Goal: Answer question/provide support

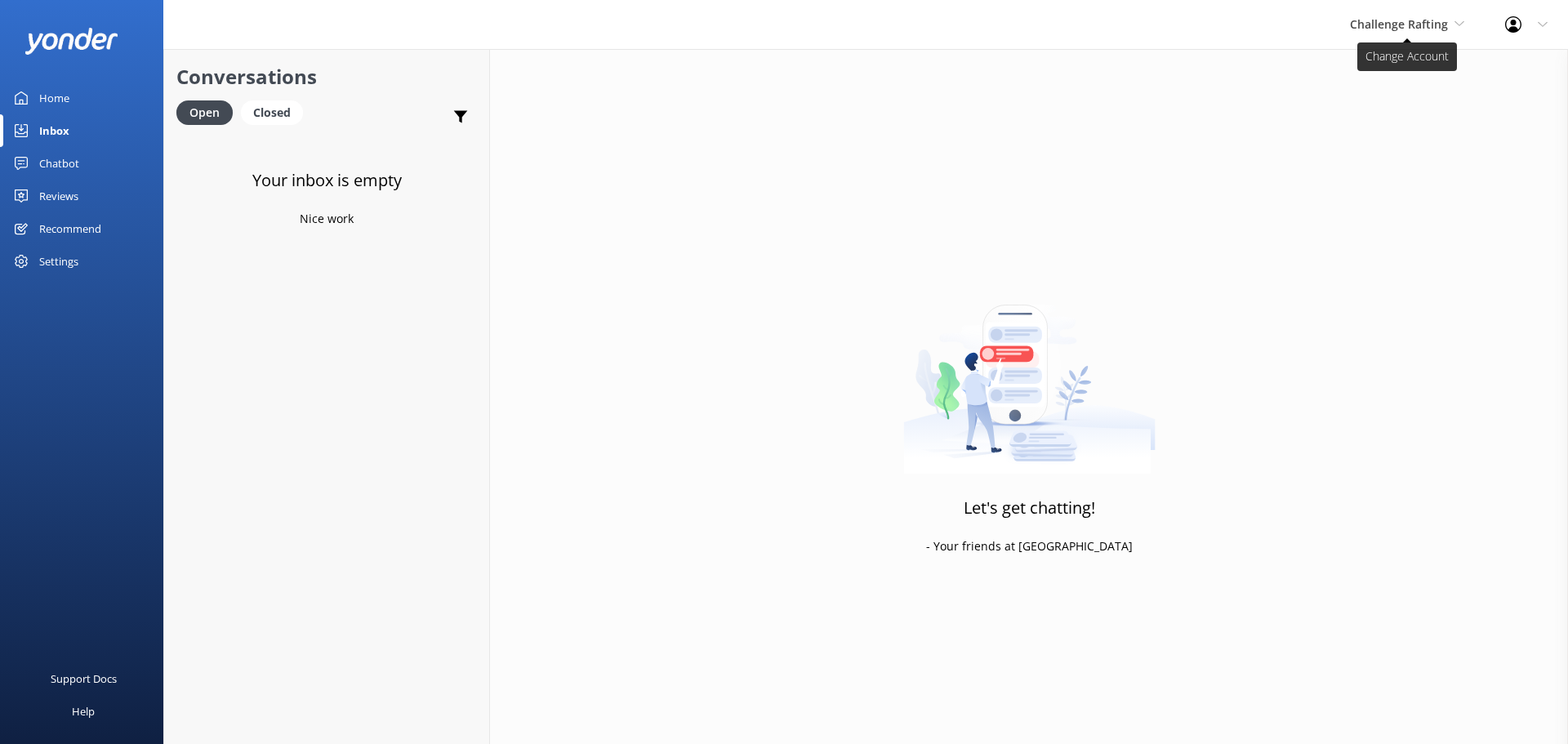
click at [1422, 23] on span "Challenge Rafting" at bounding box center [1399, 24] width 98 height 15
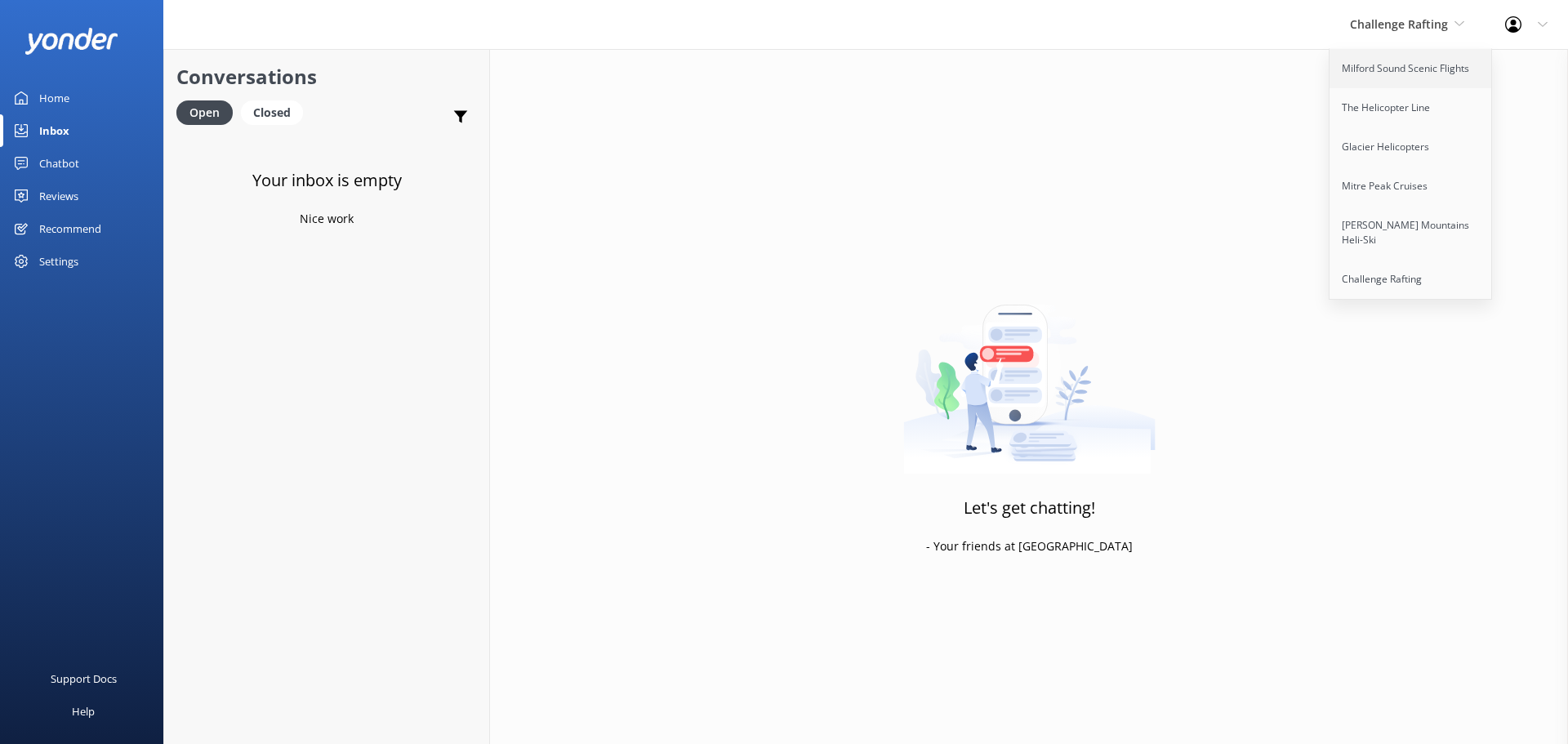
click at [1445, 55] on link "Milford Sound Scenic Flights" at bounding box center [1412, 68] width 163 height 40
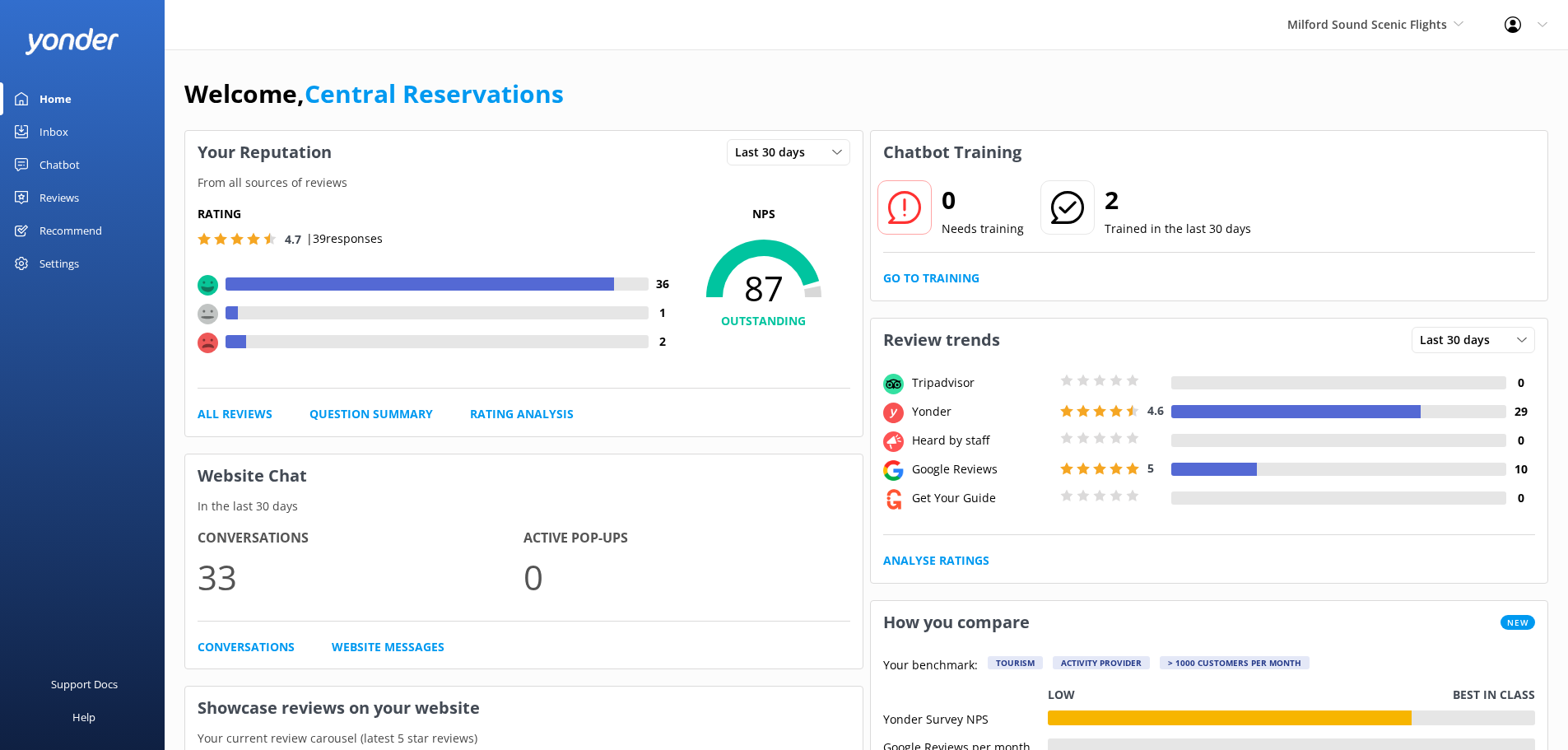
click at [42, 133] on div "Inbox" at bounding box center [54, 131] width 29 height 33
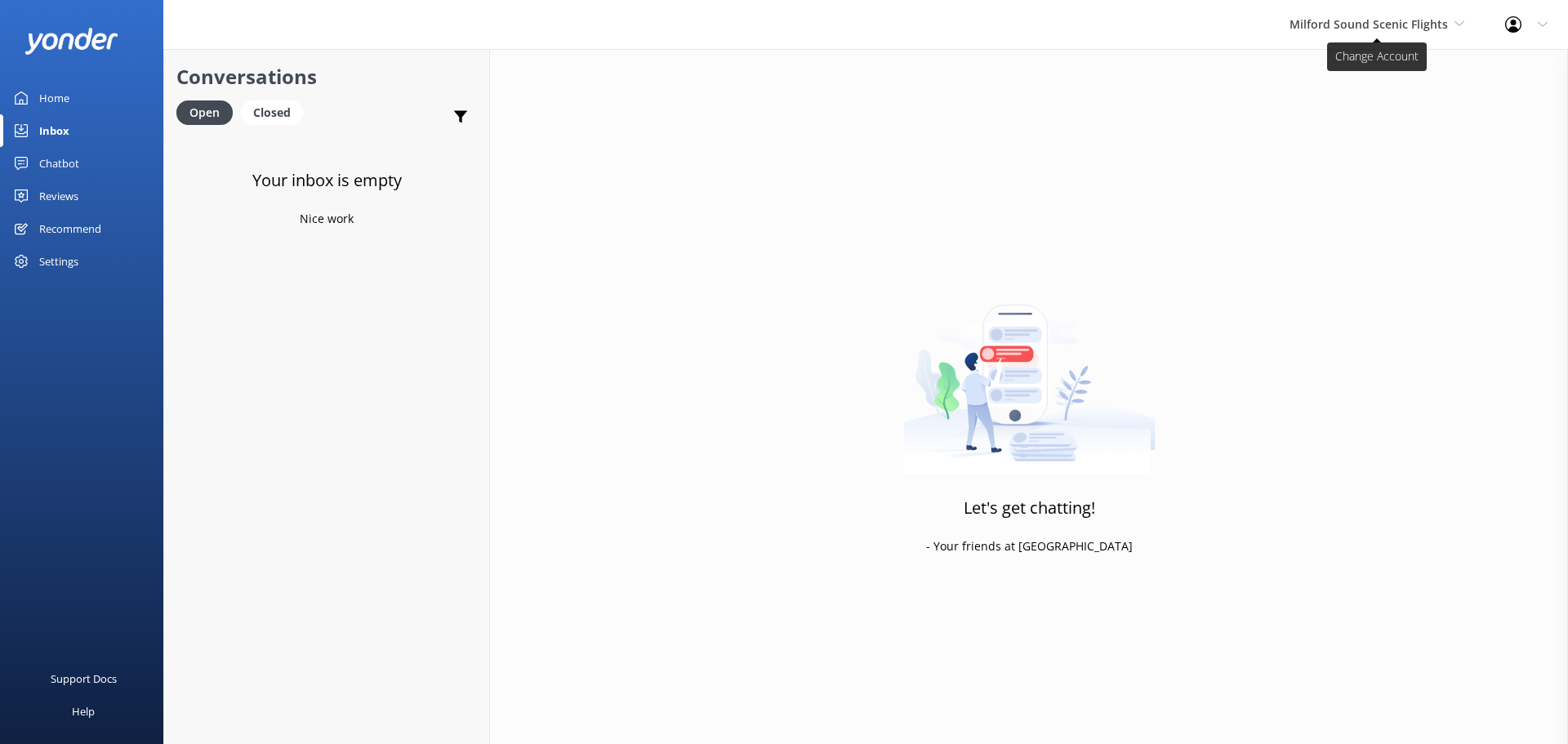
click at [1456, 18] on icon at bounding box center [1459, 24] width 10 height 10
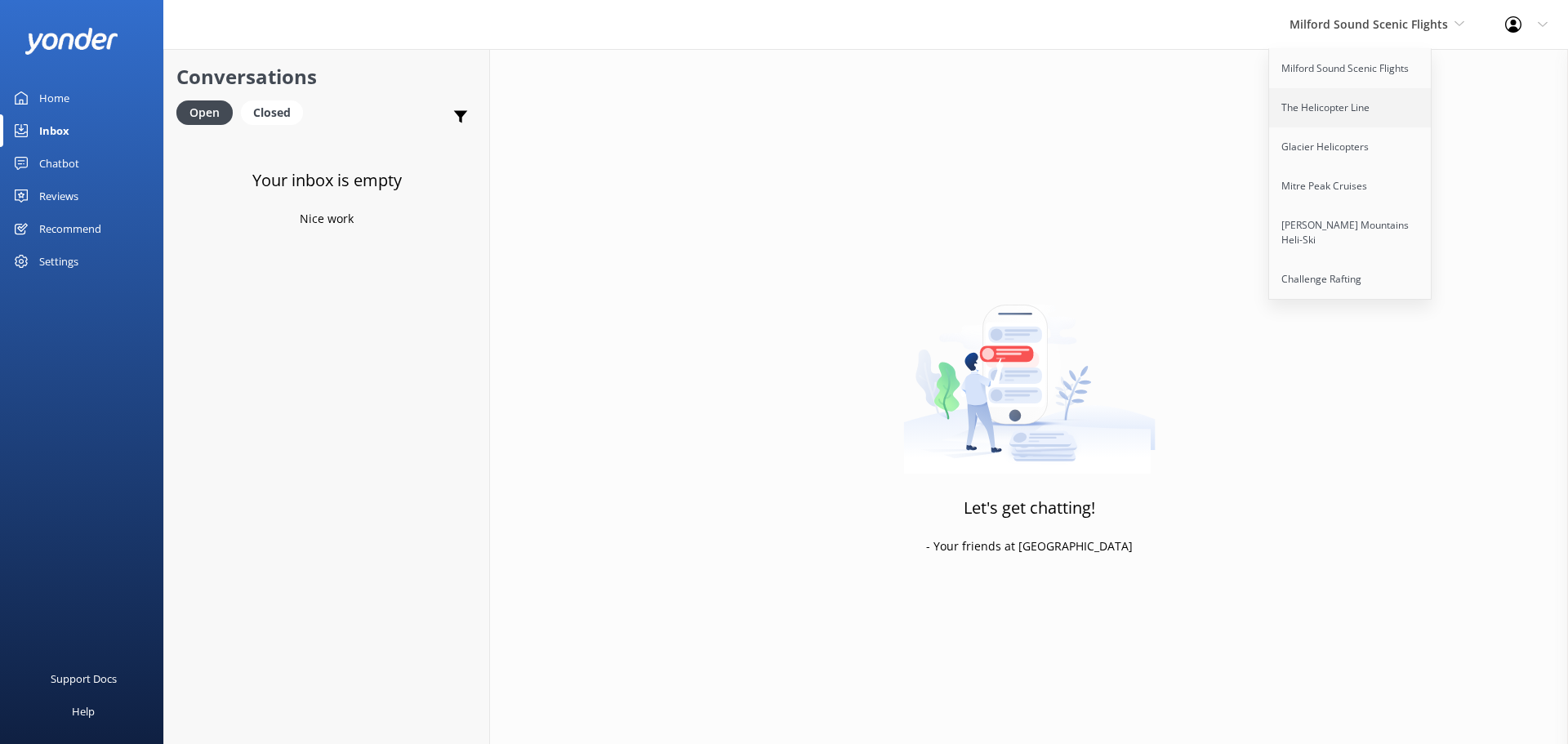
click at [1362, 96] on link "The Helicopter Line" at bounding box center [1351, 108] width 163 height 40
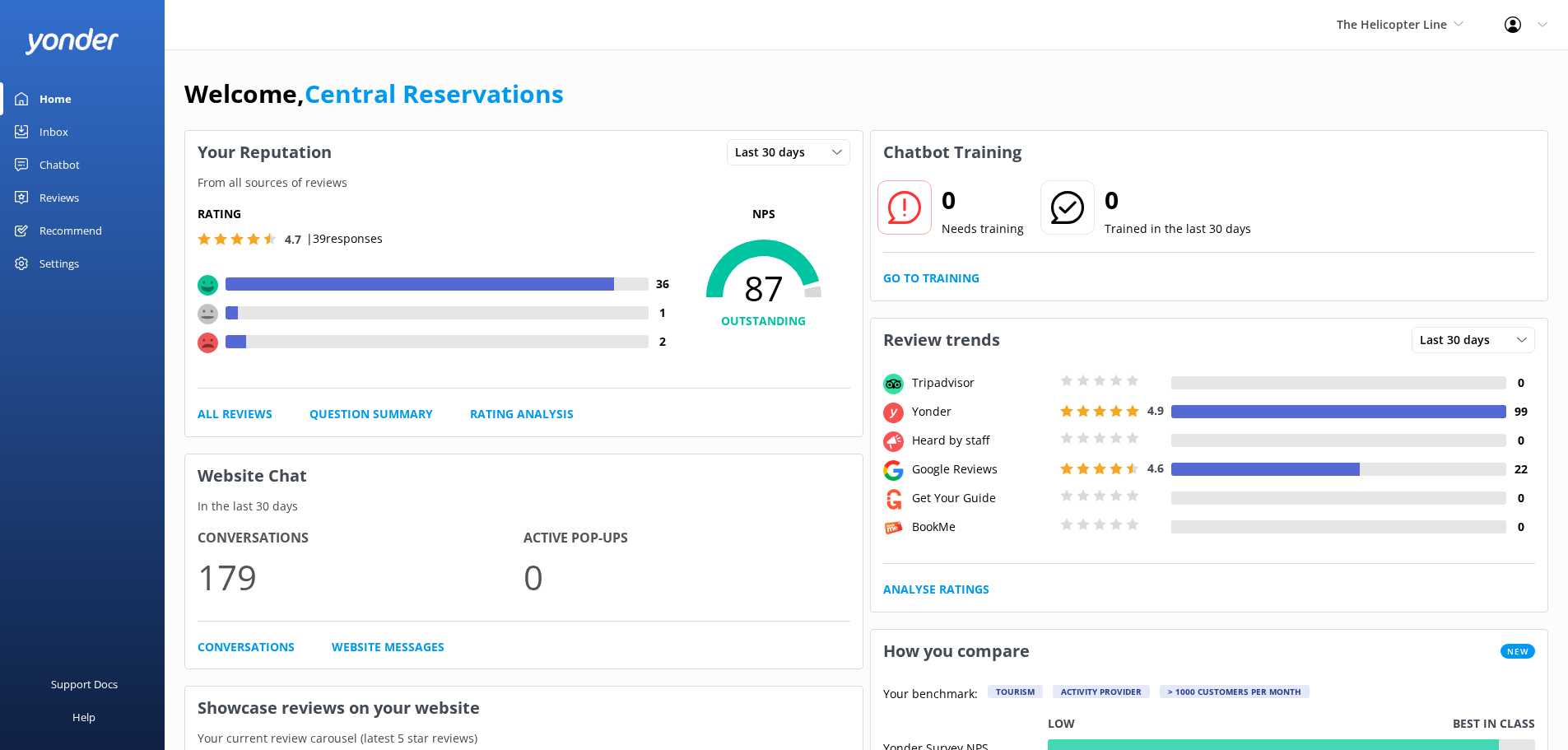
click at [58, 133] on div "Inbox" at bounding box center [54, 131] width 29 height 33
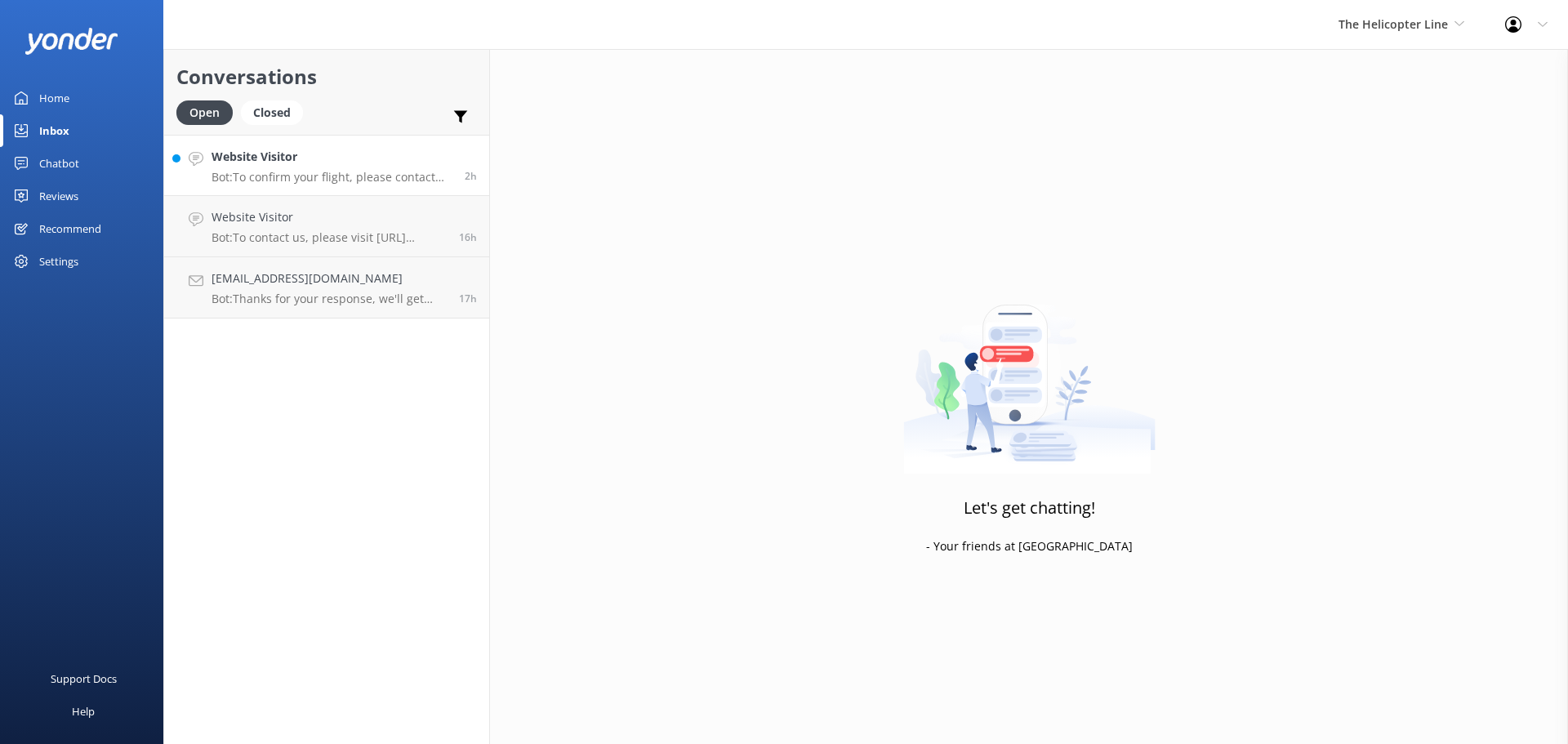
click at [379, 158] on h4 "Website Visitor" at bounding box center [332, 156] width 241 height 18
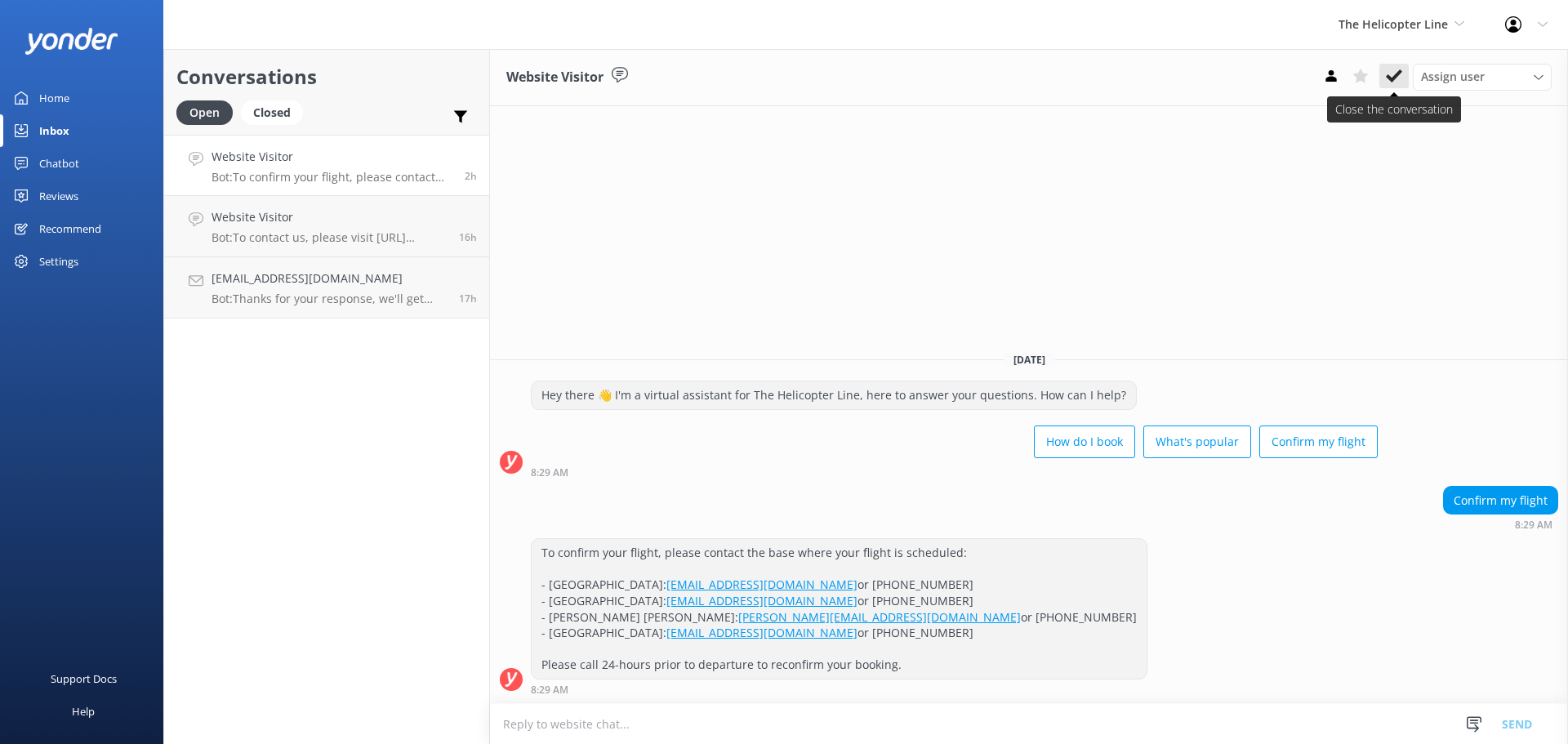
click at [1393, 85] on button at bounding box center [1394, 76] width 29 height 24
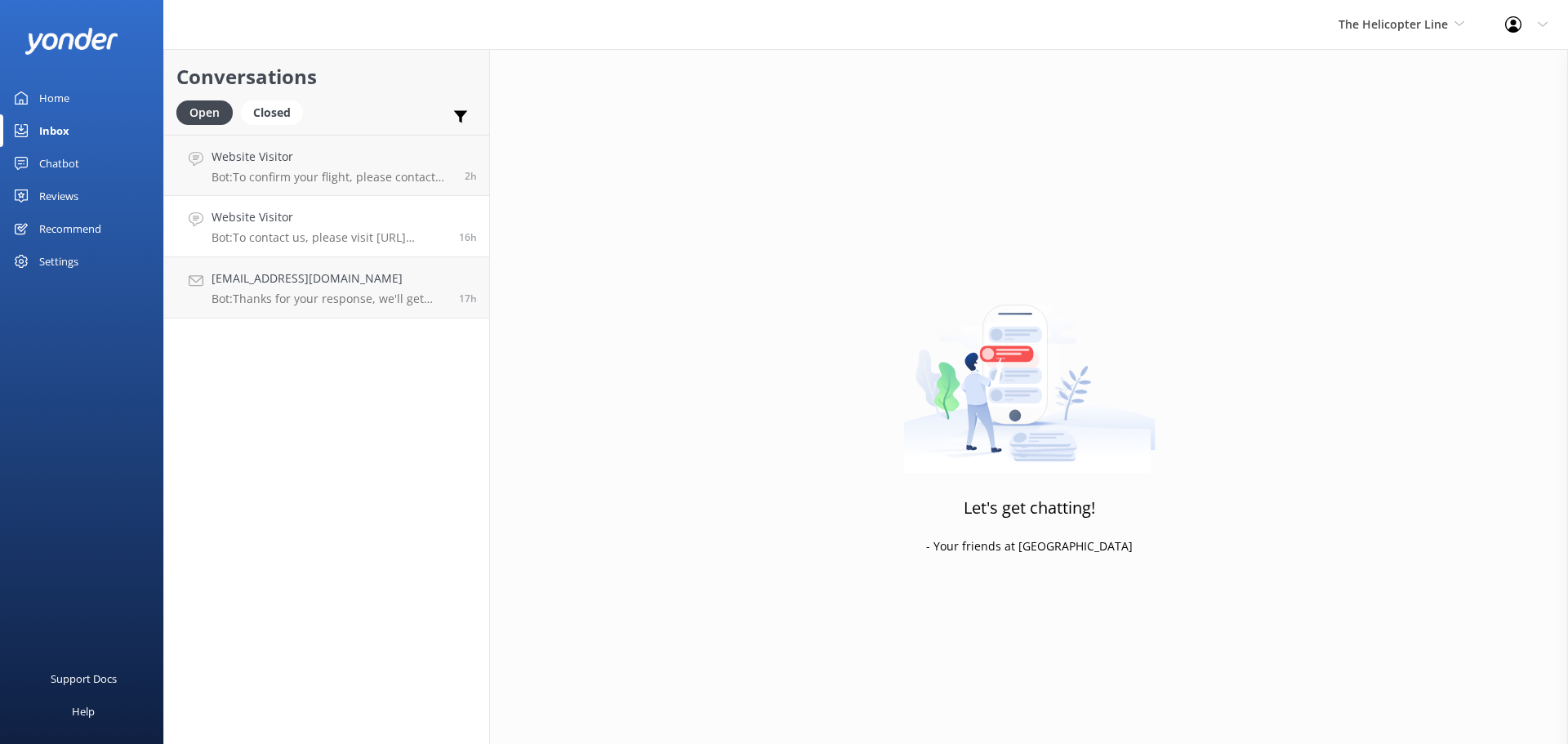
click at [316, 208] on link "Website Visitor Bot: To contact us, please visit https://www.helicopter.co.nz/c…" at bounding box center [326, 226] width 325 height 61
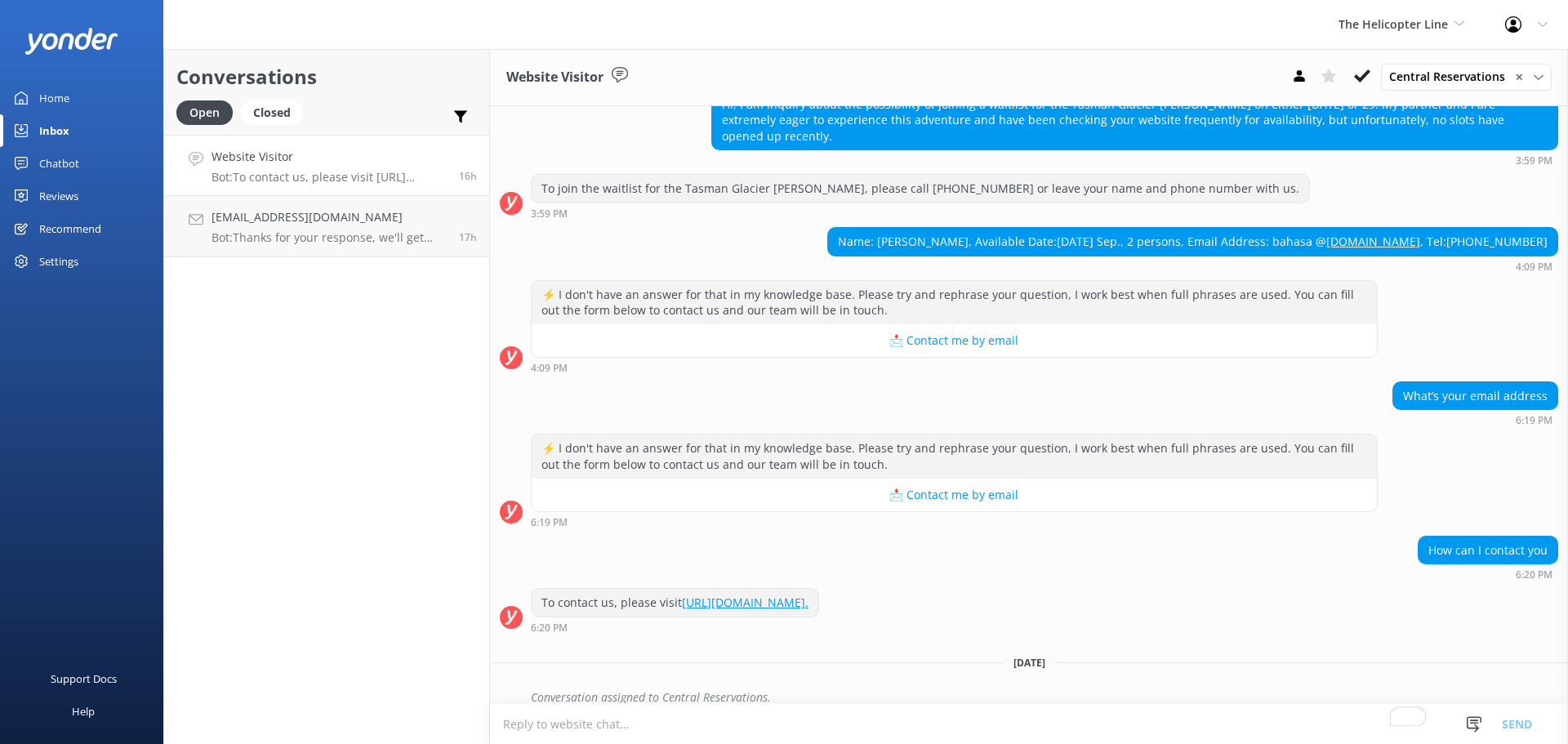
scroll to position [82, 0]
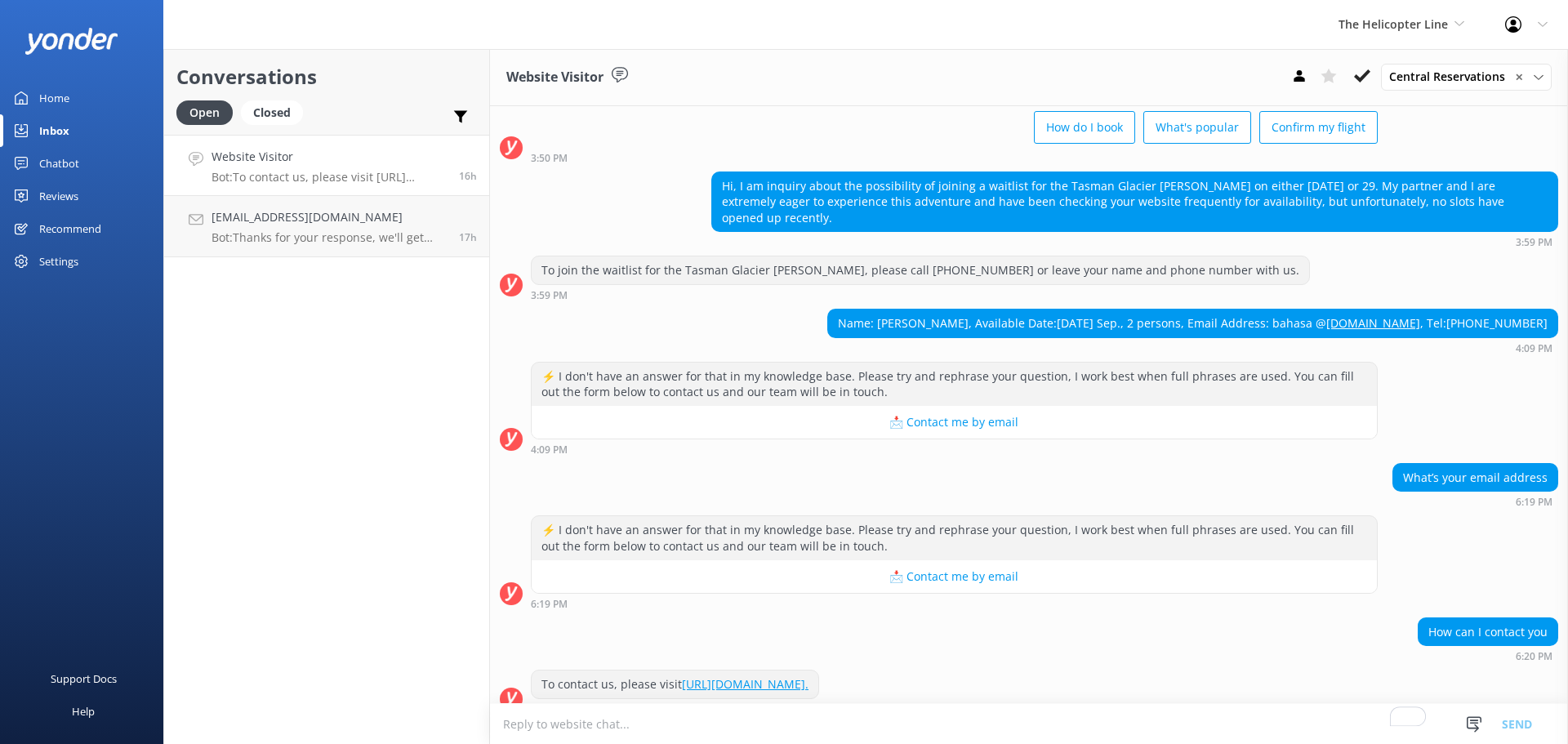
click at [338, 381] on div "Conversations Open Closed Important Assigned to me Unassigned Website Visitor B…" at bounding box center [326, 396] width 326 height 694
click at [408, 409] on div "Conversations Open Closed Important Assigned to me Unassigned Website Visitor B…" at bounding box center [326, 396] width 326 height 694
click at [379, 432] on div "Conversations Open Closed Important Assigned to me Unassigned Website Visitor B…" at bounding box center [326, 396] width 326 height 694
click at [377, 156] on h4 "Website Visitor" at bounding box center [330, 156] width 236 height 18
click at [351, 227] on div "2807735121@qq.com Bot: Thanks for your response, we'll get back to you as soon …" at bounding box center [330, 226] width 236 height 36
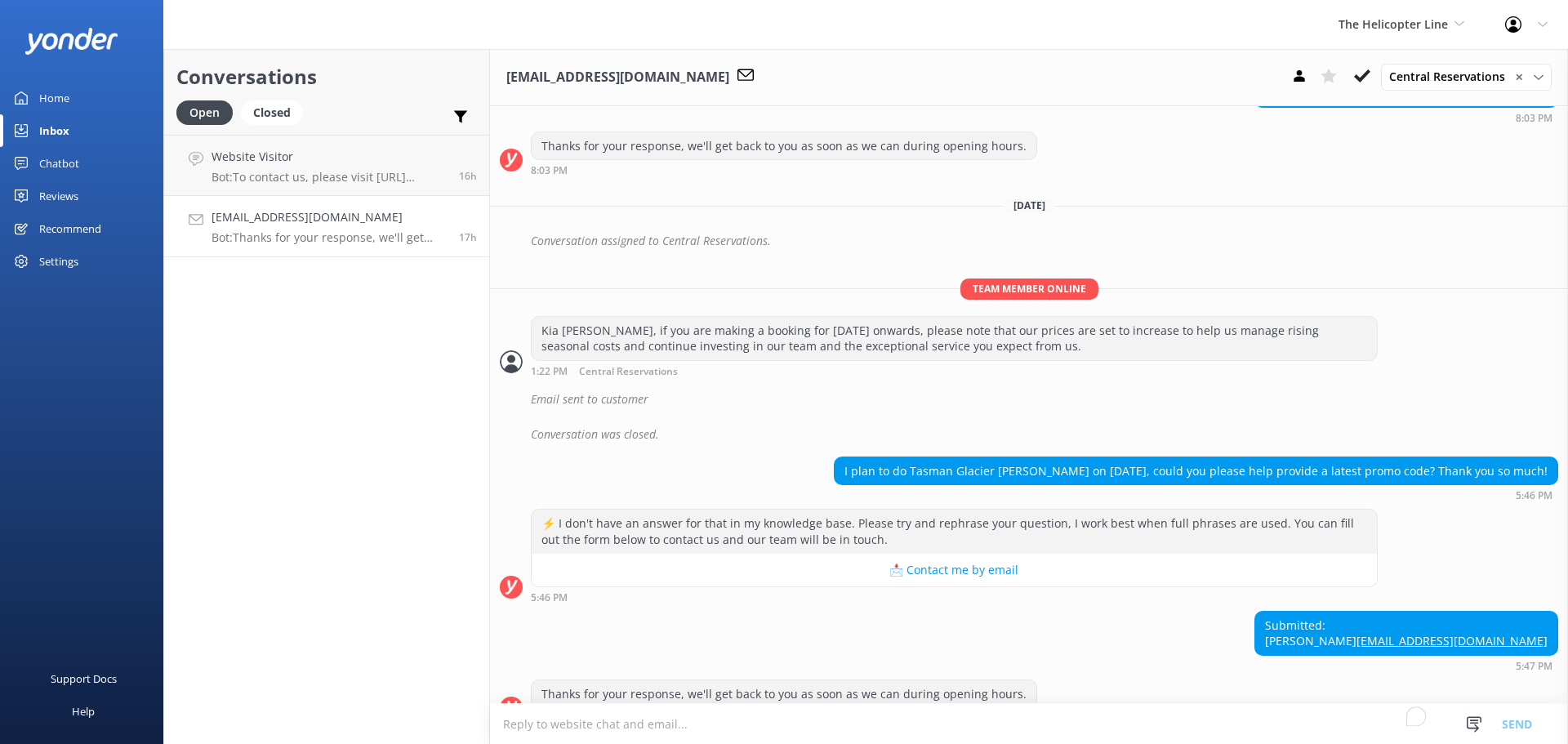
scroll to position [512, 0]
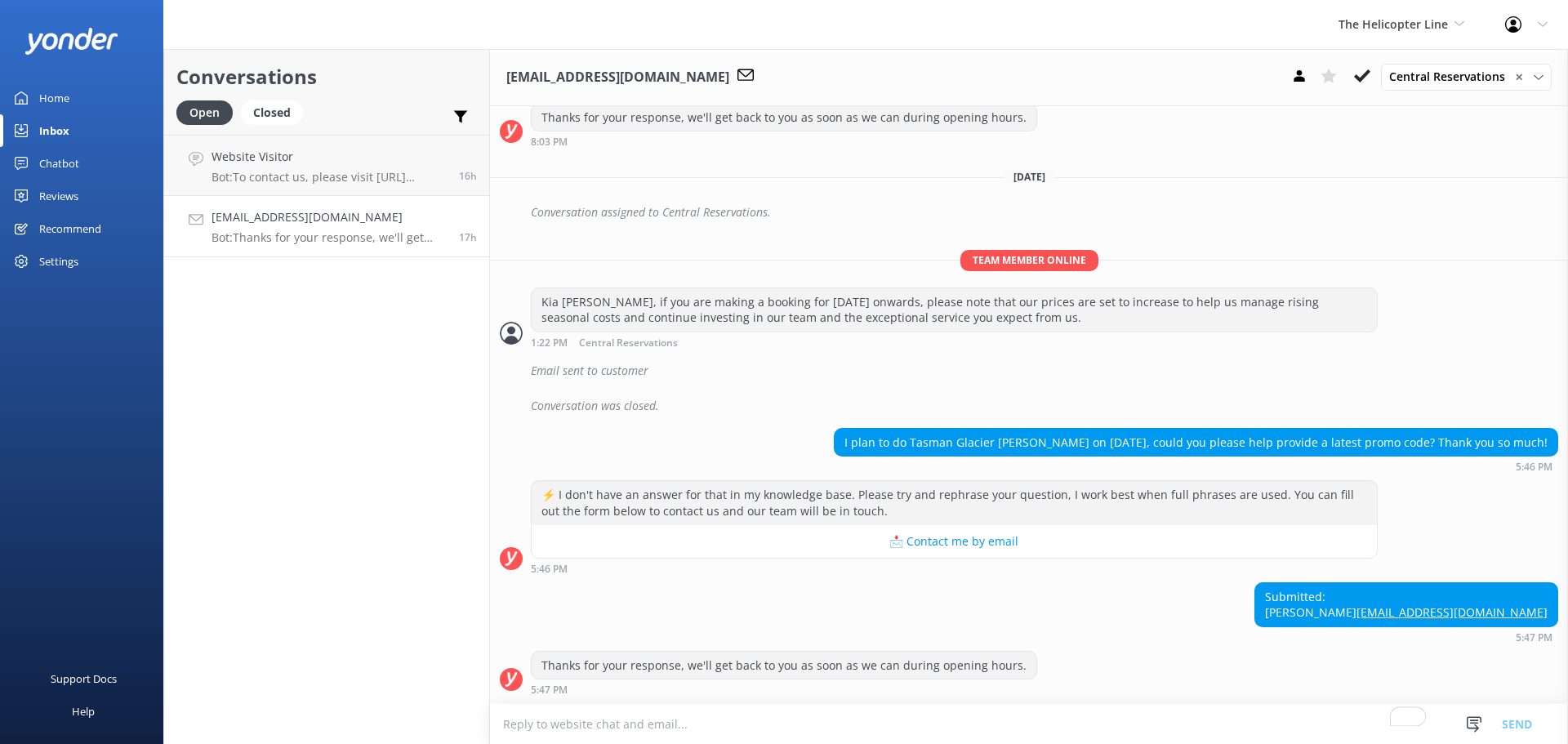
click at [290, 341] on div "Conversations Open Closed Important Assigned to me Unassigned Website Visitor B…" at bounding box center [326, 396] width 326 height 694
click at [373, 25] on div "The Helicopter Line Milford Sound Scenic Flights The Helicopter Line Glacier He…" at bounding box center [784, 24] width 1568 height 49
click at [387, 497] on div "Conversations Open Closed Important Assigned to me Unassigned Website Visitor B…" at bounding box center [326, 396] width 326 height 694
click at [1403, 23] on span "The Helicopter Line" at bounding box center [1394, 24] width 109 height 15
click at [1403, 156] on link "Glacier Helicopters" at bounding box center [1400, 146] width 163 height 40
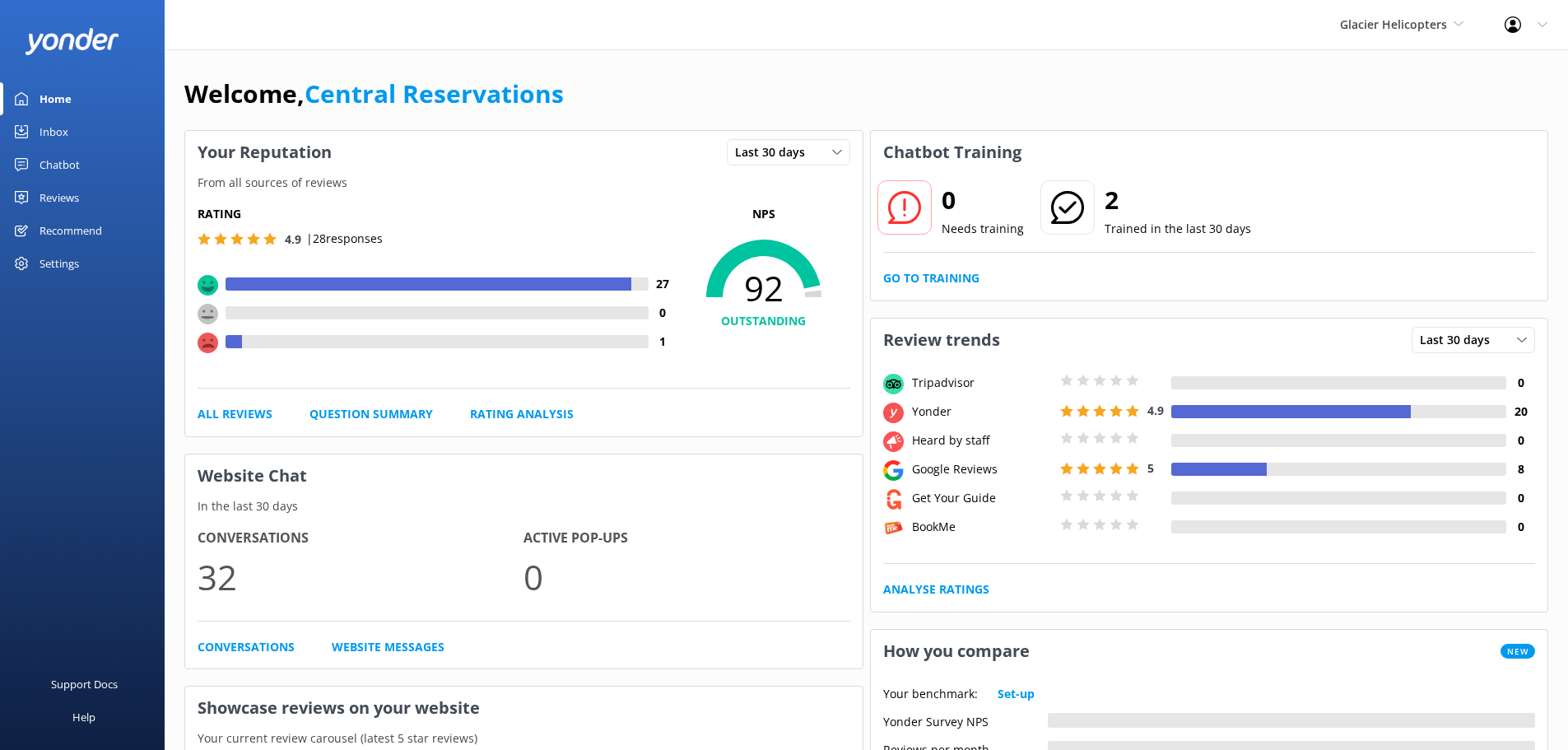
click at [64, 131] on div "Inbox" at bounding box center [54, 131] width 29 height 33
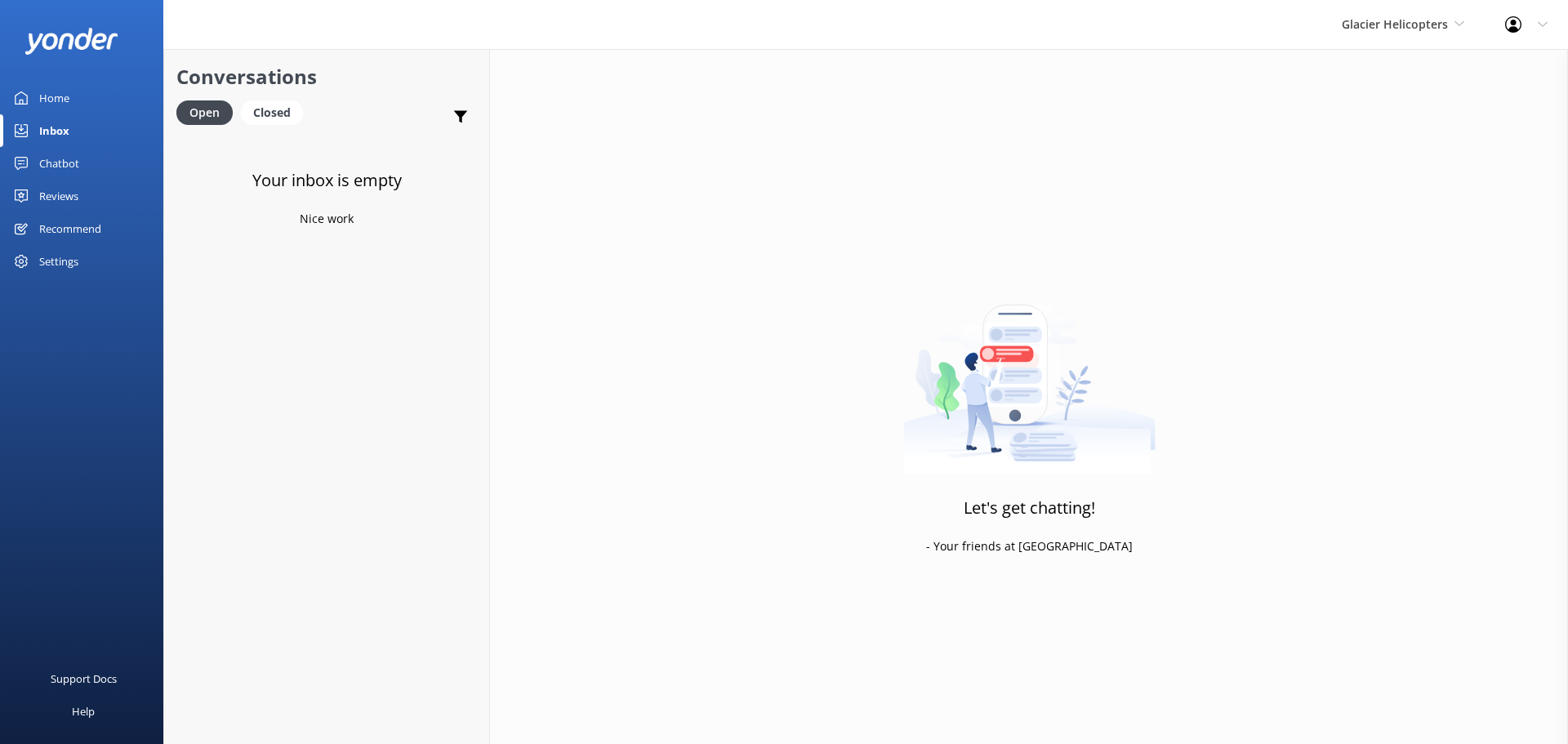
click at [1379, 36] on div "Glacier Helicopters Milford Sound Scenic Flights The Helicopter Line Glacier He…" at bounding box center [1403, 24] width 163 height 49
click at [1433, 199] on link "Mitre Peak Cruises" at bounding box center [1403, 186] width 163 height 40
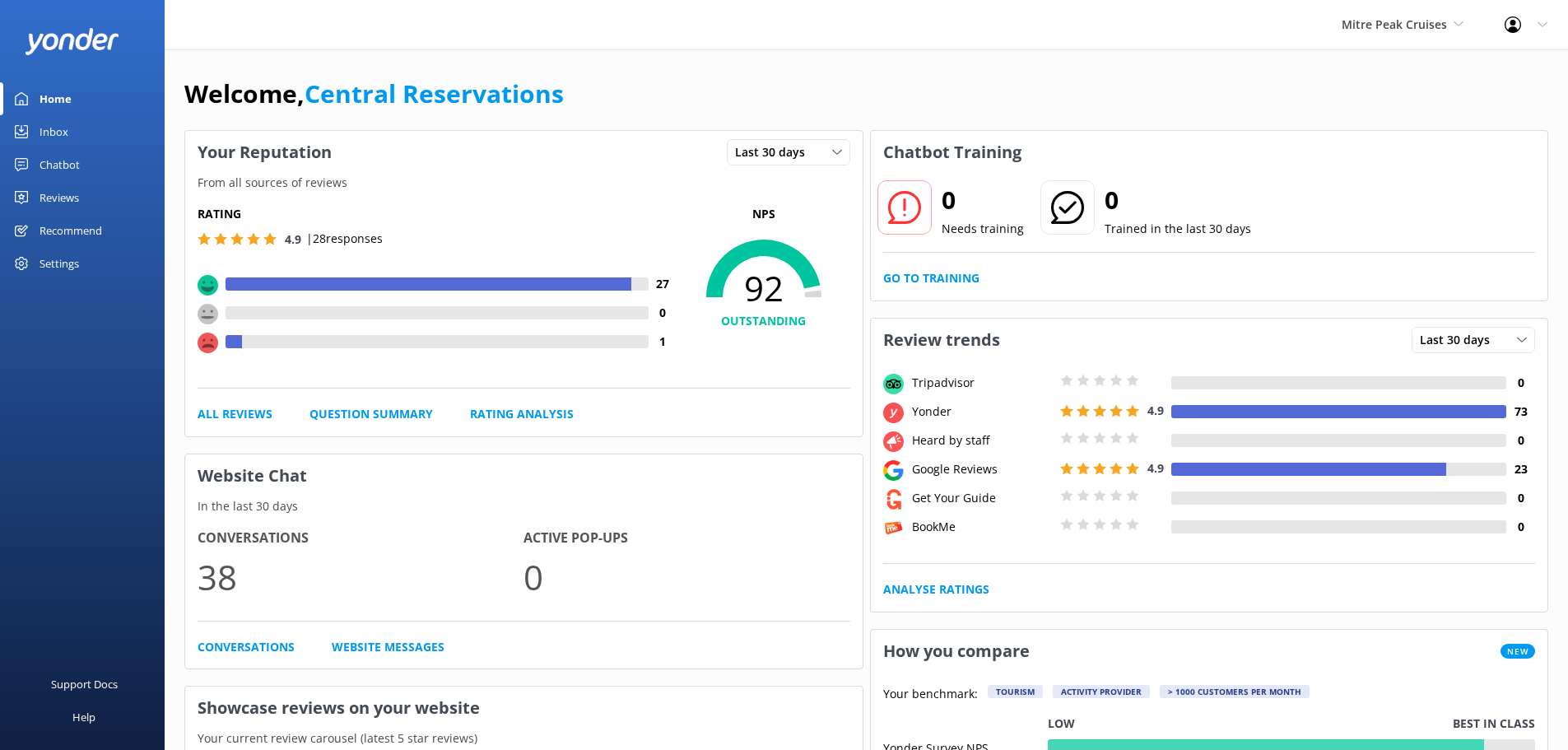
click at [59, 130] on div "Inbox" at bounding box center [54, 131] width 29 height 33
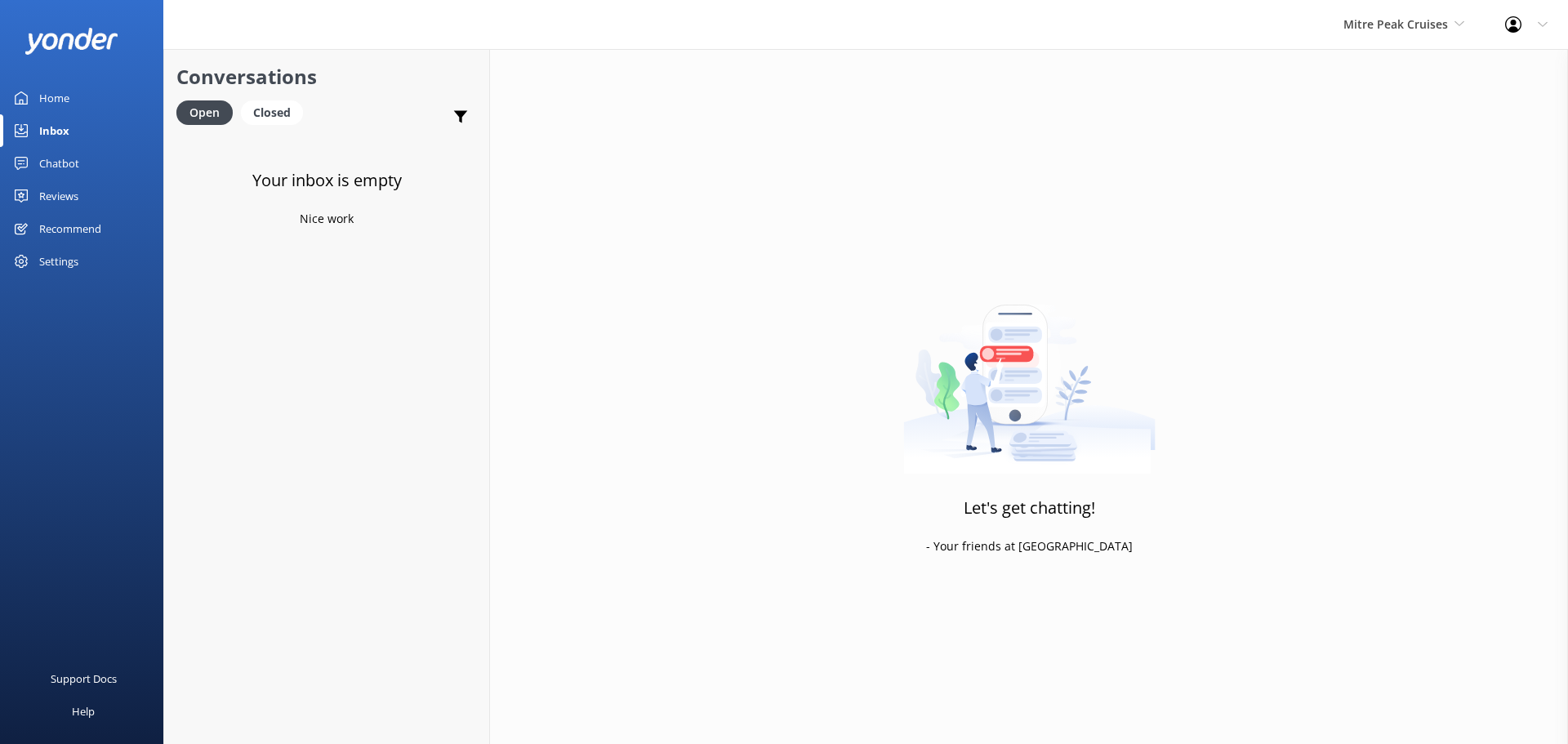
click at [59, 129] on div "Inbox" at bounding box center [55, 130] width 30 height 33
click at [1359, 40] on div "Mitre Peak Cruises Milford Sound Scenic Flights The Helicopter Line Glacier Hel…" at bounding box center [1404, 24] width 162 height 49
click at [1396, 224] on link "[PERSON_NAME] Mountains Heli-Ski" at bounding box center [1405, 233] width 163 height 54
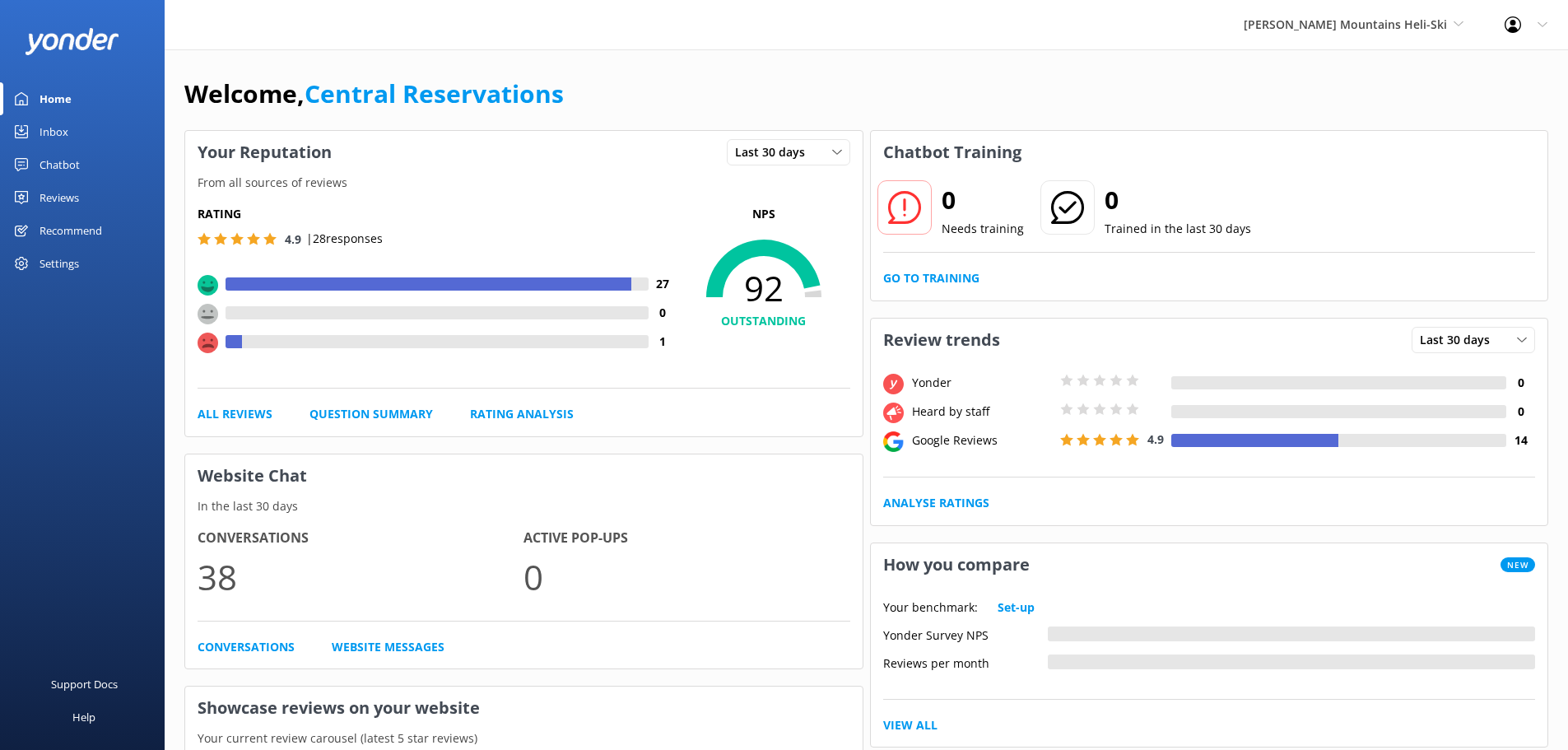
click at [64, 127] on div "Inbox" at bounding box center [54, 131] width 29 height 33
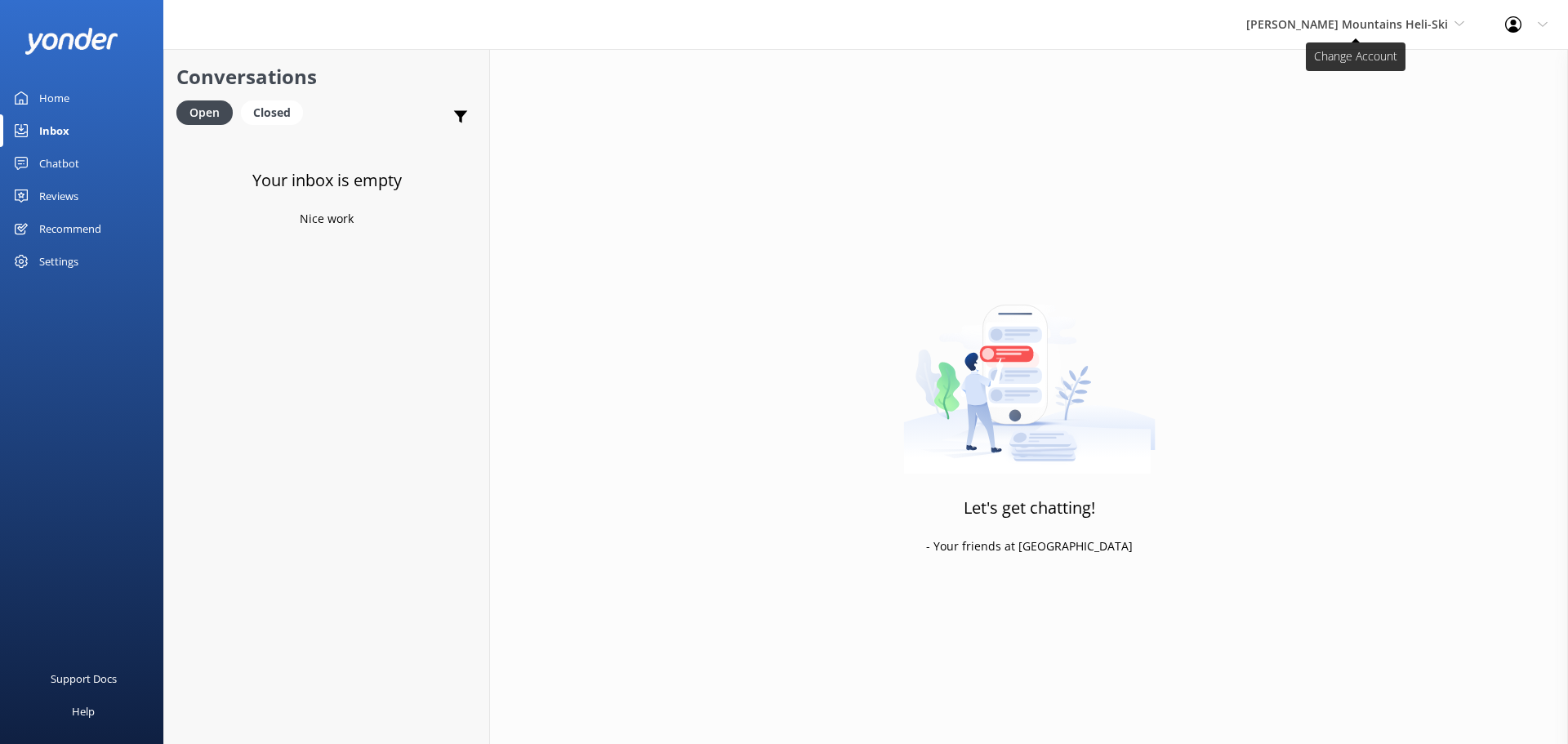
click at [1439, 16] on span "[PERSON_NAME] Mountains Heli-Ski" at bounding box center [1348, 24] width 202 height 15
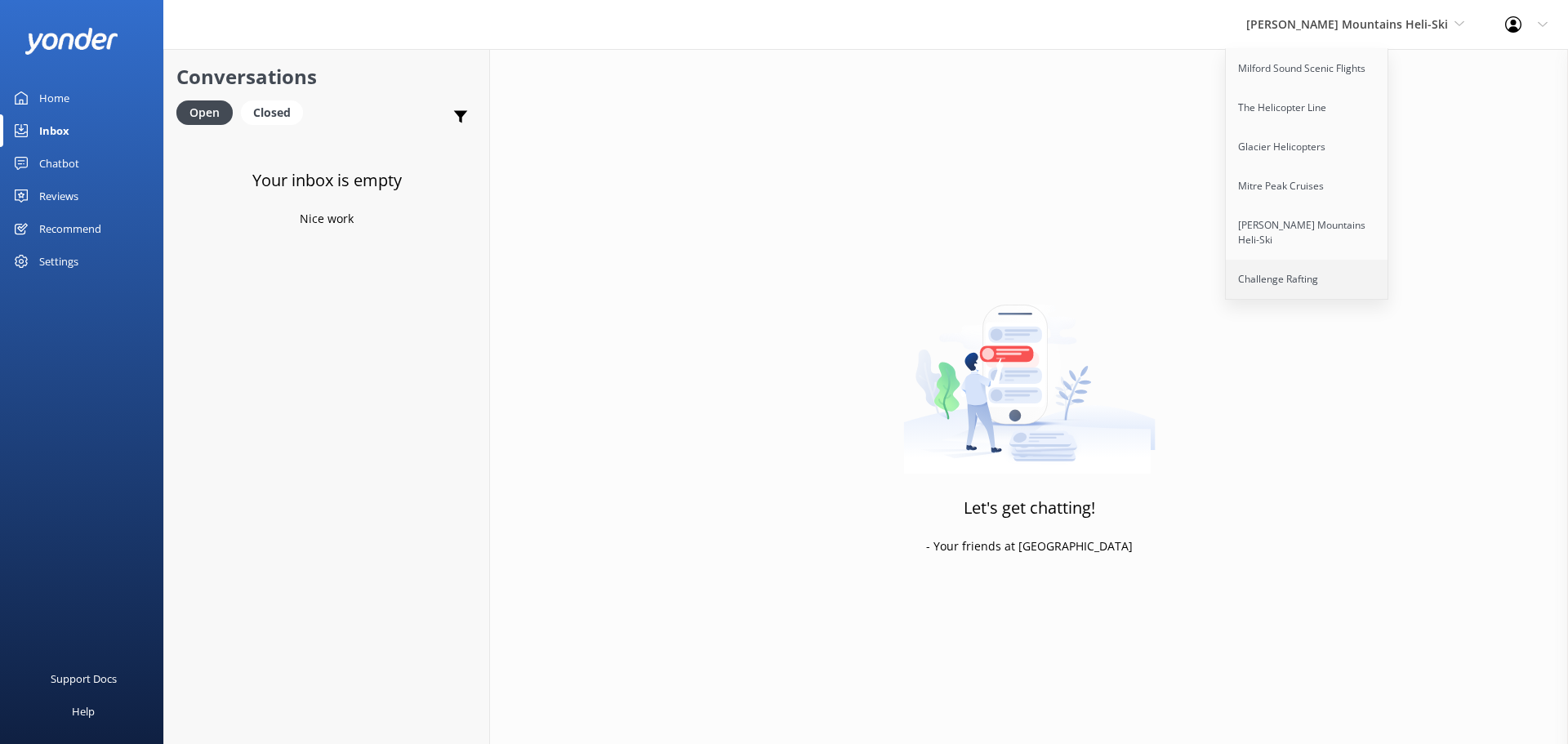
click at [1333, 271] on link "Challenge Rafting" at bounding box center [1308, 279] width 163 height 40
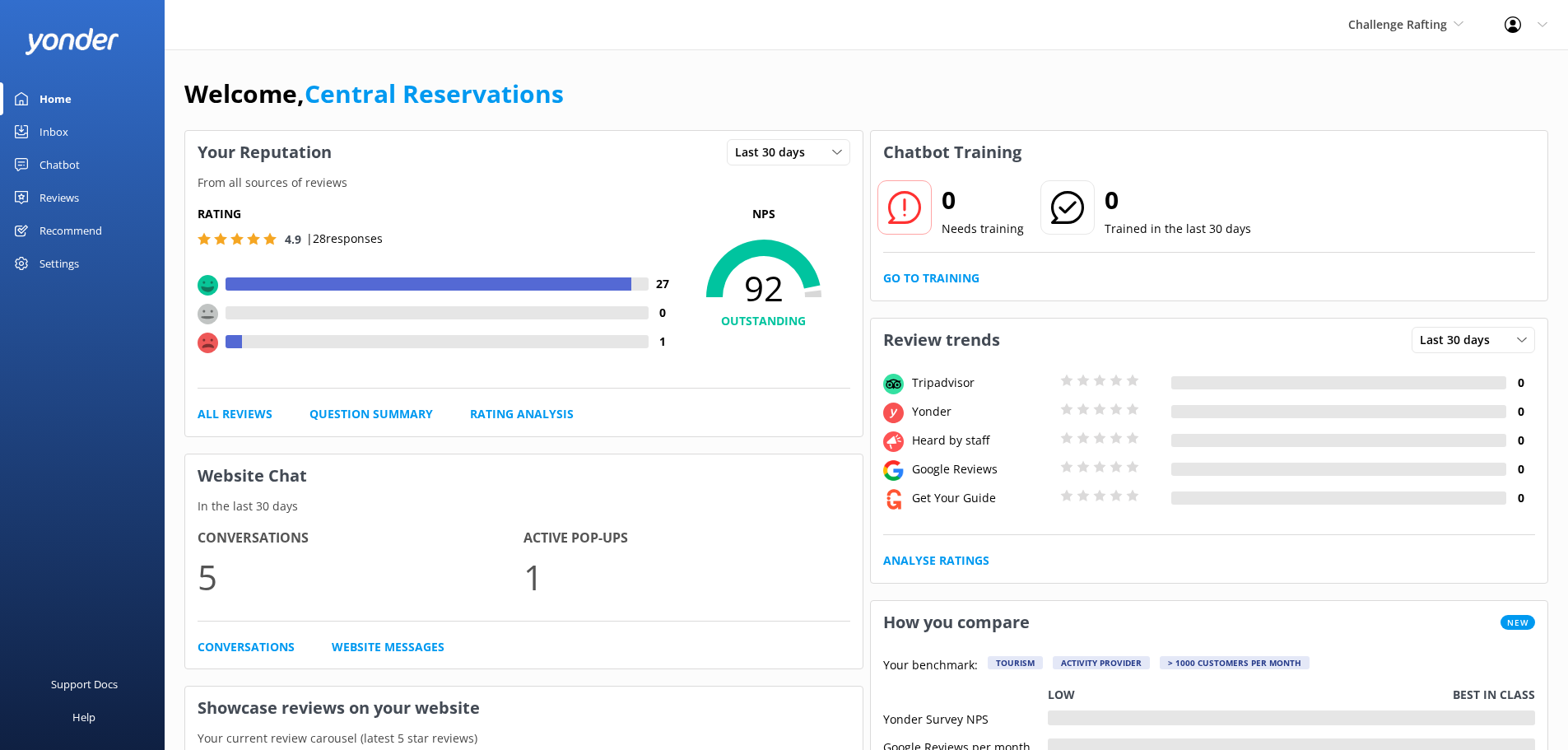
click at [47, 135] on div "Inbox" at bounding box center [54, 131] width 29 height 33
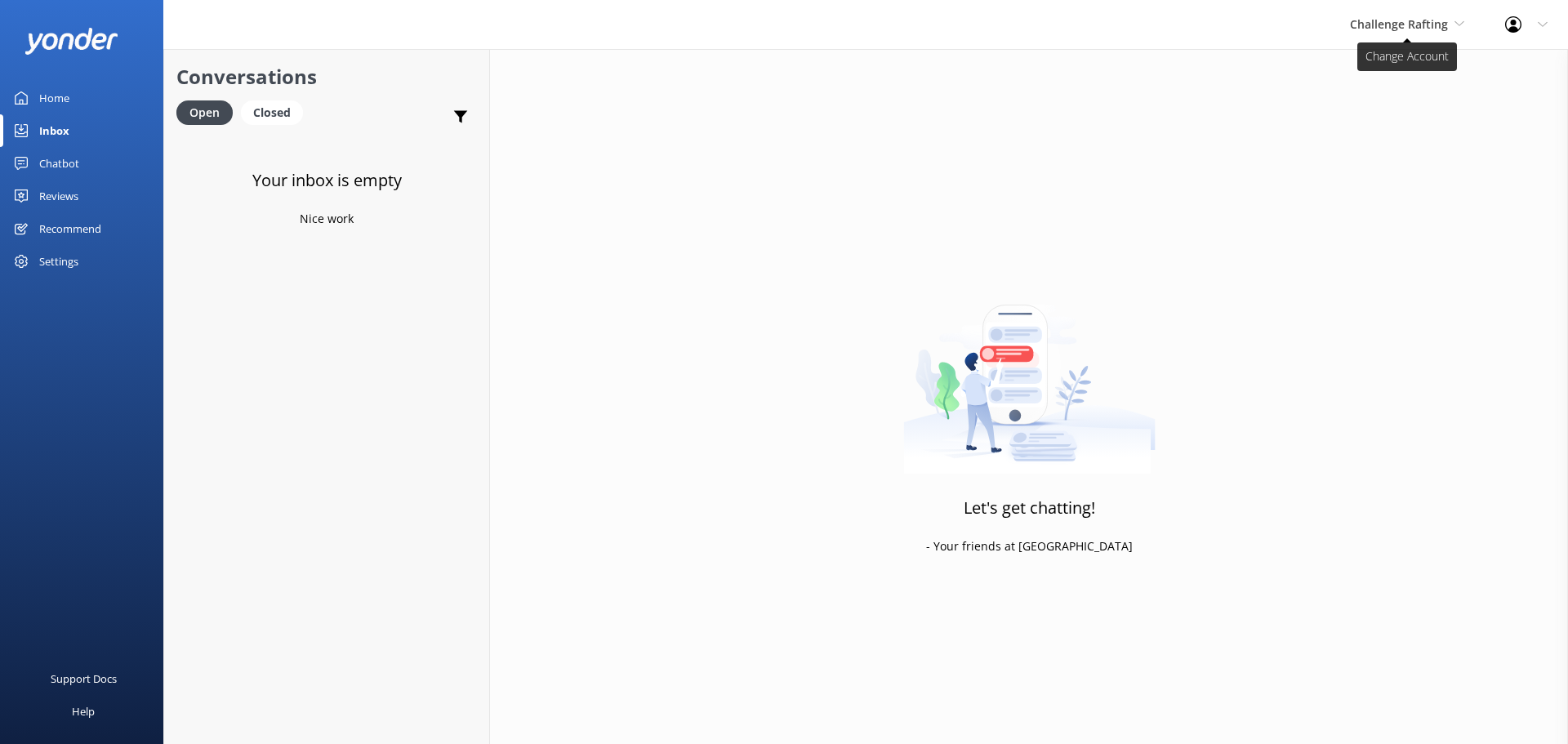
click at [1444, 31] on span "Challenge Rafting" at bounding box center [1399, 24] width 98 height 15
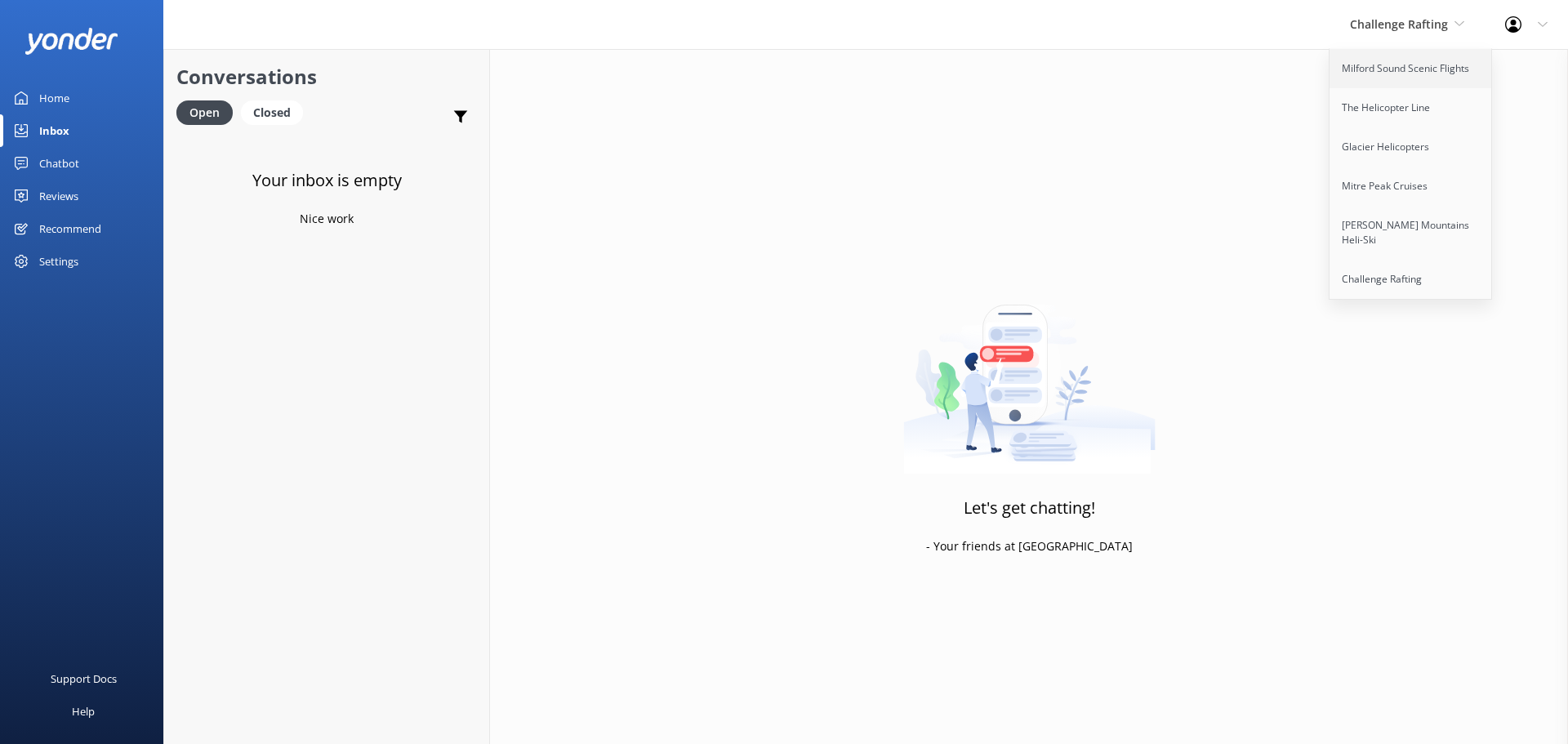
click at [1406, 75] on link "Milford Sound Scenic Flights" at bounding box center [1412, 68] width 163 height 40
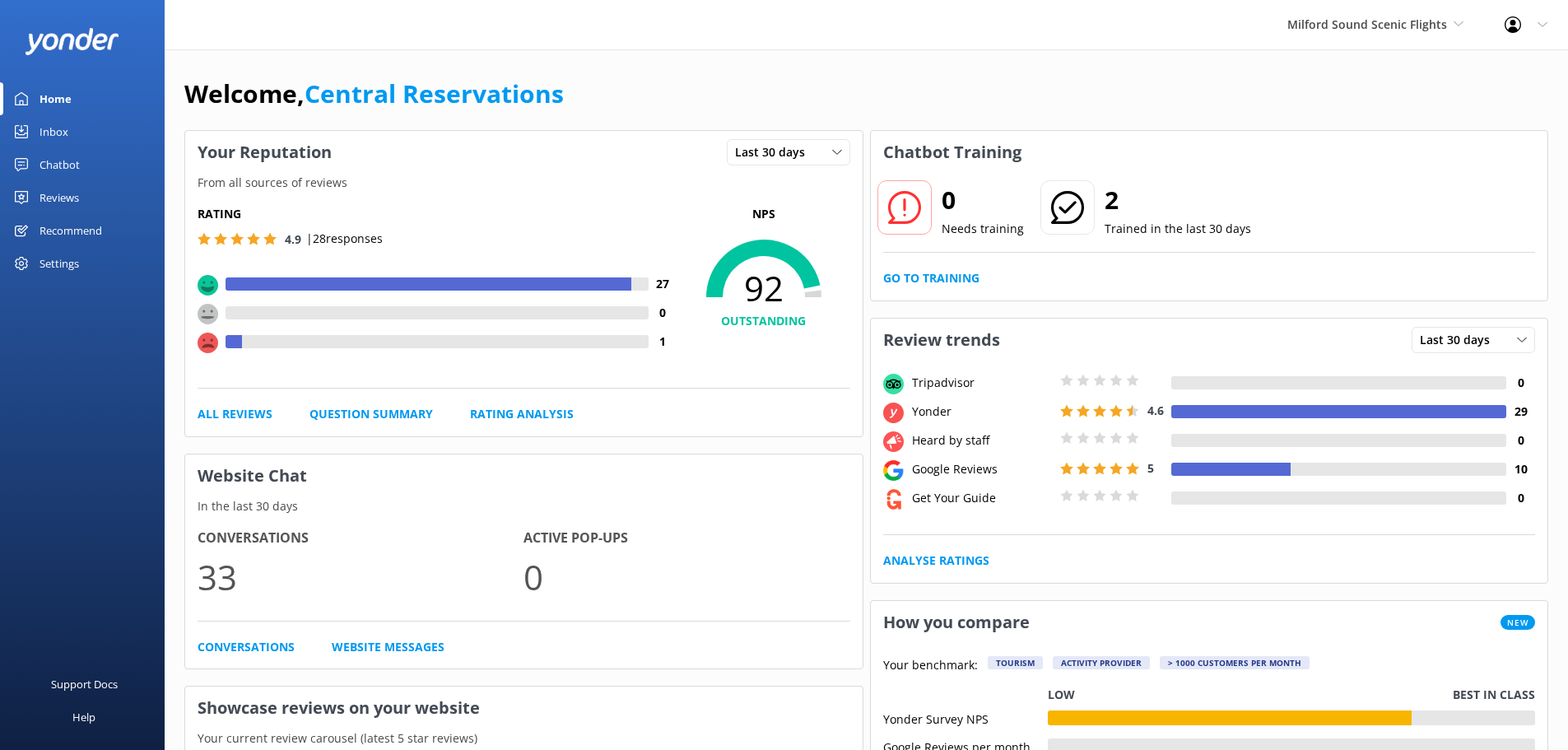
click at [91, 129] on link "Inbox" at bounding box center [82, 131] width 164 height 33
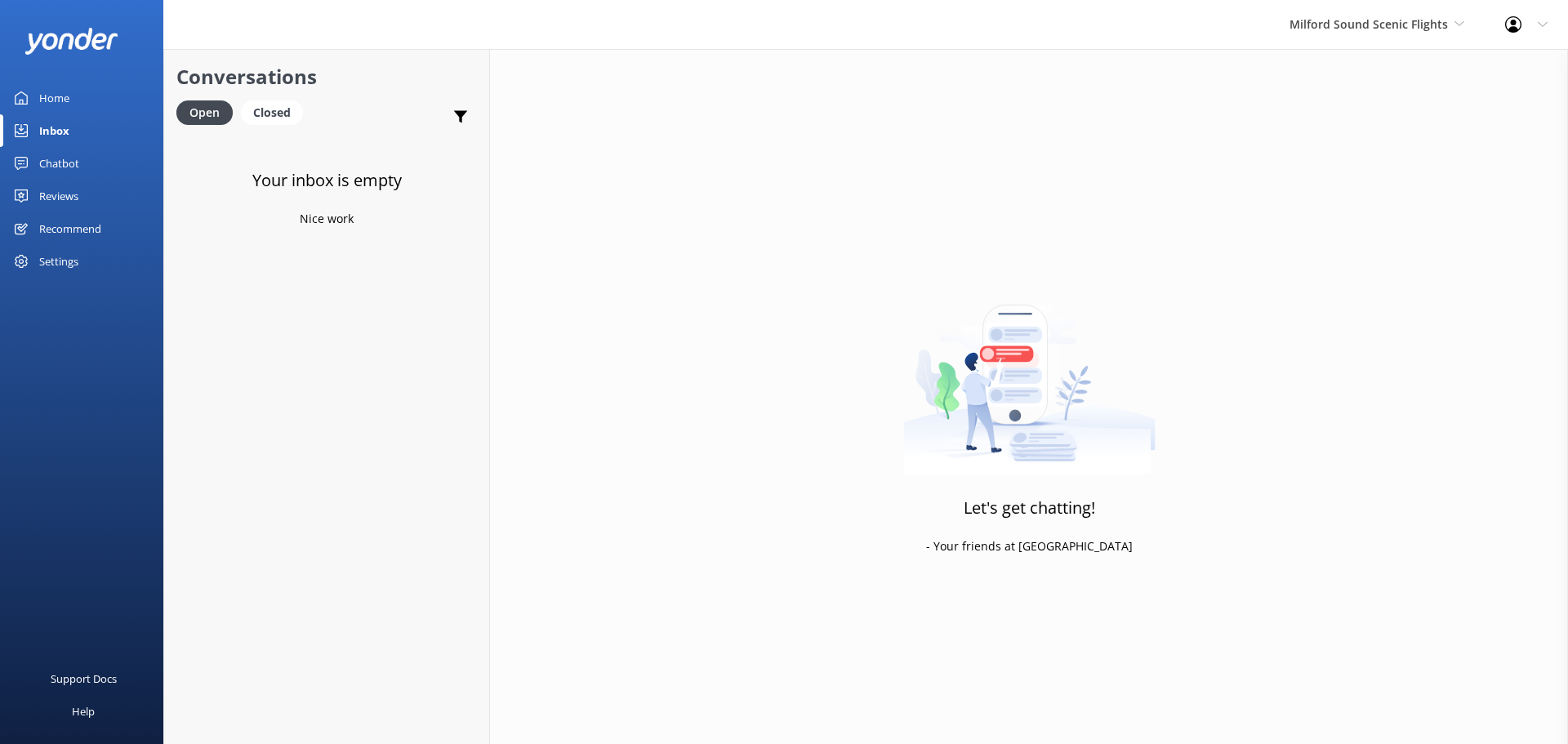
click at [1326, 41] on div "Milford Sound Scenic Flights Milford Sound Scenic Flights The Helicopter Line G…" at bounding box center [1377, 24] width 215 height 49
click at [1309, 104] on link "The Helicopter Line" at bounding box center [1351, 108] width 163 height 40
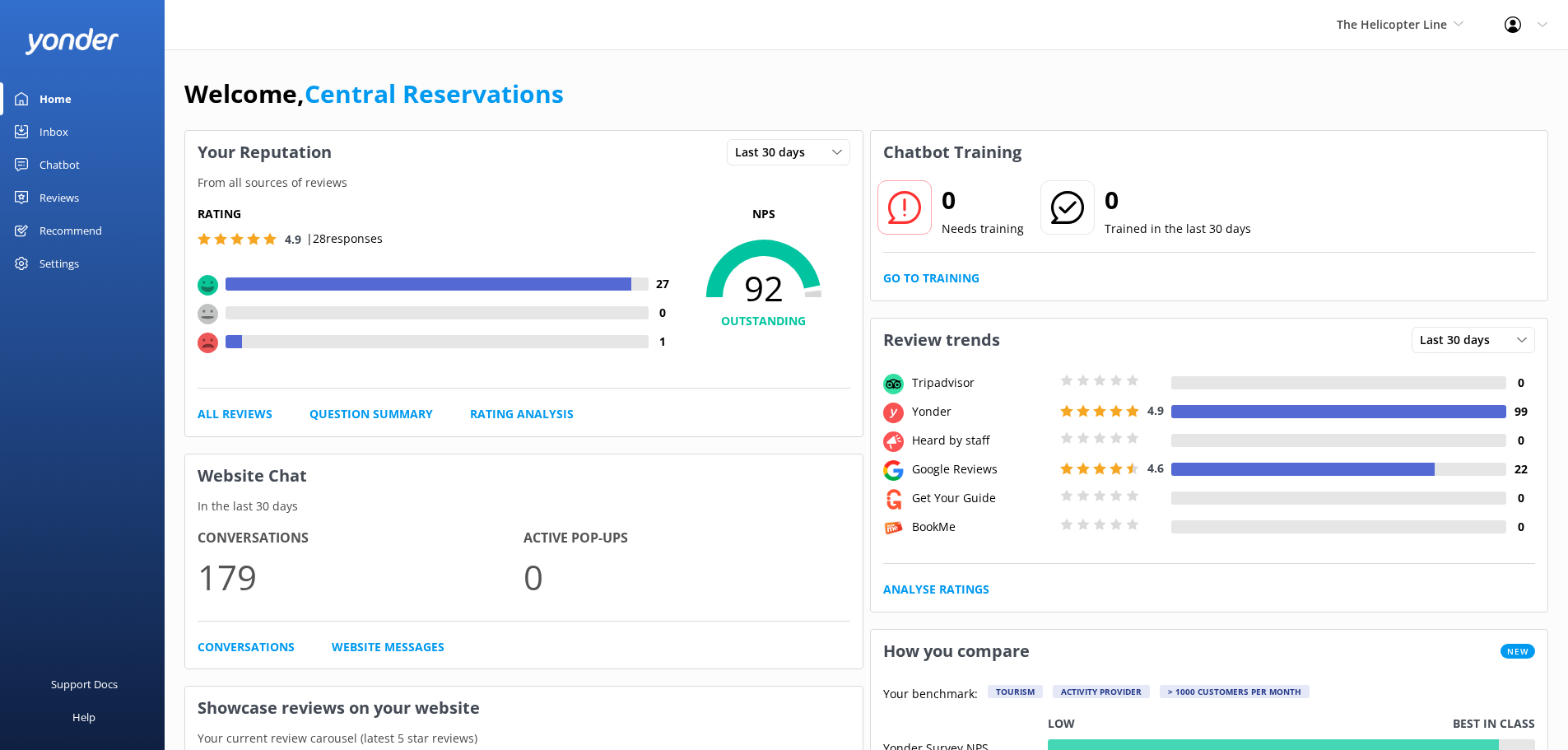
click at [45, 132] on div "Inbox" at bounding box center [54, 131] width 29 height 33
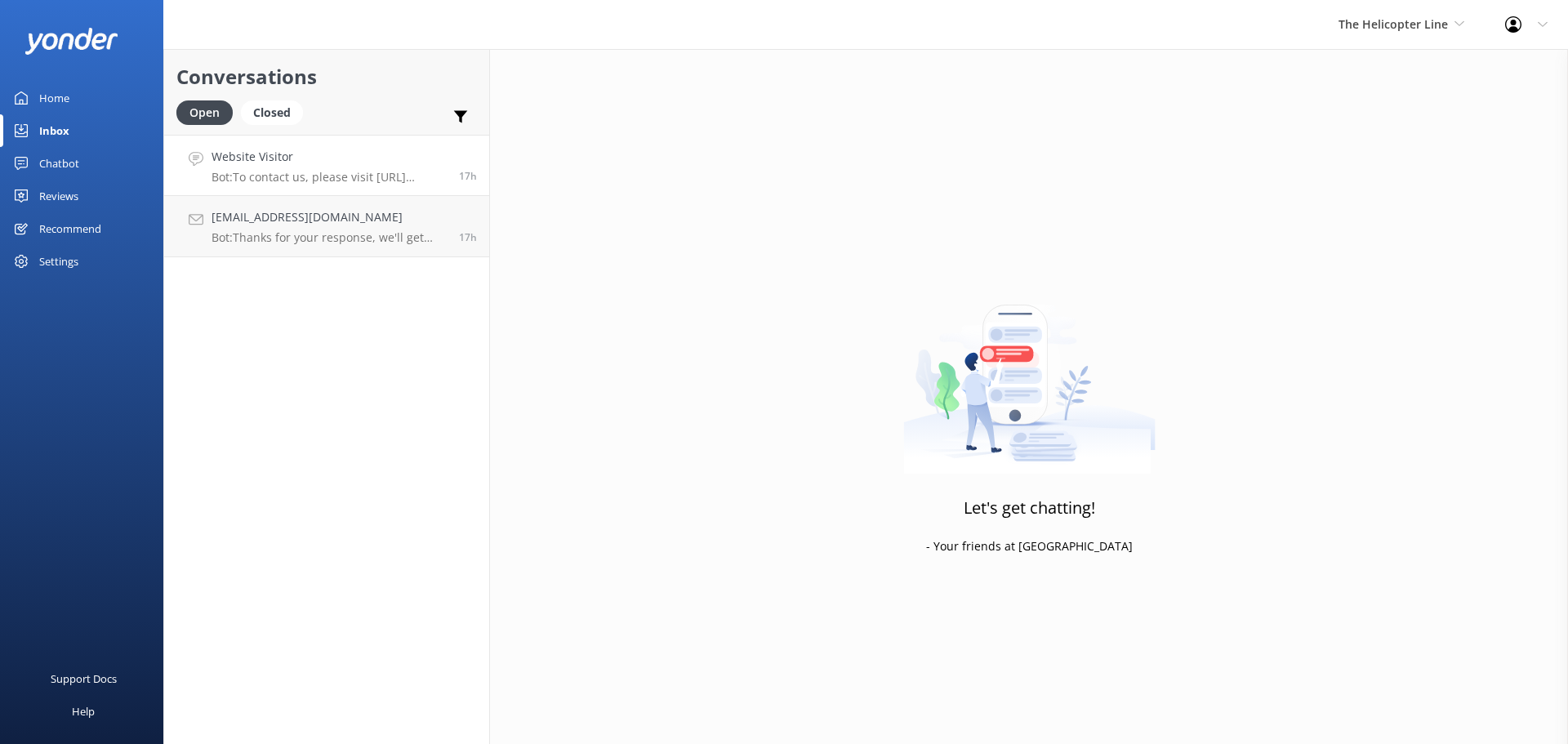
click at [320, 156] on h4 "Website Visitor" at bounding box center [330, 156] width 236 height 18
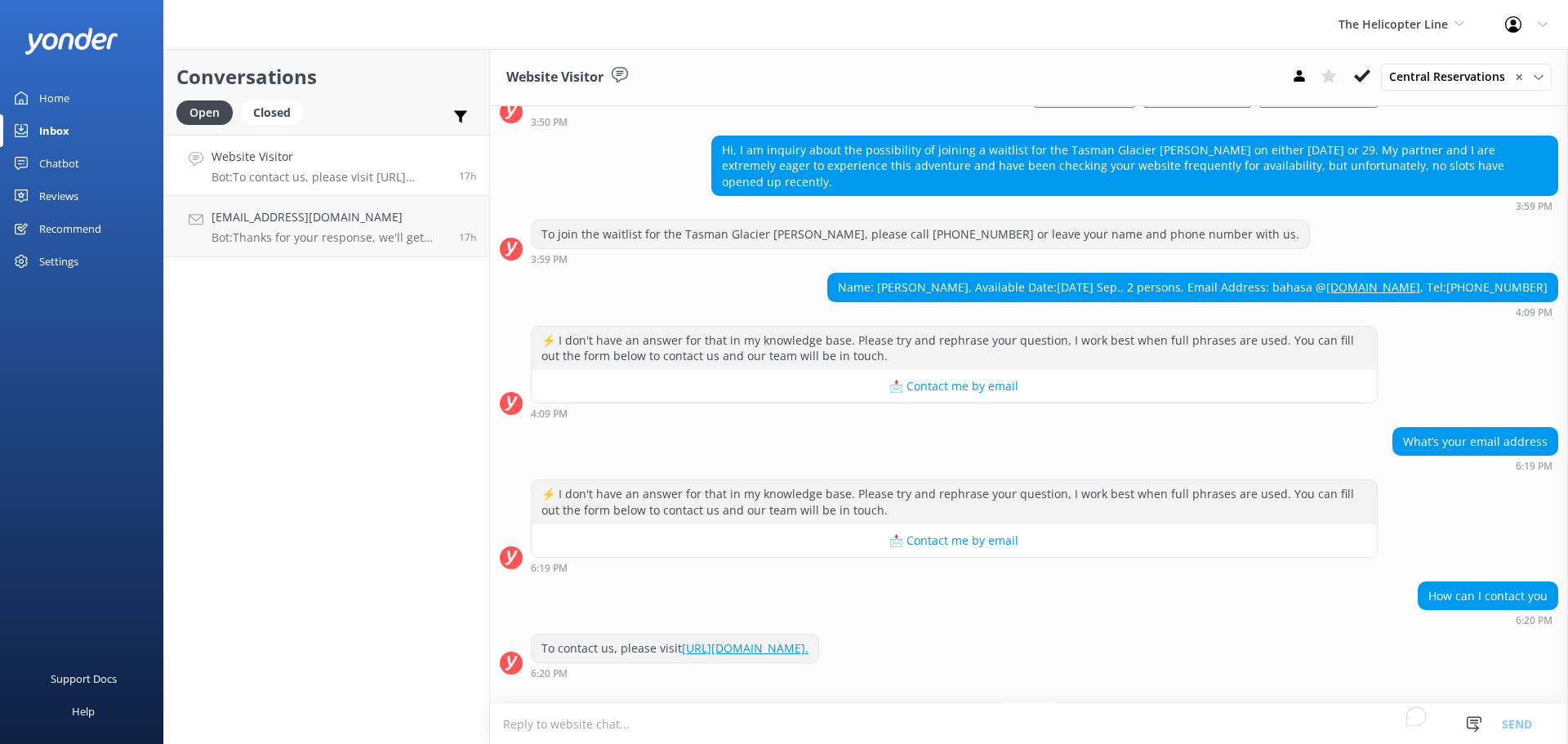
scroll to position [164, 0]
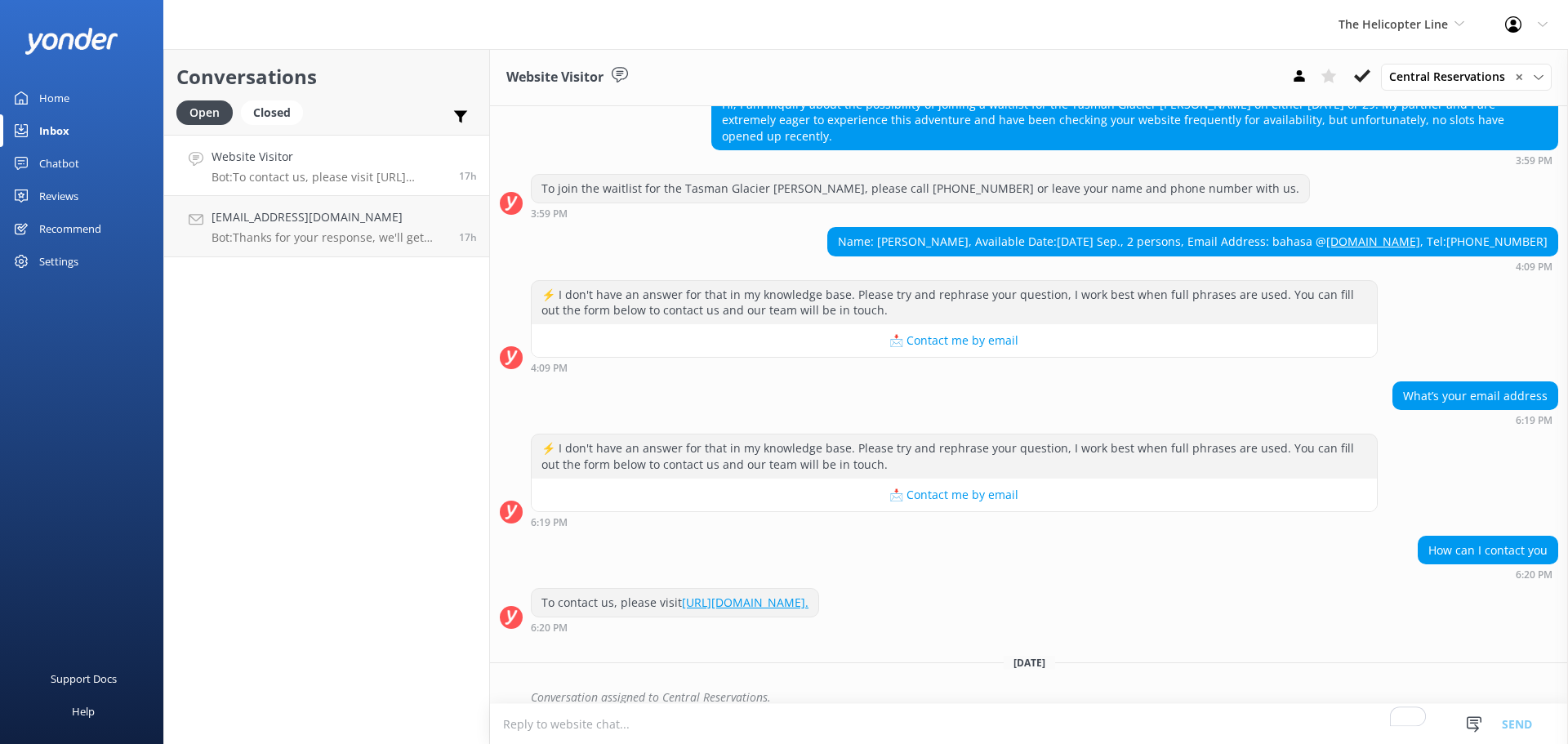
drag, startPoint x: 390, startPoint y: 364, endPoint x: 353, endPoint y: 314, distance: 62.2
click at [359, 331] on div "Conversations Open Closed Important Assigned to me Unassigned Website Visitor B…" at bounding box center [326, 396] width 326 height 694
click at [405, 310] on div "Conversations Open Closed Important Assigned to me Unassigned Website Visitor B…" at bounding box center [326, 396] width 326 height 694
click at [389, 156] on h4 "Website Visitor" at bounding box center [330, 156] width 236 height 18
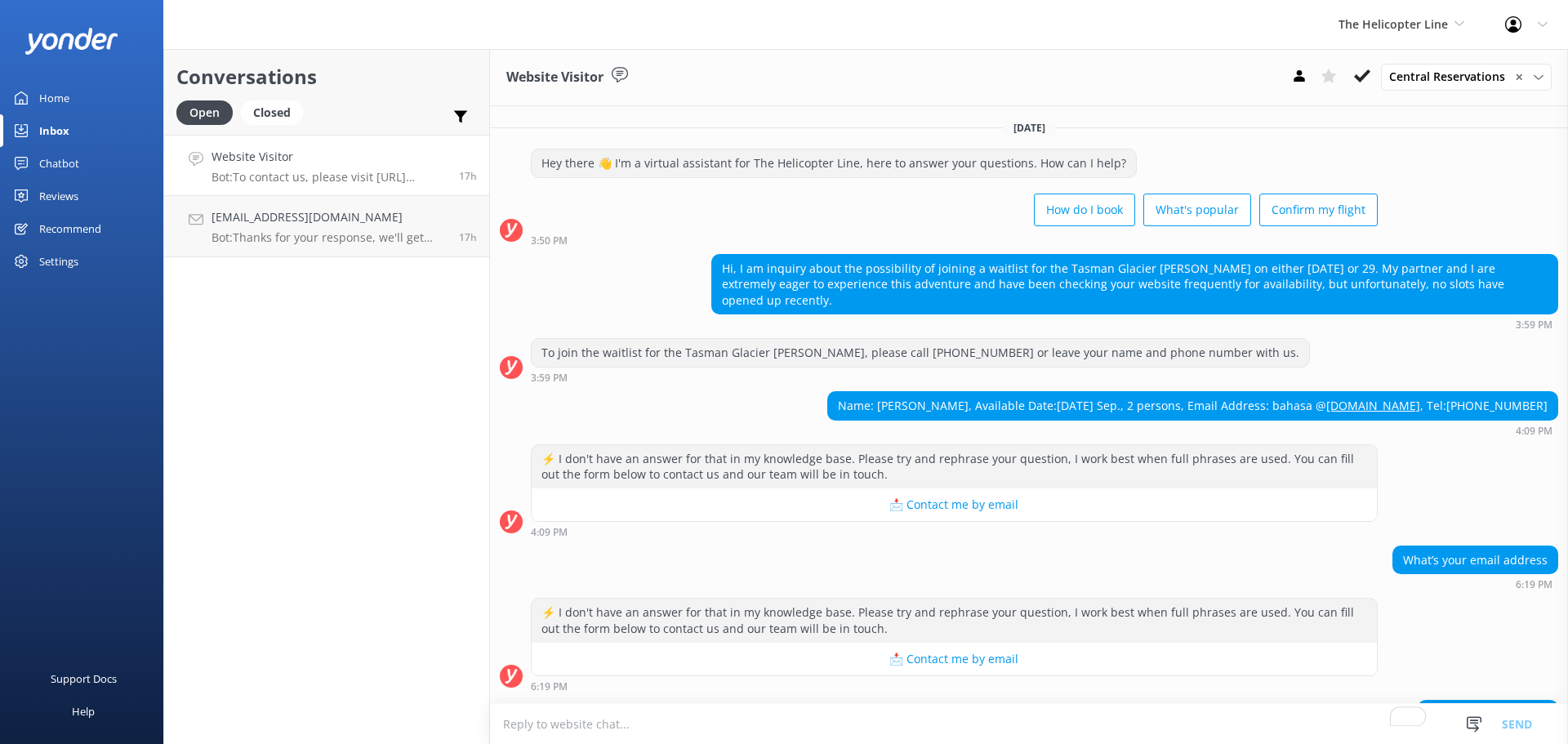
click at [352, 351] on div "Conversations Open Closed Important Assigned to me Unassigned Website Visitor B…" at bounding box center [326, 396] width 326 height 694
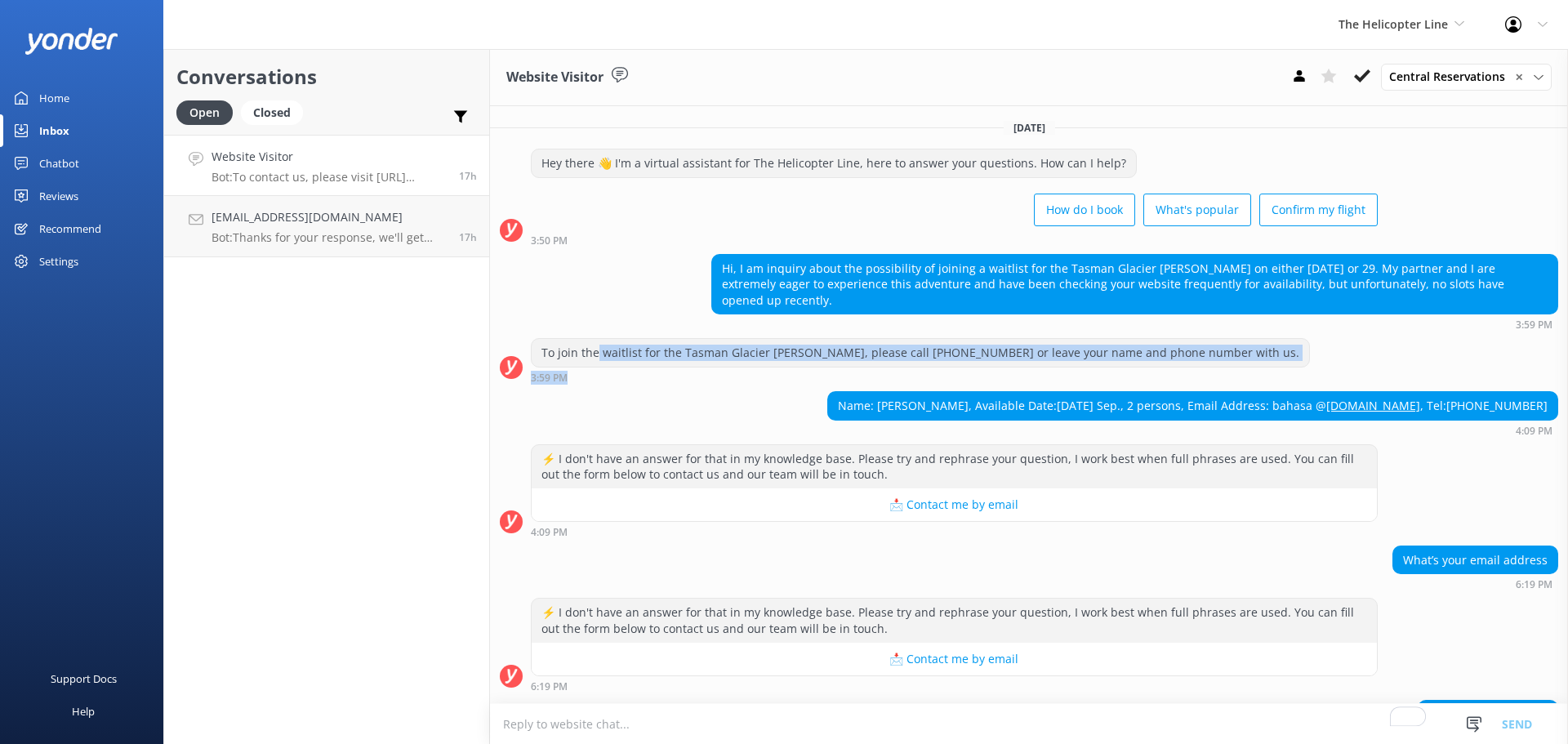
drag, startPoint x: 598, startPoint y: 335, endPoint x: 1106, endPoint y: 353, distance: 508.3
click at [1106, 353] on div "To join the waitlist for the Tasman Glacier Heli Hike, please call +643 435 180…" at bounding box center [920, 360] width 779 height 45
click at [1265, 338] on div "To join the waitlist for the Tasman Glacier Heli Hike, please call +643 435 180…" at bounding box center [1030, 360] width 1078 height 45
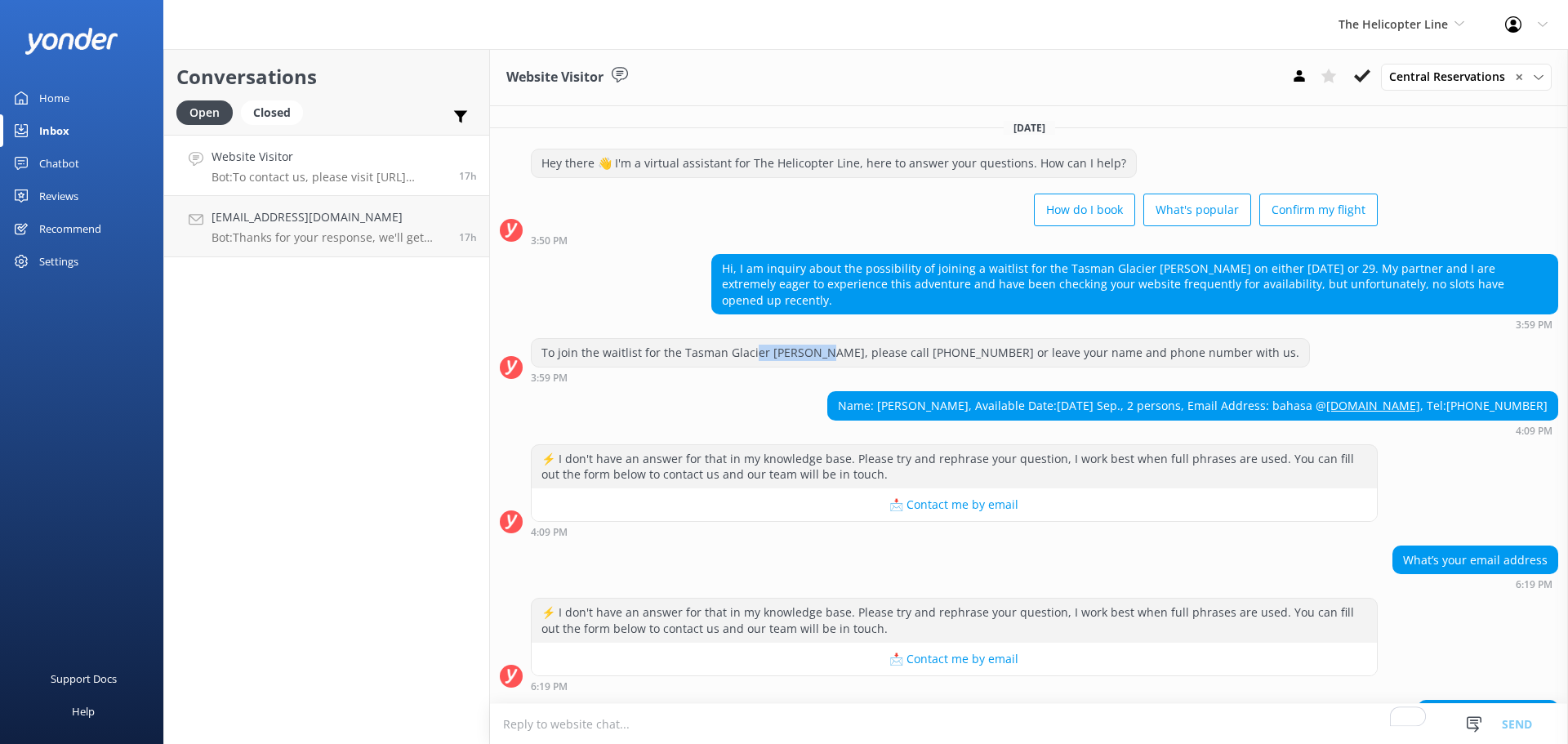
drag, startPoint x: 751, startPoint y: 329, endPoint x: 887, endPoint y: 336, distance: 136.2
click at [824, 339] on div "To join the waitlist for the Tasman Glacier Heli Hike, please call +643 435 180…" at bounding box center [920, 352] width 777 height 28
drag, startPoint x: 988, startPoint y: 335, endPoint x: 1014, endPoint y: 335, distance: 26.0
click at [988, 339] on div "To join the waitlist for the Tasman Glacier Heli Hike, please call +643 435 180…" at bounding box center [920, 352] width 777 height 28
click at [1130, 340] on div "To join the waitlist for the Tasman Glacier Heli Hike, please call +643 435 180…" at bounding box center [920, 352] width 777 height 28
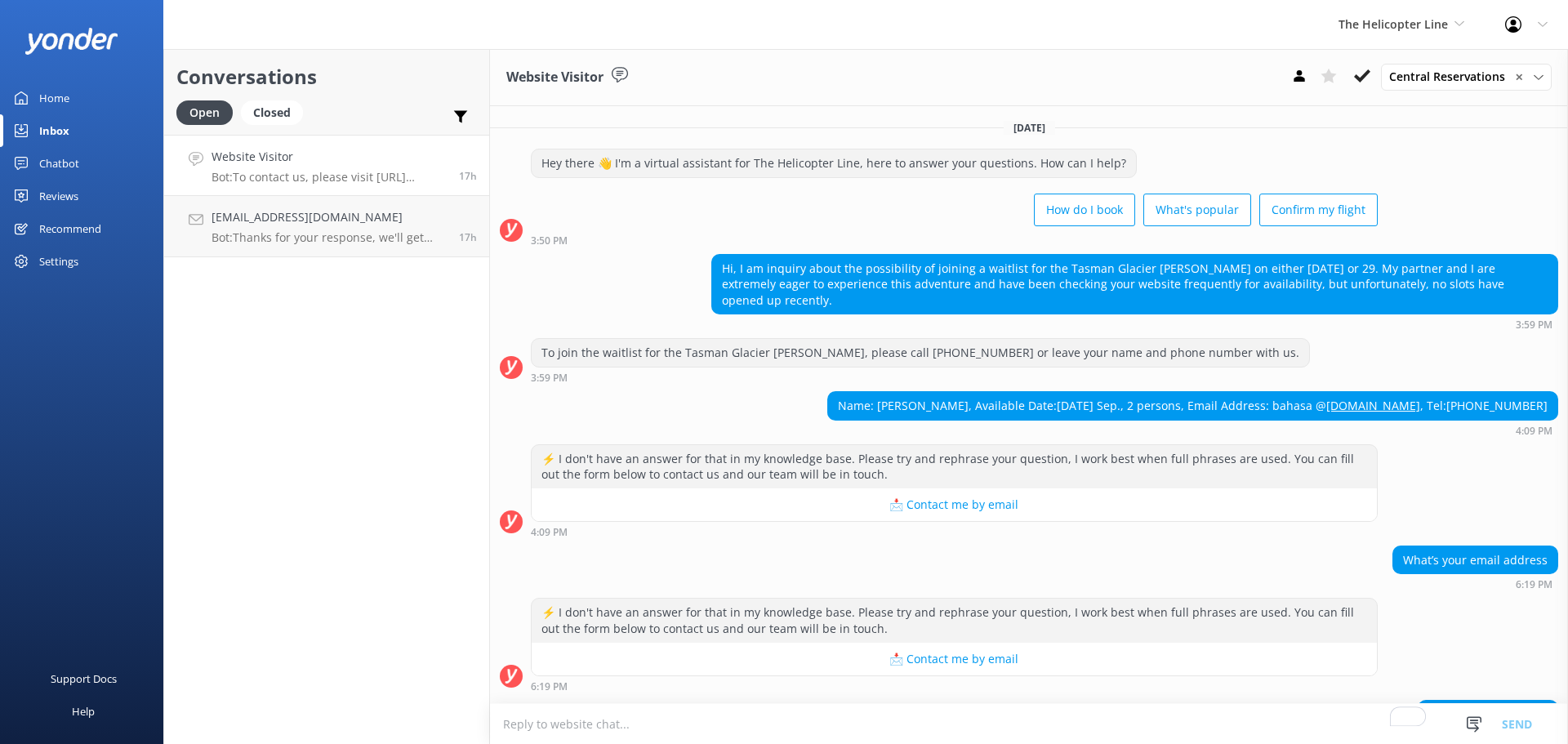
click at [1272, 360] on div "To join the waitlist for the Tasman Glacier Heli Hike, please call +643 435 180…" at bounding box center [1030, 360] width 1078 height 45
click at [678, 720] on textarea "To enrich screen reader interactions, please activate Accessibility in Grammarl…" at bounding box center [1030, 724] width 1078 height 40
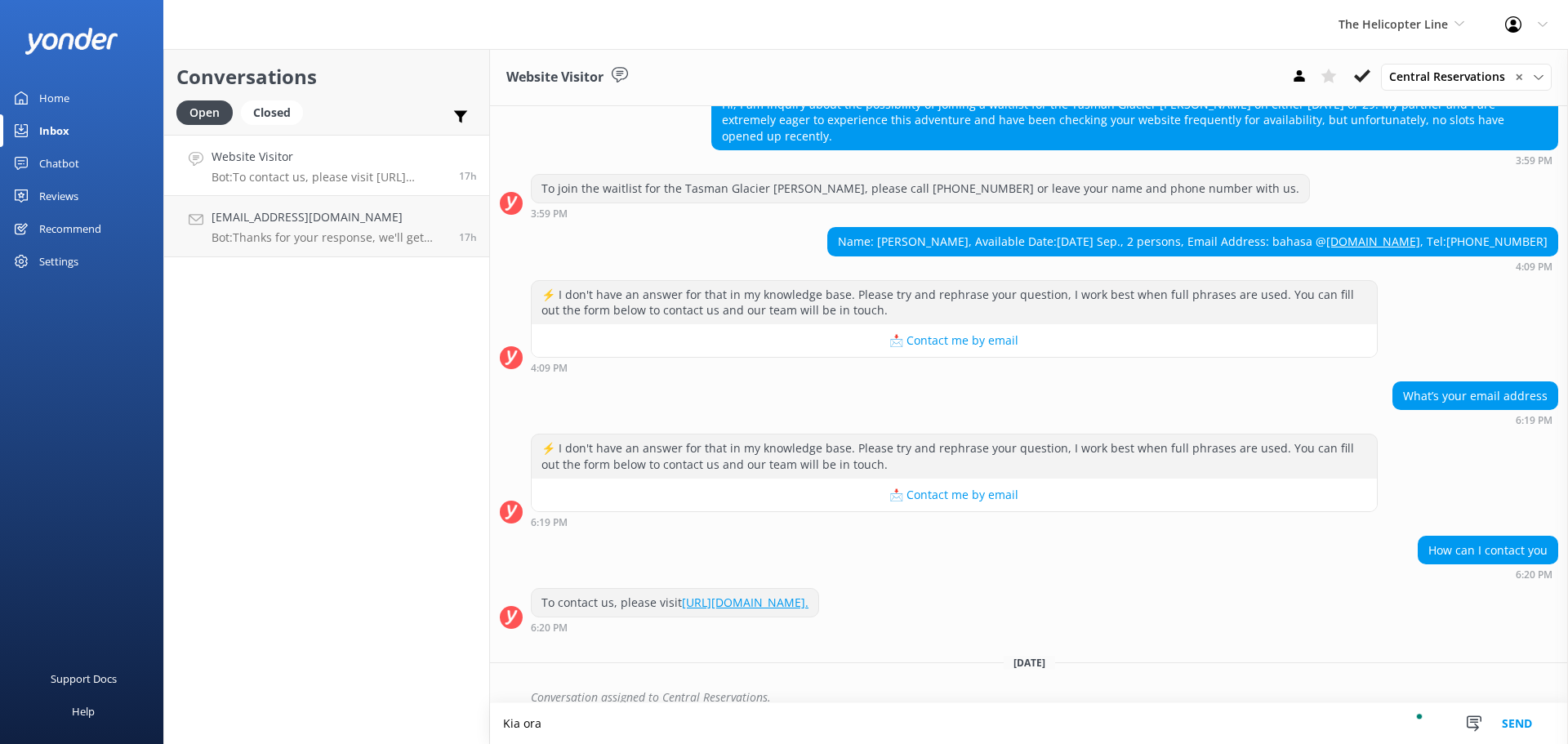
scroll to position [165, 0]
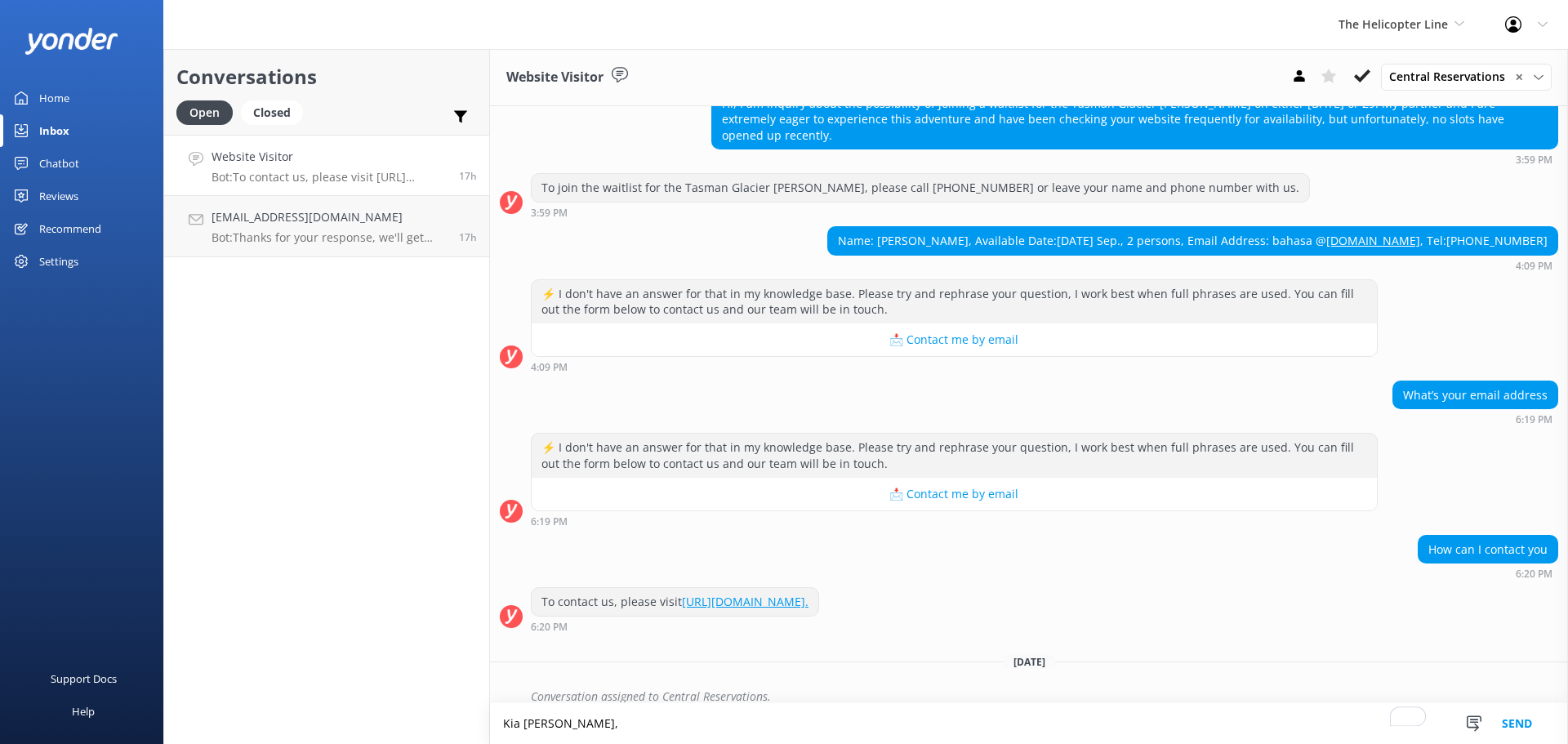
click at [660, 717] on textarea "Kia ora Ruan Yuyan," at bounding box center [1030, 723] width 1078 height 41
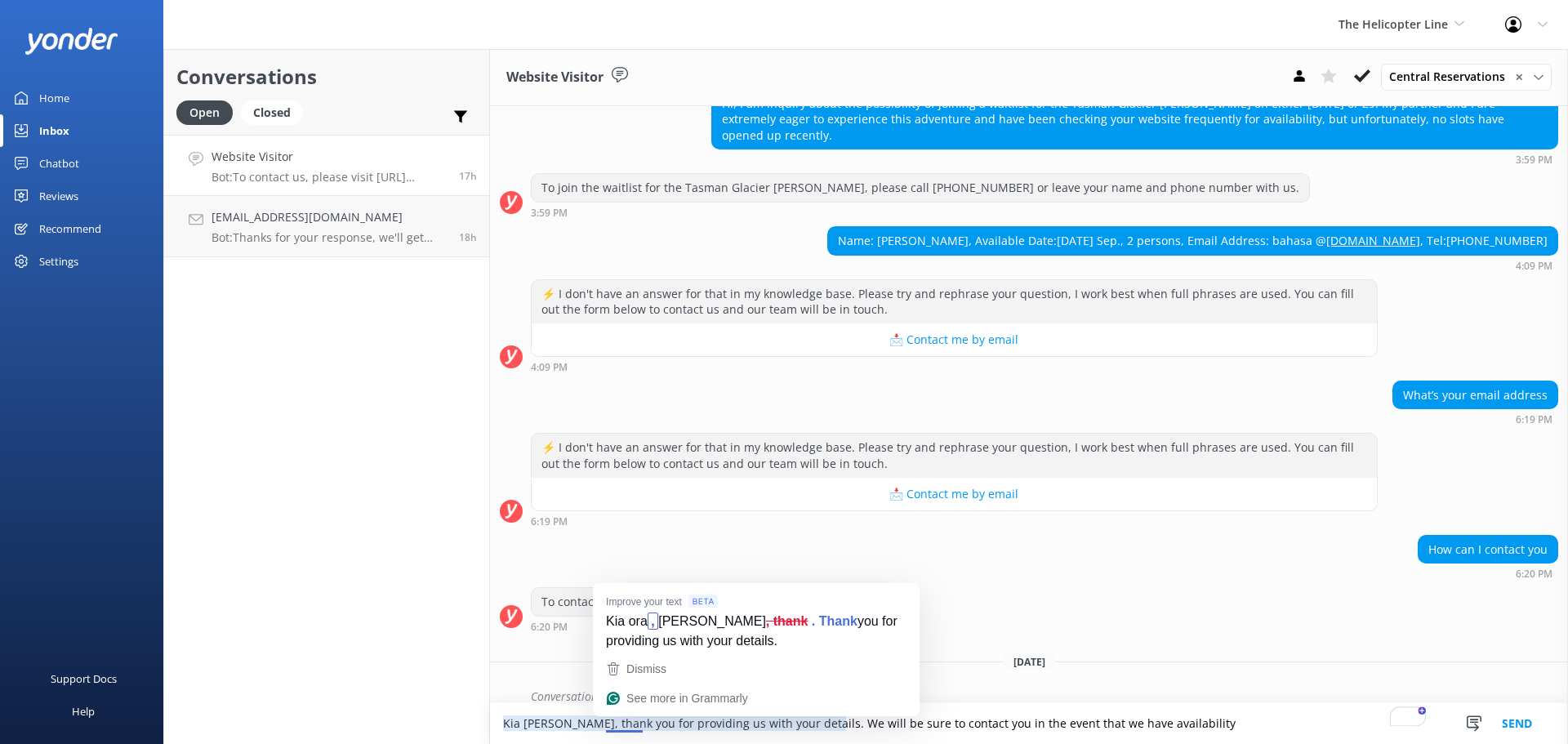
click at [627, 722] on textarea "Kia ora Ruan Yuyan, thank you for providing us with your details. We will be su…" at bounding box center [1030, 723] width 1078 height 41
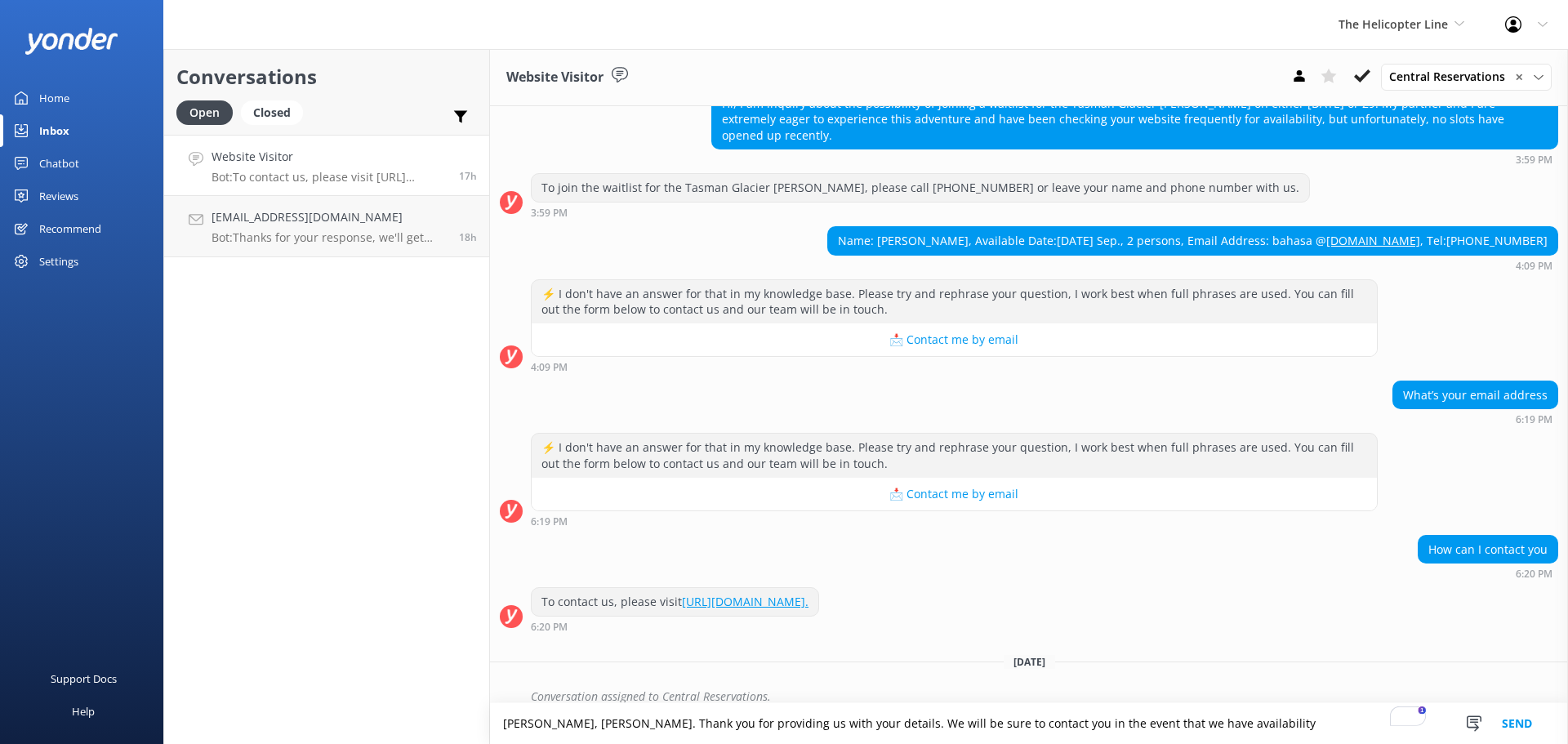
click at [1224, 720] on textarea "Kia ora, Ruan Yuyan. Thank you for providing us with your details. We will be s…" at bounding box center [1030, 723] width 1078 height 41
click at [1046, 724] on textarea "Kia ora, Ruan Yuyan. Thank you for providing us with your details. We will be s…" at bounding box center [1030, 723] width 1078 height 41
click at [1237, 721] on textarea "Kia ora, Ruan Yuyan. Thank you for providing us with your details. We will be s…" at bounding box center [1030, 723] width 1078 height 41
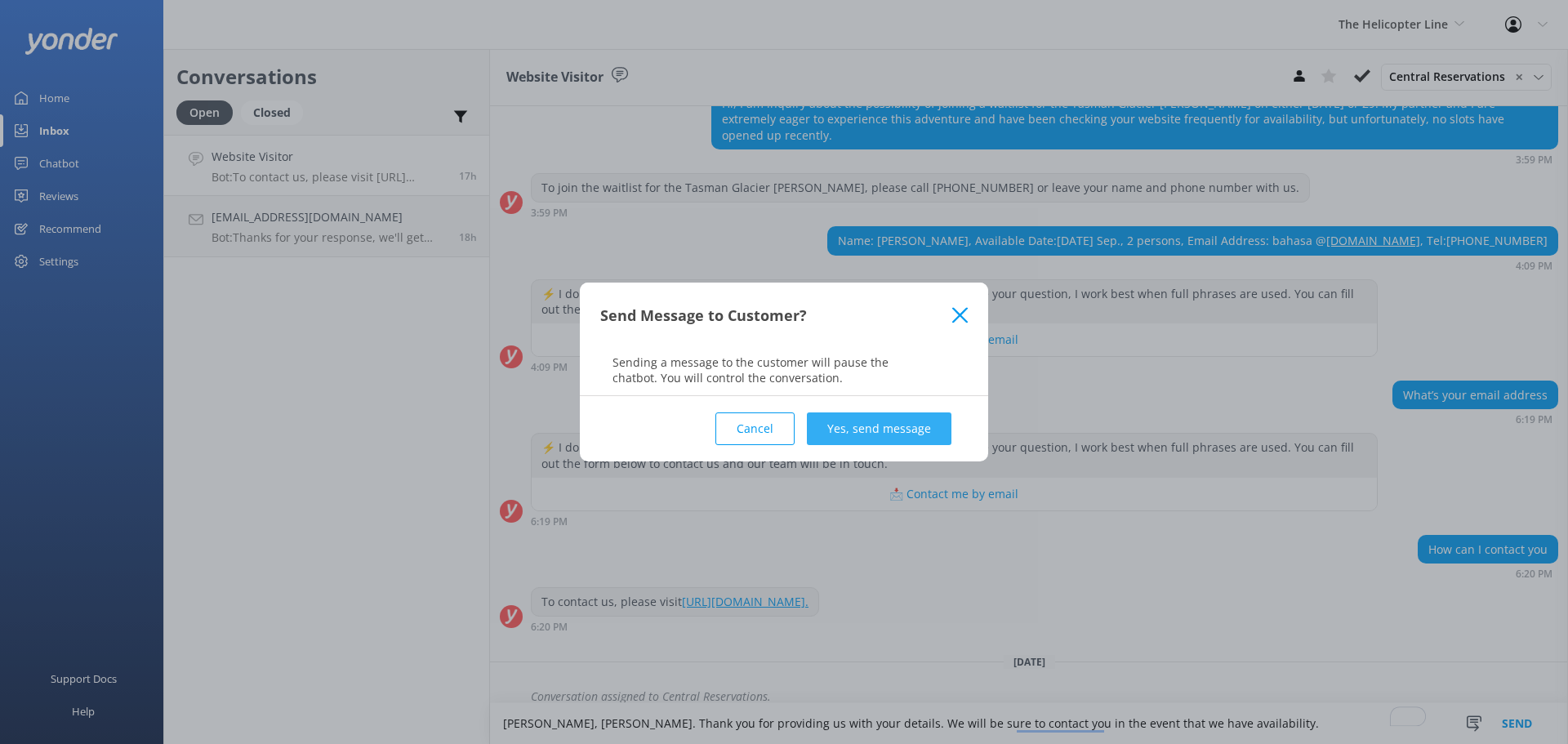
type textarea "Kia ora, Ruan Yuyan. Thank you for providing us with your details. We will be s…"
click at [916, 435] on button "Yes, send message" at bounding box center [879, 428] width 145 height 33
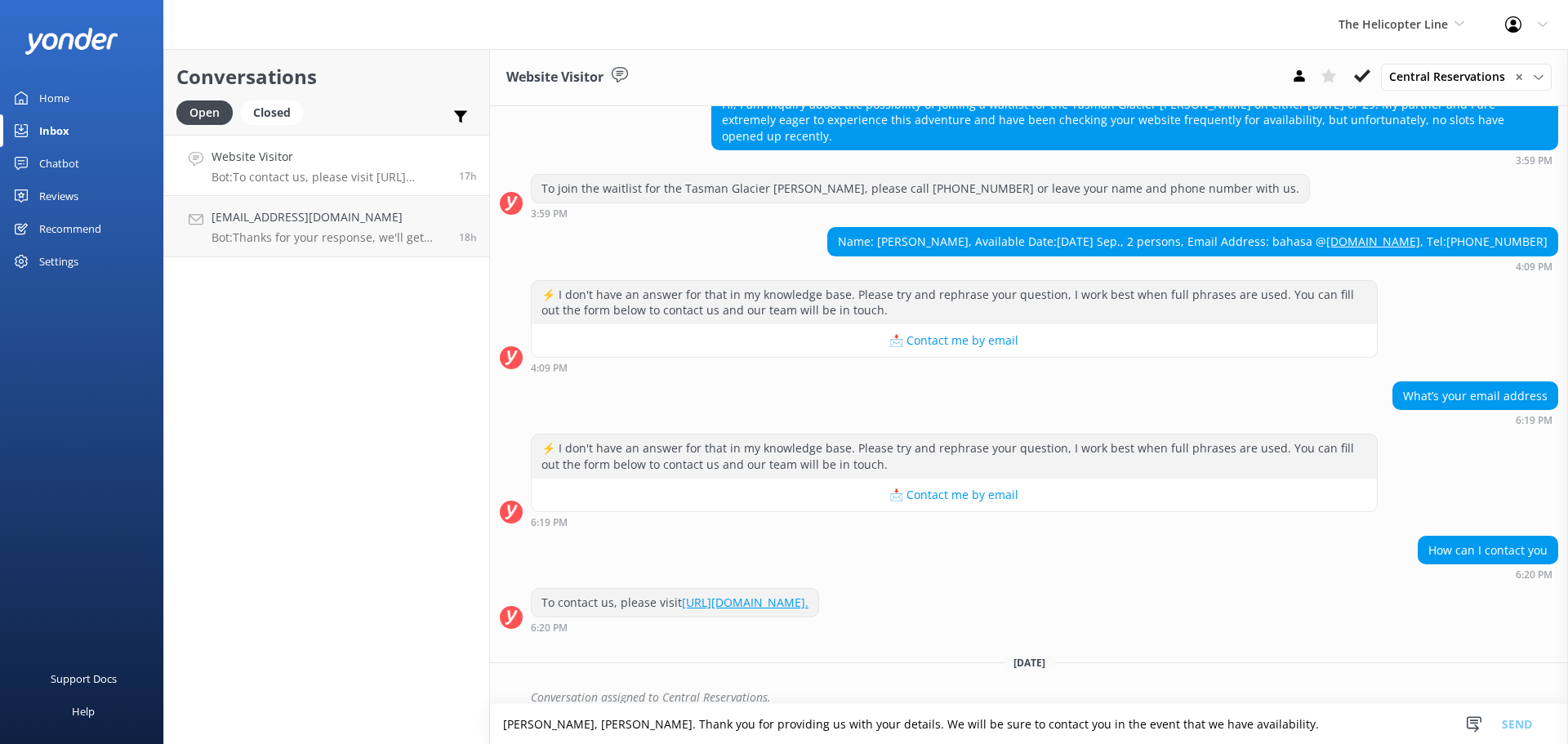
scroll to position [270, 0]
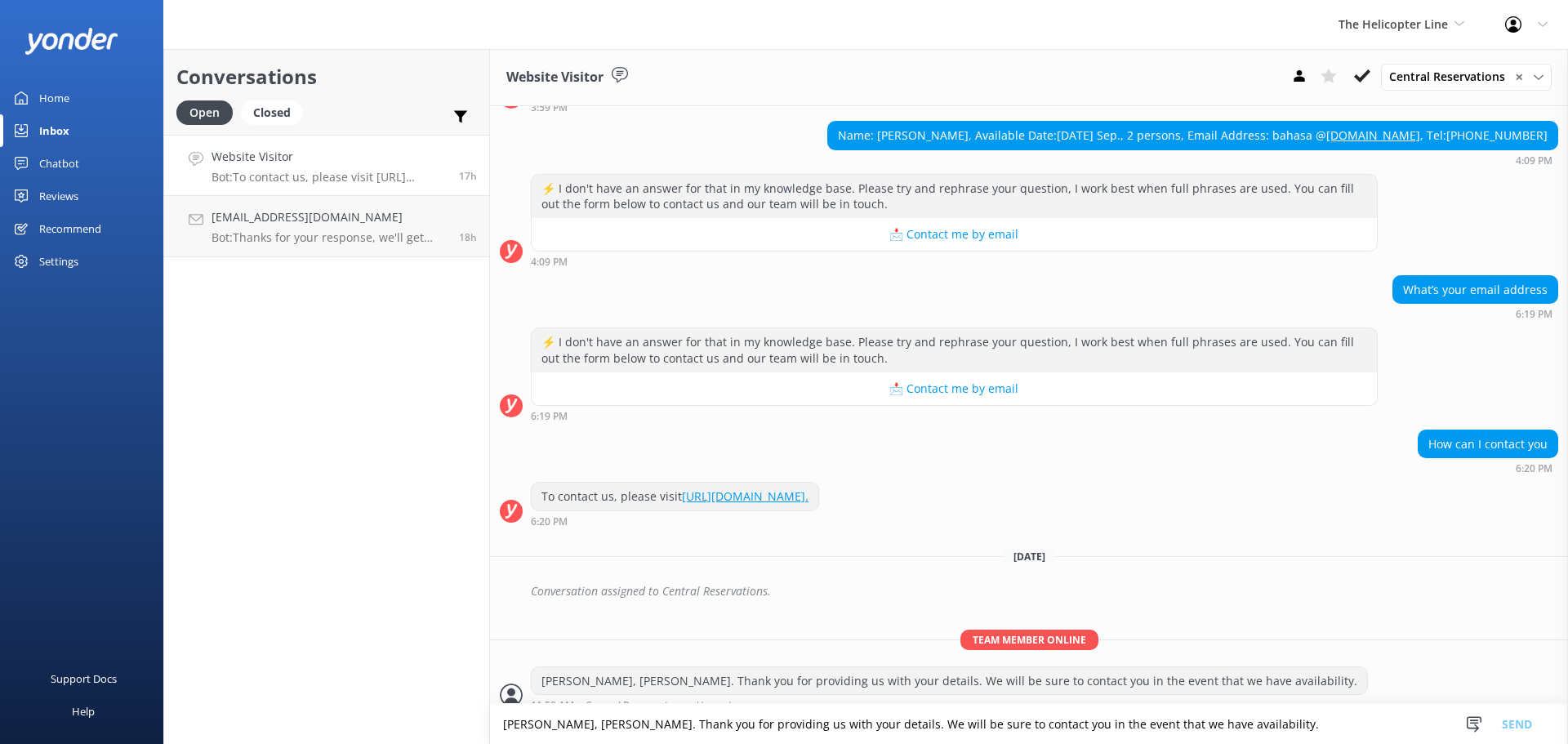
click at [319, 179] on p "Bot: To contact us, please visit https://www.helicopter.co.nz/contact-us." at bounding box center [330, 177] width 236 height 14
click at [360, 235] on p "Bot: Thanks for your response, we'll get back to you as soon as we can during o…" at bounding box center [330, 237] width 236 height 14
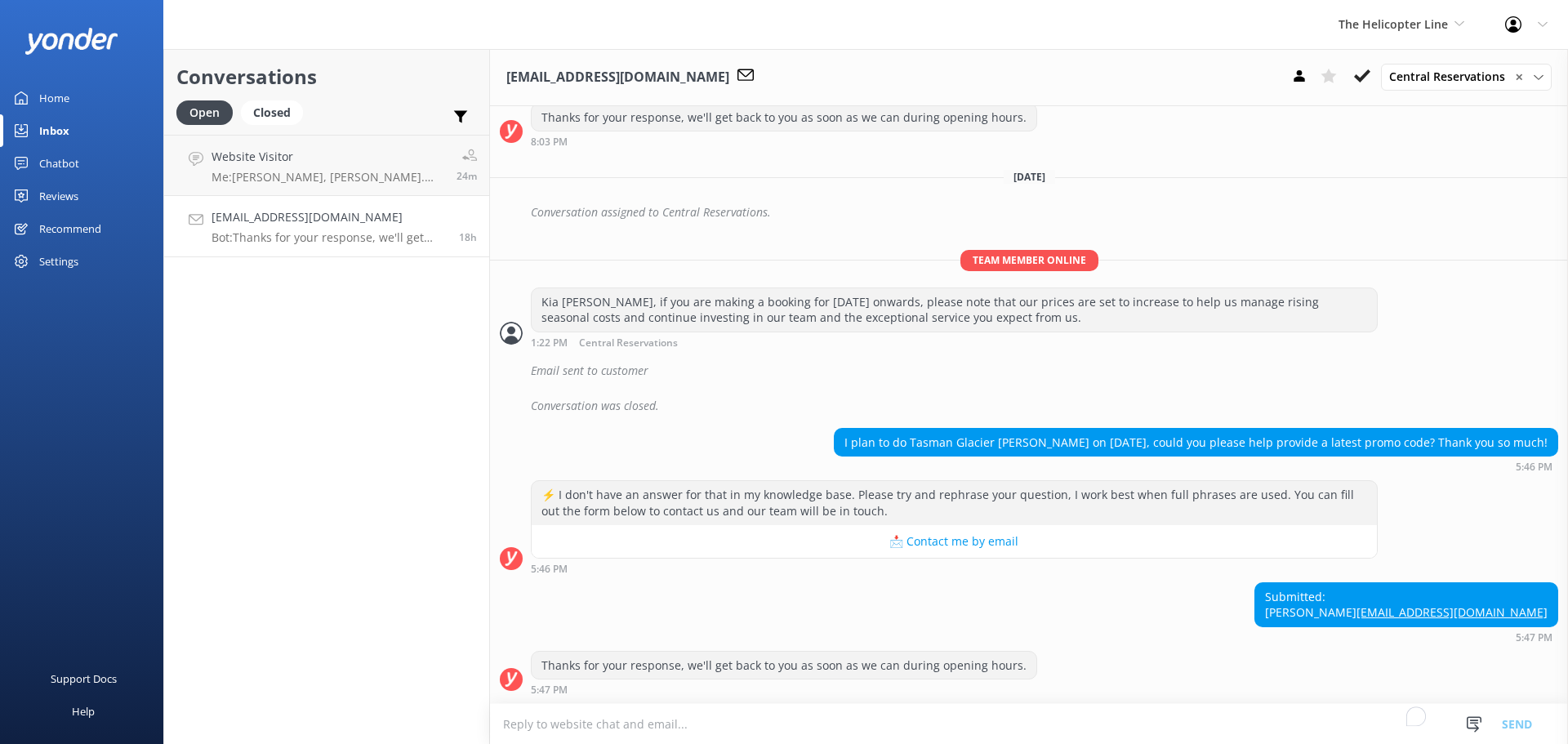
scroll to position [512, 0]
drag, startPoint x: 543, startPoint y: 288, endPoint x: 623, endPoint y: 284, distance: 80.1
click at [623, 288] on div "Kia ora Yan Zhe, if you are making a booking for October 2025 onwards, please n…" at bounding box center [954, 309] width 845 height 43
copy div "Kia ora Yan Zhe"
click at [632, 731] on textarea "To enrich screen reader interactions, please activate Accessibility in Grammarl…" at bounding box center [1030, 724] width 1078 height 40
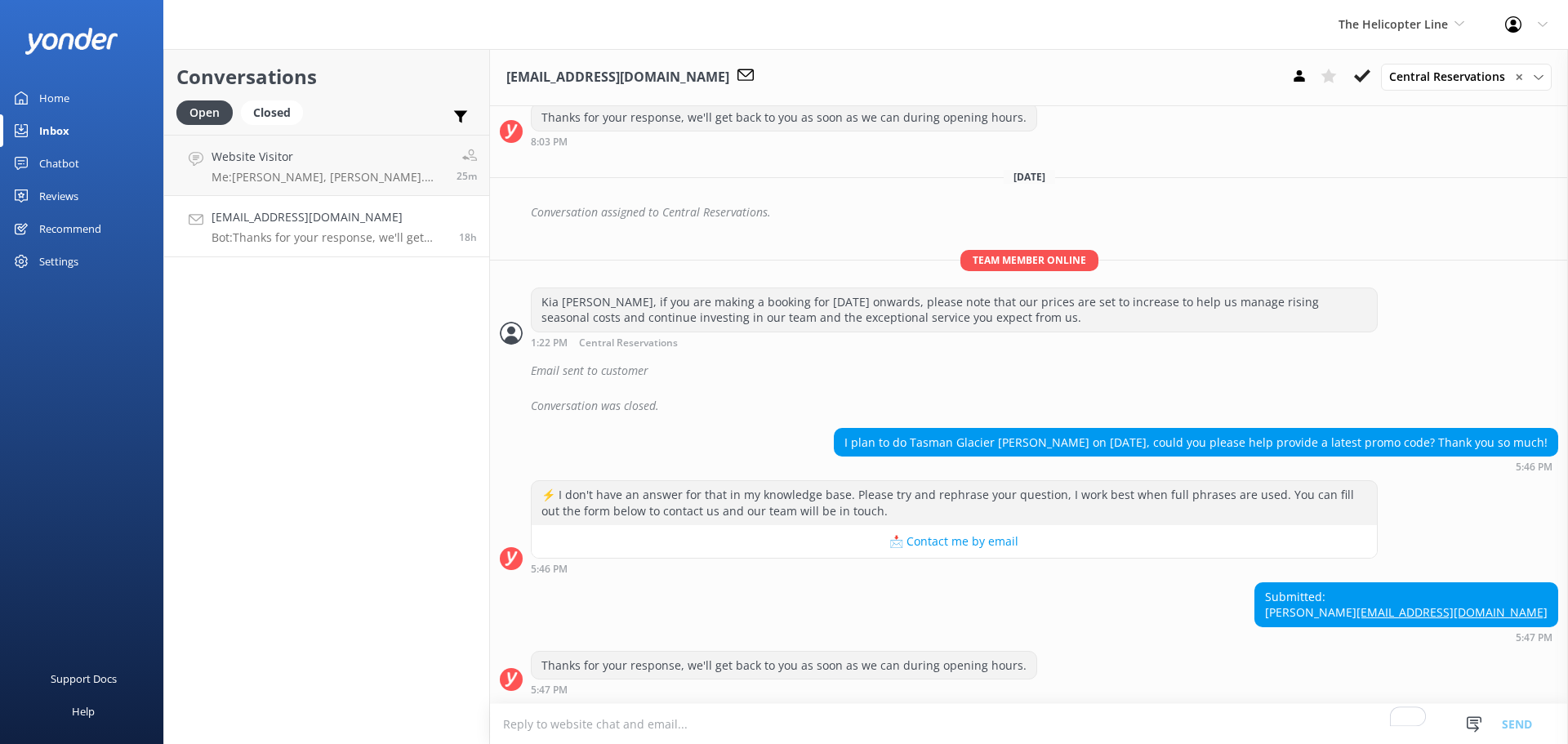
click at [861, 739] on textarea "To enrich screen reader interactions, please activate Accessibility in Grammarl…" at bounding box center [1030, 724] width 1078 height 40
paste textarea "Kia ora Yan Zhe"
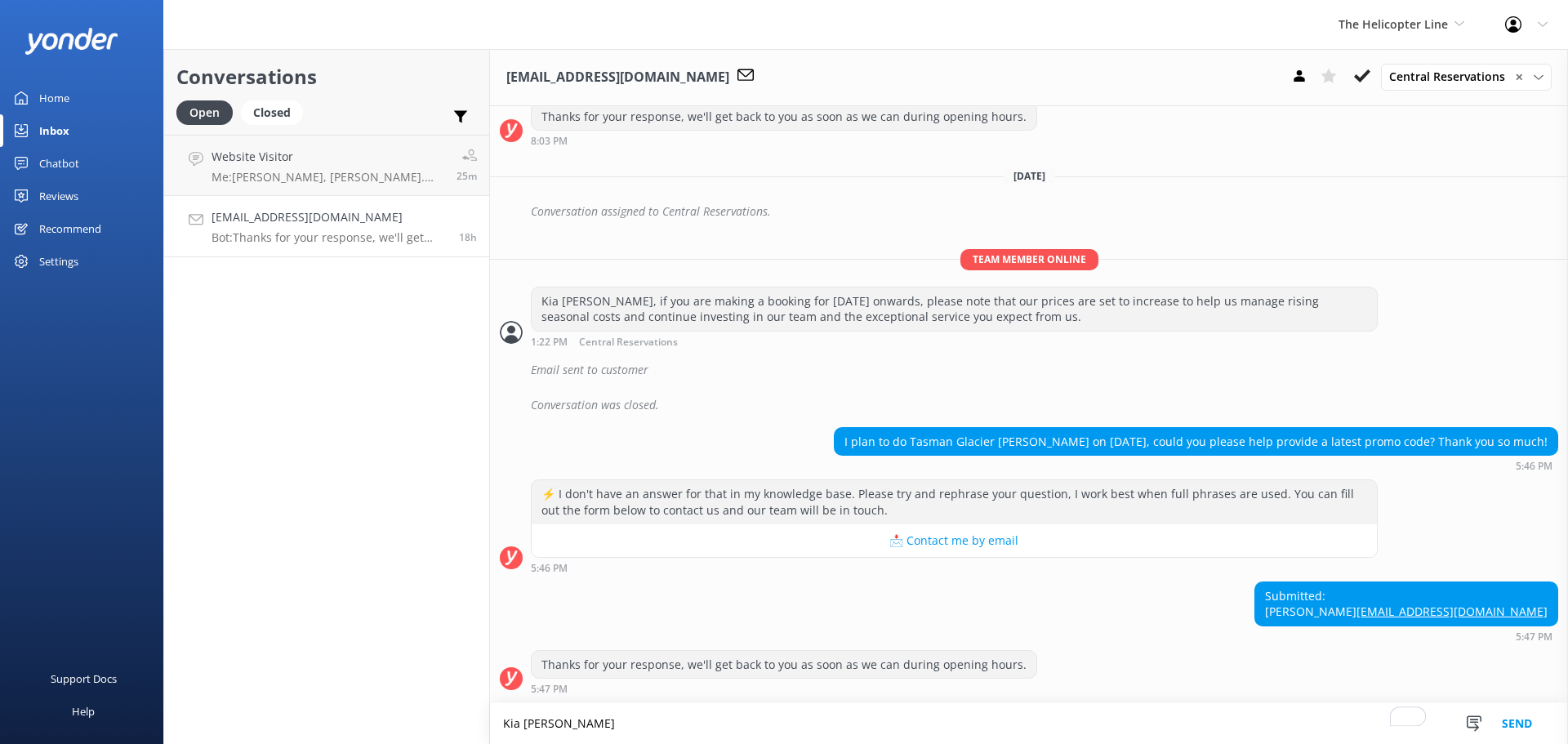
scroll to position [513, 0]
click at [641, 726] on textarea "Kia ora Yan Zhe. Unfortunately we are not running any promos" at bounding box center [1030, 723] width 1078 height 41
click at [936, 732] on textarea "Kia ora Yan Zhe. Unfortunately, we are not running any promos" at bounding box center [1030, 723] width 1078 height 41
click at [730, 721] on textarea "Kia ora Yan Zhe. Unfortunately, we are not running any promos" at bounding box center [1030, 723] width 1078 height 41
click at [640, 722] on textarea "Kia ora Yan Zhe. Unfortunately, we are not currently running any promos" at bounding box center [1030, 723] width 1078 height 41
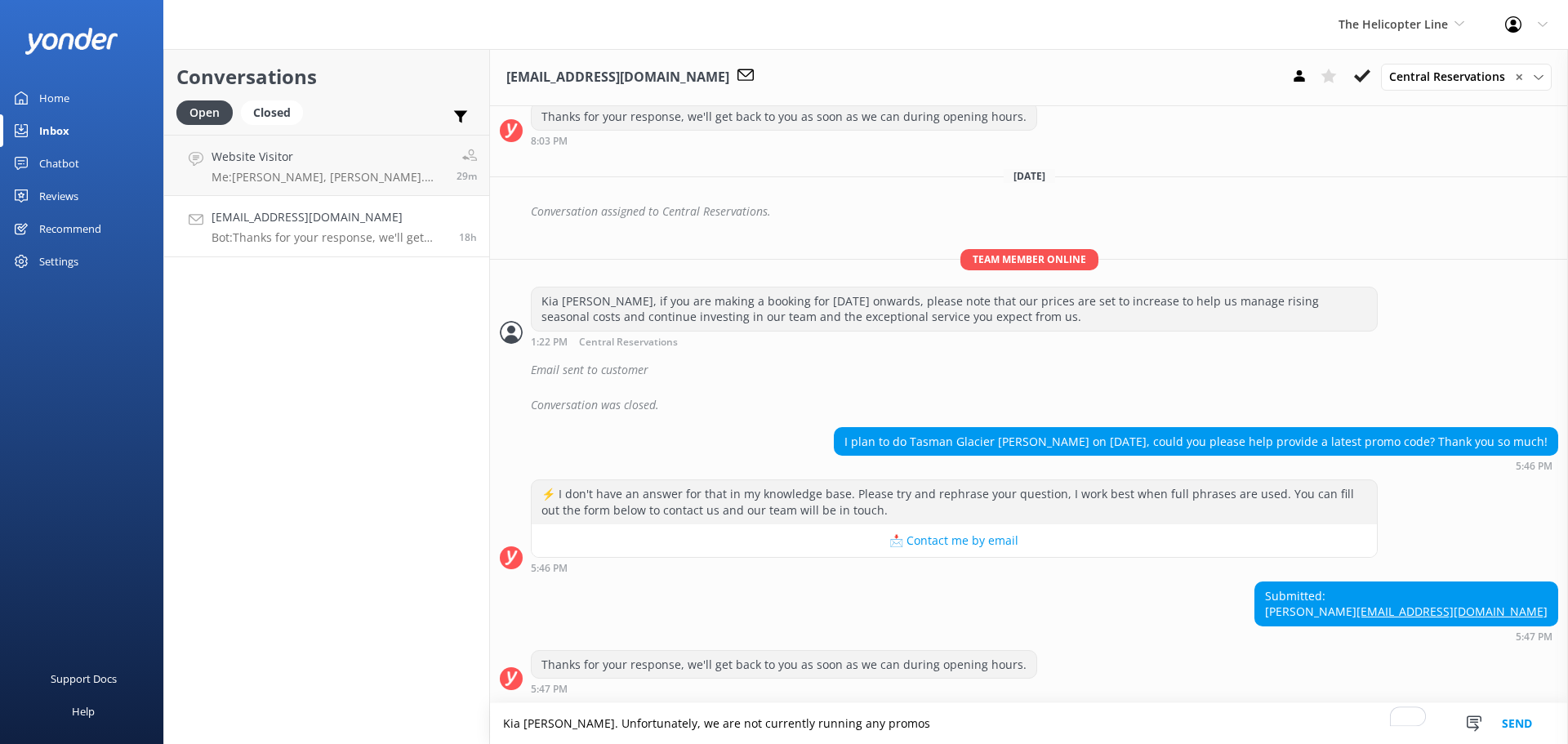
click at [640, 722] on textarea "Kia ora Yan Zhe. Unfortunately, we are not currently running any promos" at bounding box center [1030, 723] width 1078 height 41
click at [902, 725] on textarea "Kia ora Yan Zhe. We are not currently running any promos" at bounding box center [1030, 723] width 1078 height 41
drag, startPoint x: 870, startPoint y: 720, endPoint x: 713, endPoint y: 720, distance: 157.0
click at [713, 720] on textarea "Kia ora Yan Zhe. We are not currently running any promos" at bounding box center [1030, 723] width 1078 height 41
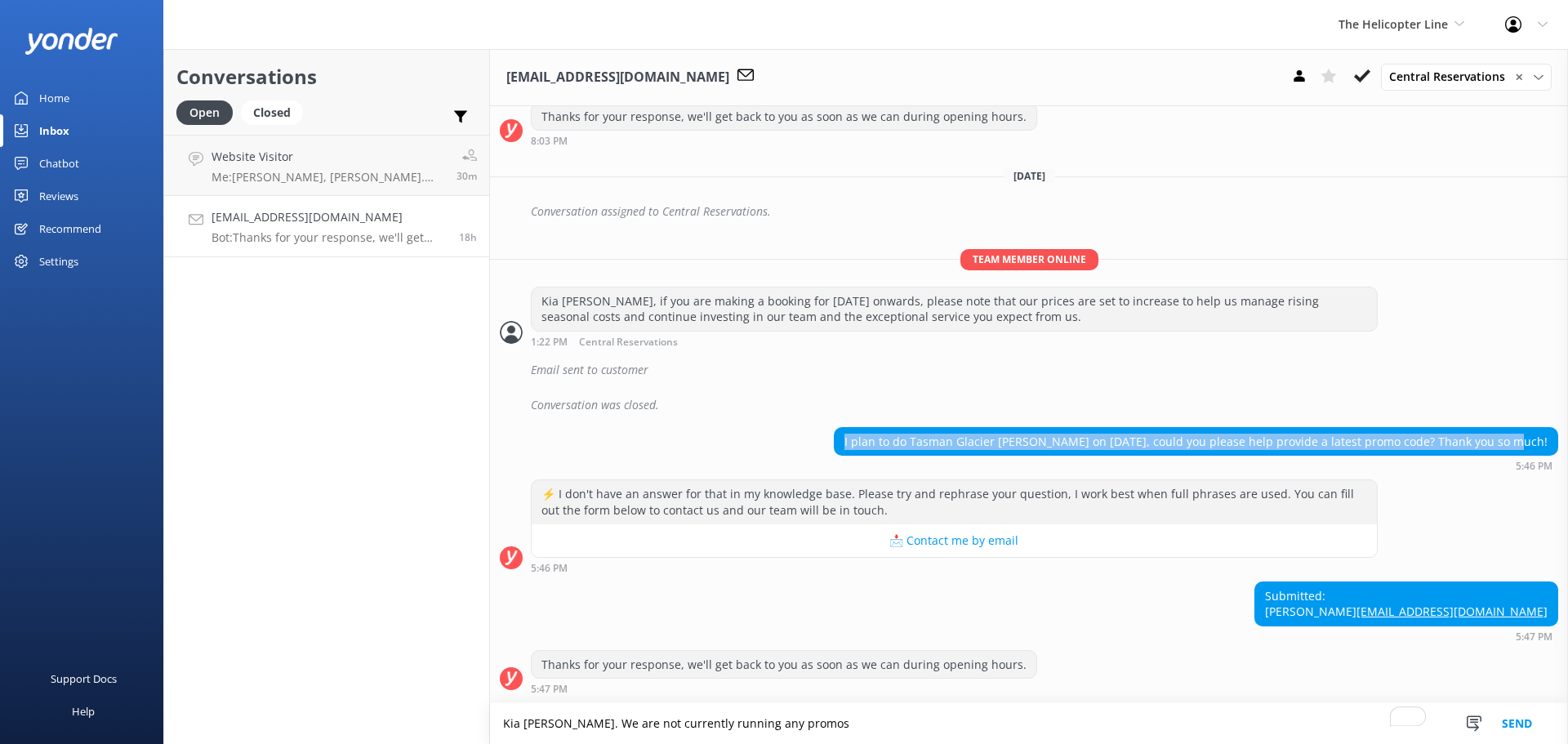
drag, startPoint x: 1539, startPoint y: 422, endPoint x: 883, endPoint y: 407, distance: 656.2
click at [883, 407] on div "Tuesday, 26th August Hey there 👋 I'm a virtual assistant for The Helicopter Lin…" at bounding box center [1030, 164] width 1078 height 1076
copy div "I plan to do Tasman Glacier Heli Hike on 17 Nov, could you please help provide …"
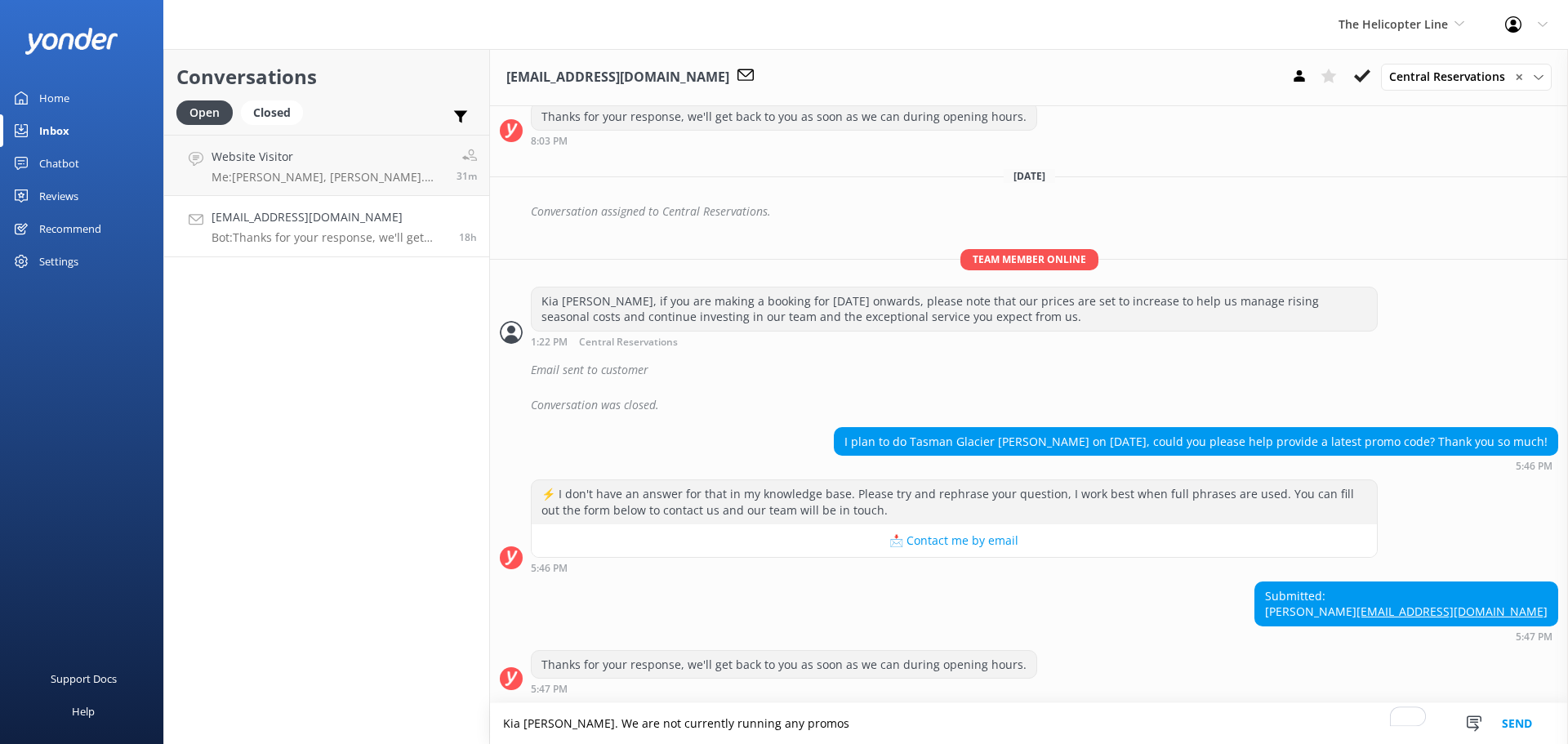
drag, startPoint x: 842, startPoint y: 723, endPoint x: 596, endPoint y: 725, distance: 246.0
click at [596, 725] on textarea "Kia ora Yan Zhe. We are not currently running any promos" at bounding box center [1030, 723] width 1078 height 41
paste textarea "Thanks for your inquiry about the Tasman Glacier Heli Hike on November 17th. Un…"
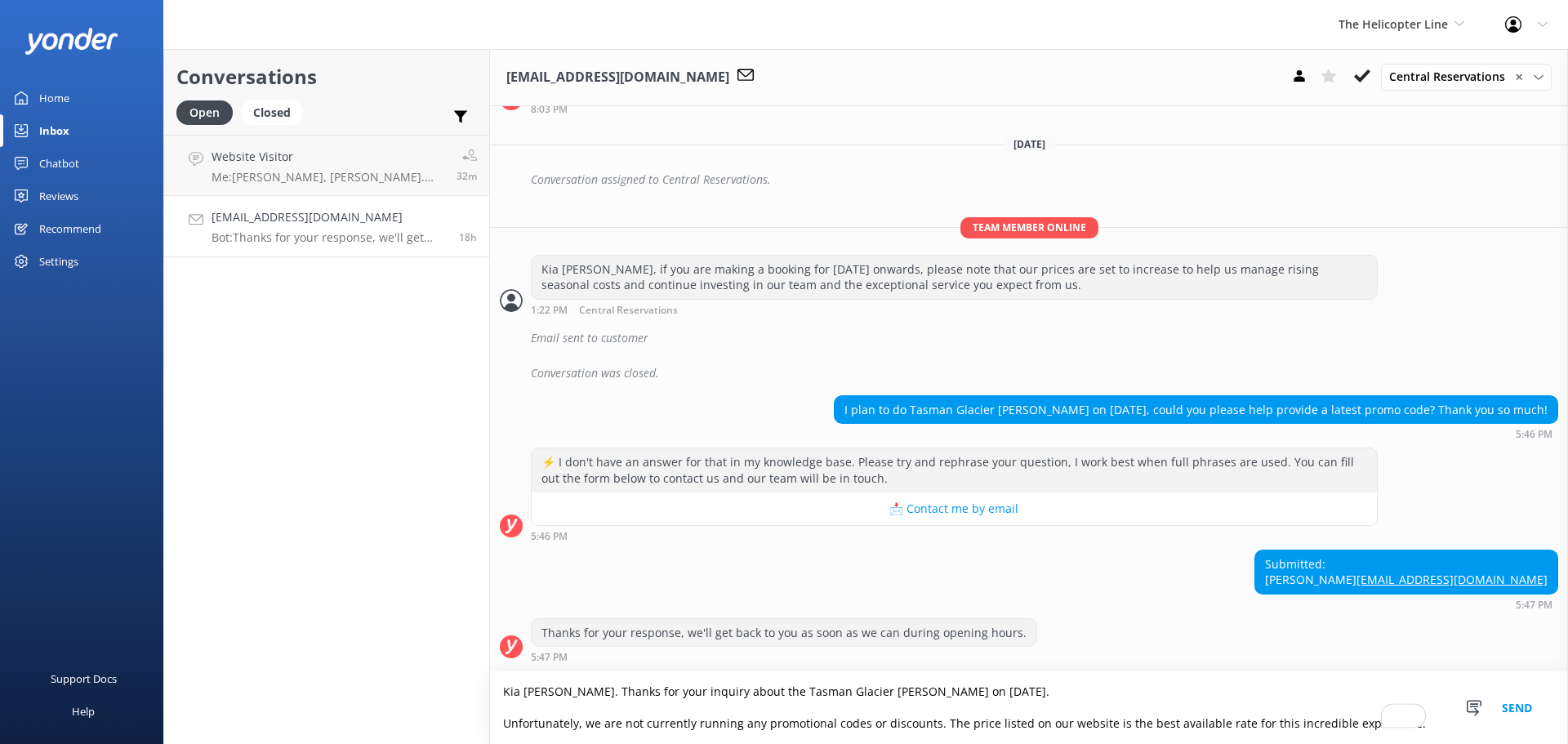
scroll to position [545, 0]
click at [532, 711] on textarea "Kia ora Yan Zhe. Thanks for your inquiry about the Tasman Glacier Heli Hike on …" at bounding box center [1030, 707] width 1078 height 72
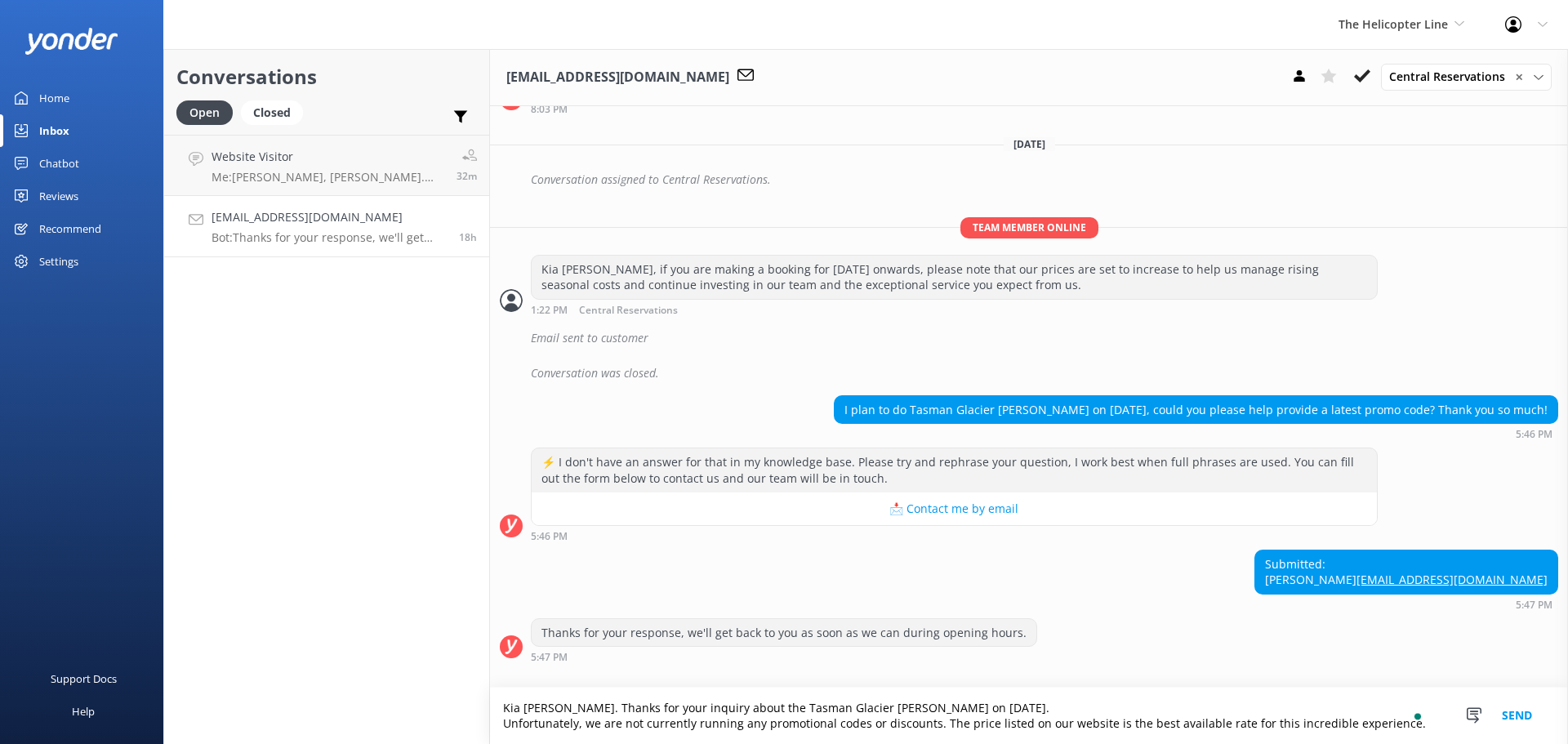
scroll to position [528, 0]
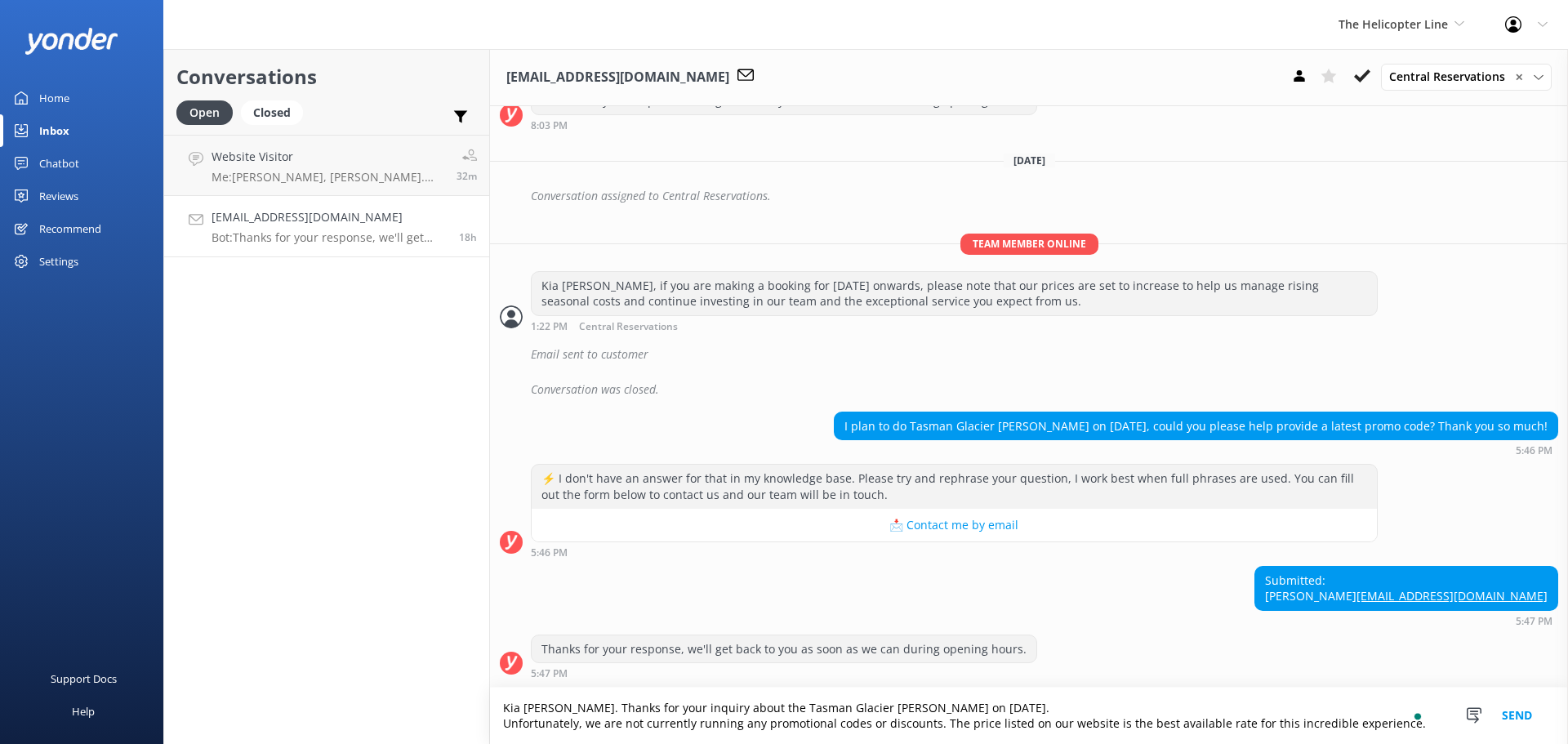
click at [502, 729] on textarea "Kia ora Yan Zhe. Thanks for your inquiry about the Tasman Glacier Heli Hike on …" at bounding box center [1030, 715] width 1078 height 56
type textarea "Kia ora Yan Zhe. Thanks for your inquiry about the Tasman Glacier Heli Hike on …"
click at [1528, 707] on button "Send" at bounding box center [1517, 715] width 61 height 56
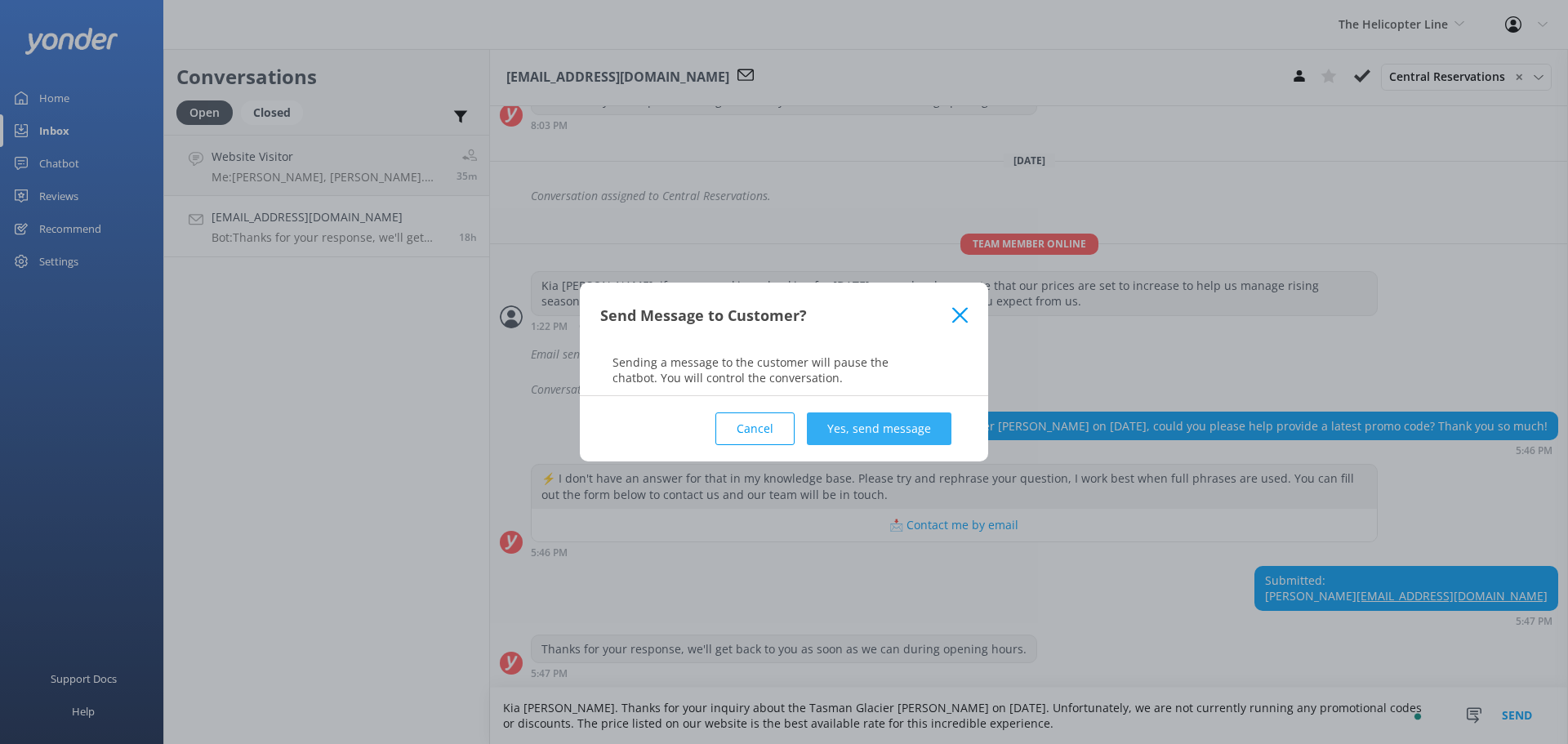
click at [908, 428] on button "Yes, send message" at bounding box center [879, 428] width 145 height 33
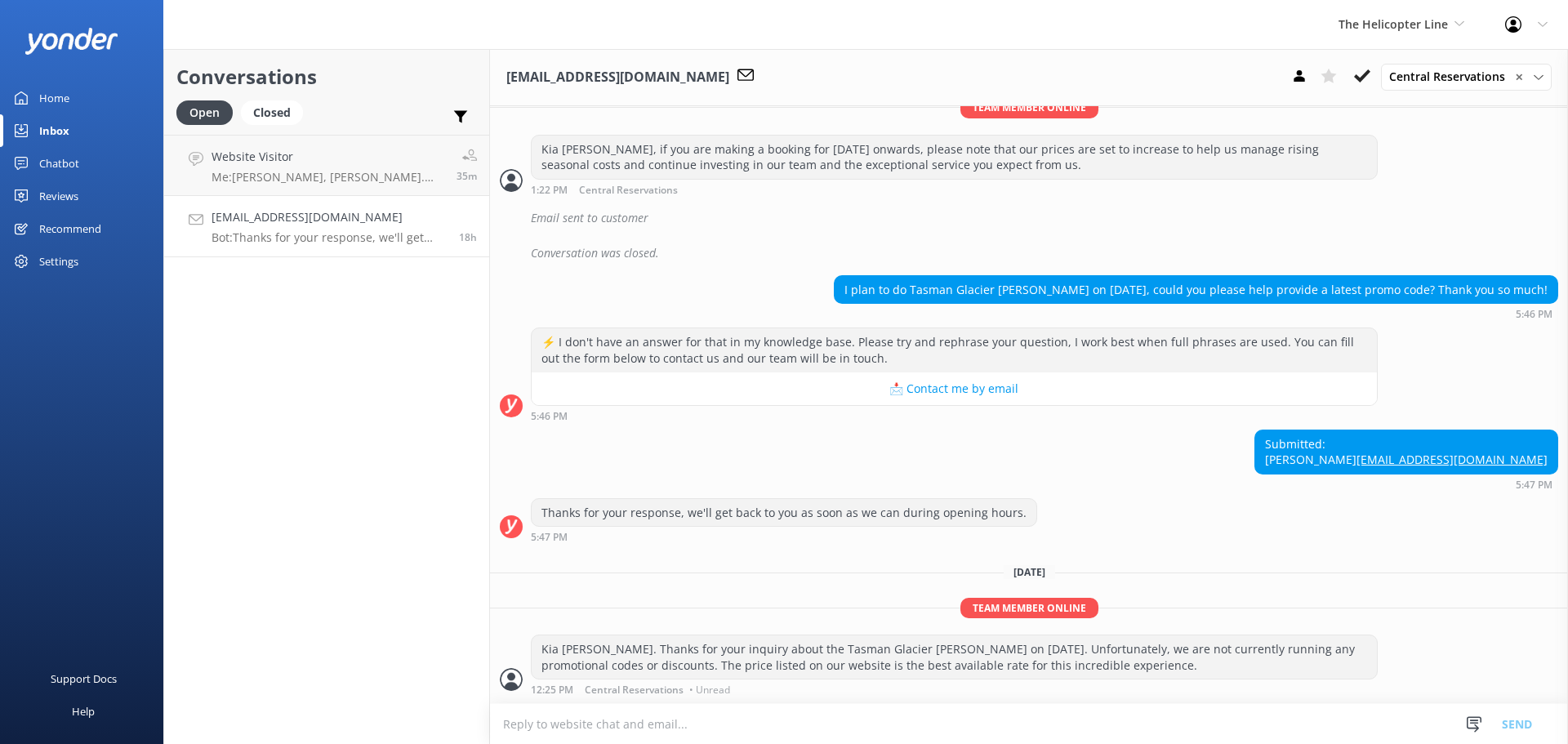
scroll to position [663, 0]
click at [363, 235] on p "Bot: Thanks for your response, we'll get back to you as soon as we can during o…" at bounding box center [330, 237] width 236 height 14
click at [400, 154] on h4 "Website Visitor" at bounding box center [328, 156] width 233 height 18
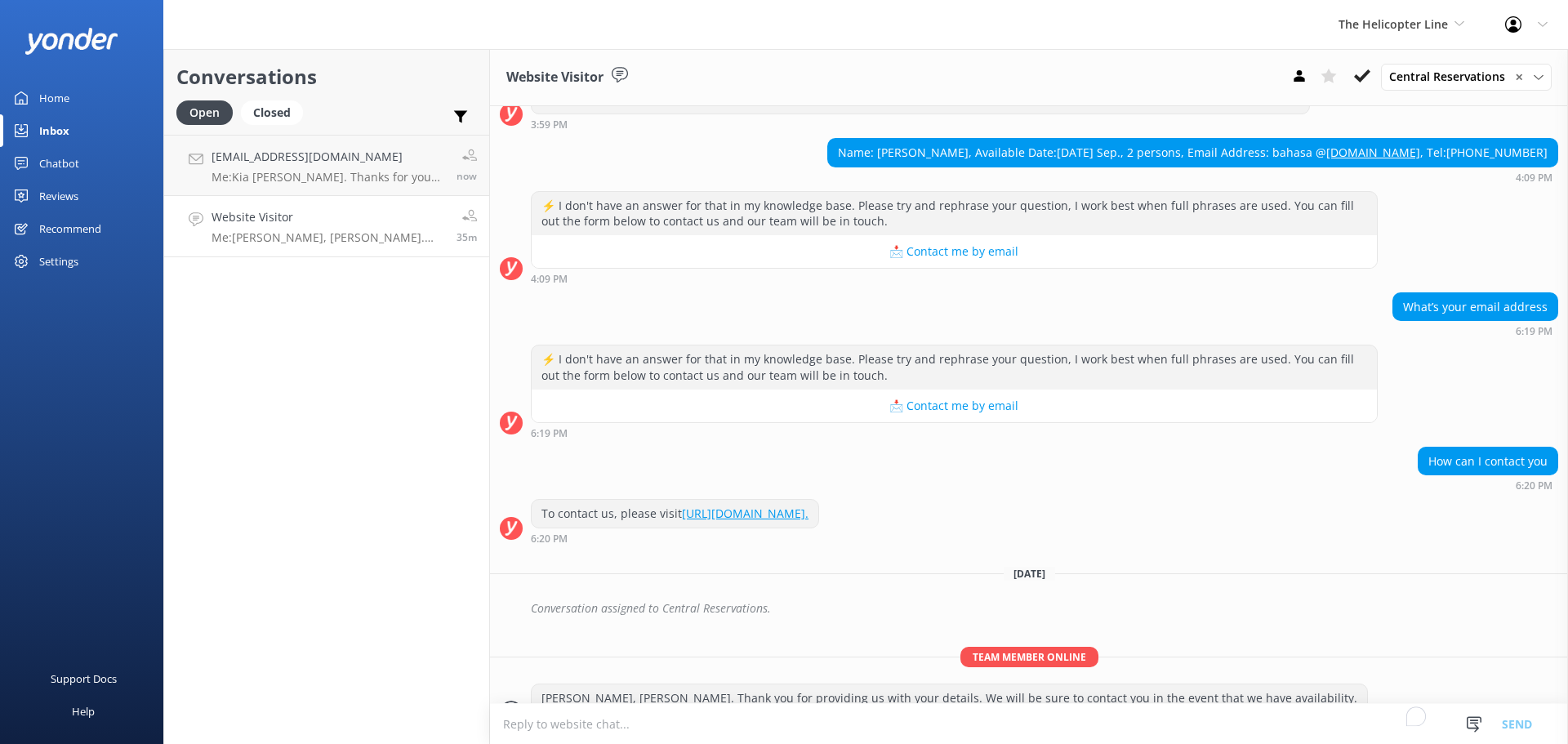
scroll to position [270, 0]
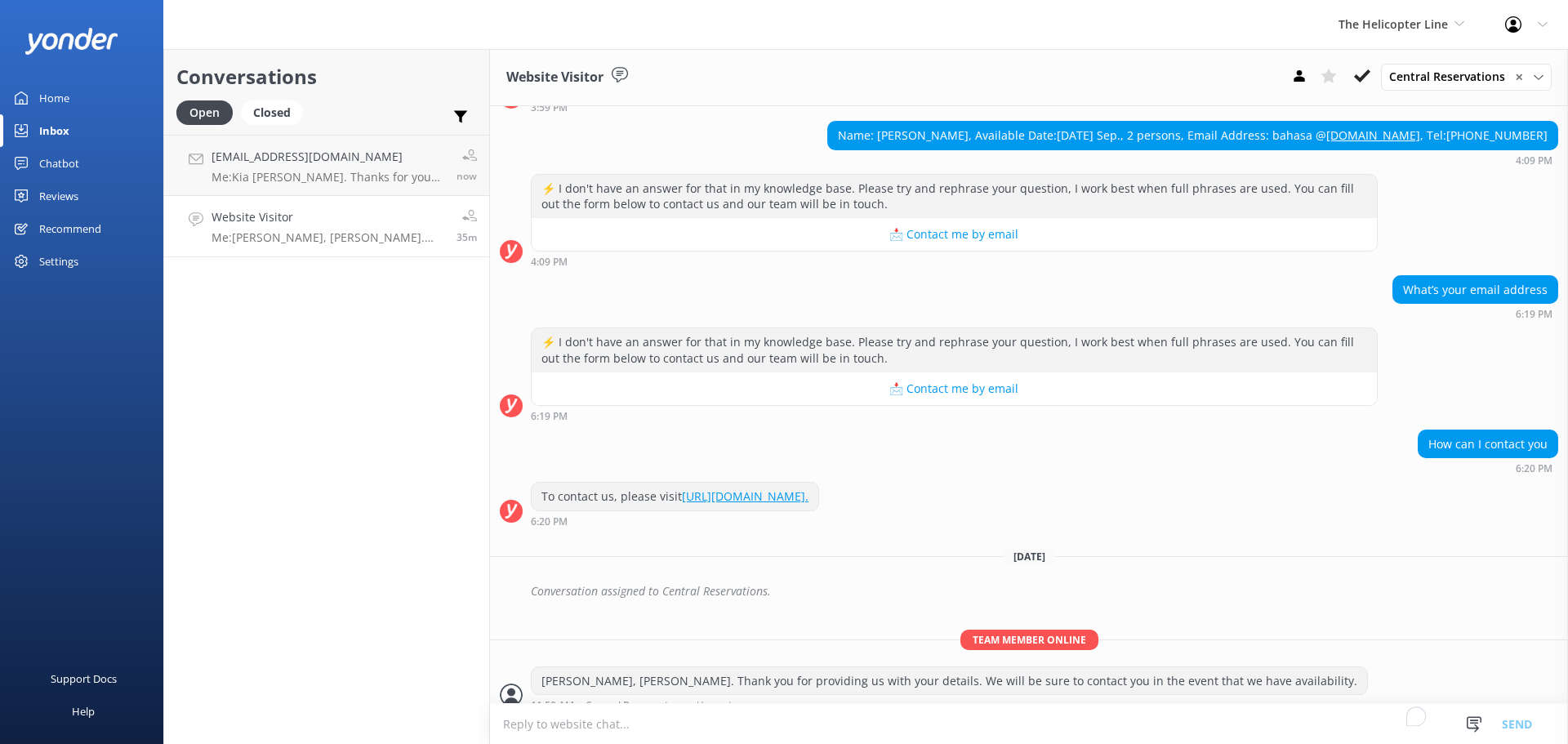
click at [401, 228] on div "Website Visitor Me: Kia ora, Ruan Yuyan. Thank you for providing us with your d…" at bounding box center [328, 226] width 233 height 36
click at [340, 147] on link "2807735121@qq.com Me: Kia ora Yan Zhe. Thanks for your inquiry about the Tasman…" at bounding box center [326, 165] width 325 height 61
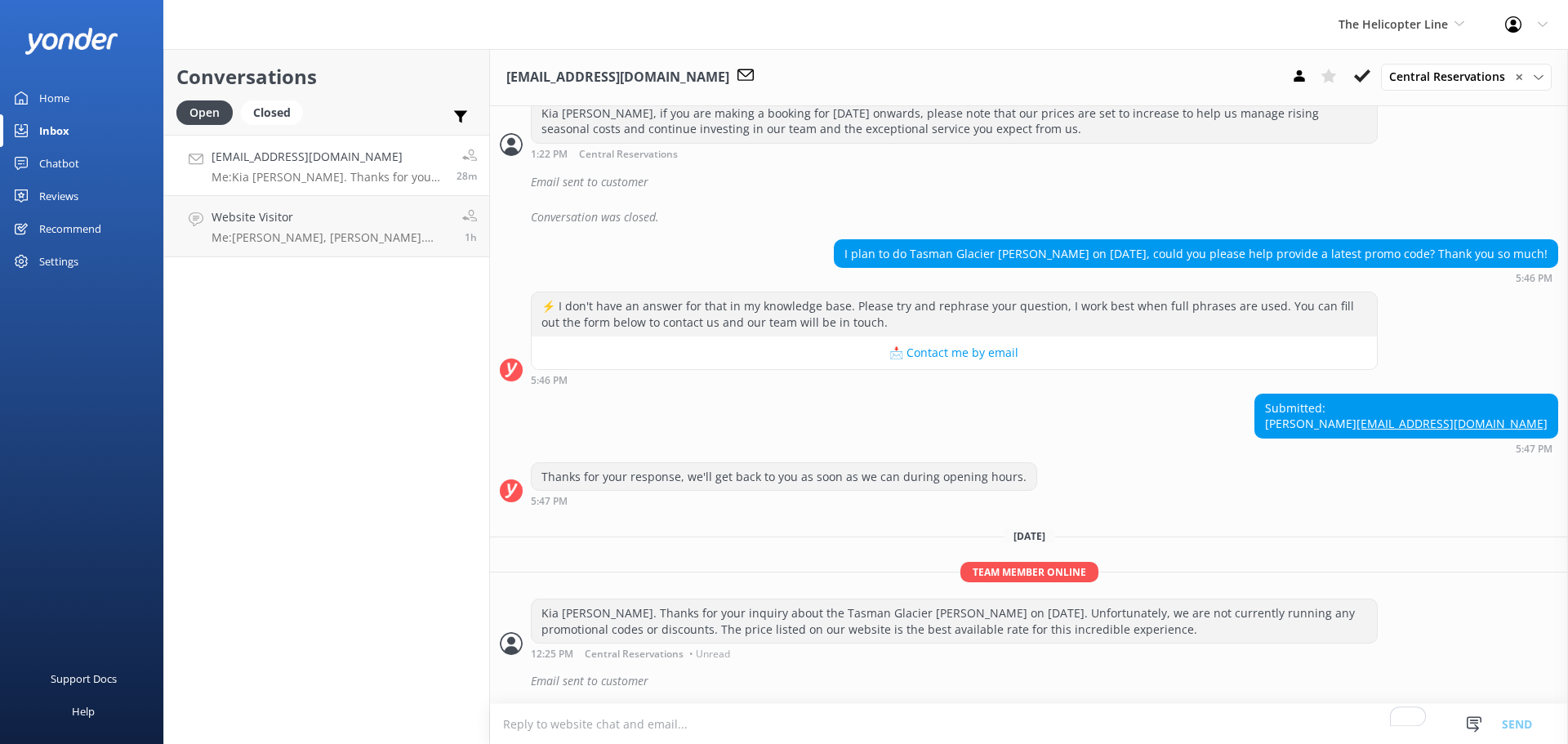
scroll to position [699, 0]
click at [686, 393] on div "Submitted: YAN ZHE 2807735121@qq.com 5:47 PM" at bounding box center [1030, 424] width 1078 height 61
click at [1368, 73] on icon at bounding box center [1362, 76] width 16 height 16
click at [396, 155] on h4 "2807735121@qq.com" at bounding box center [328, 156] width 233 height 18
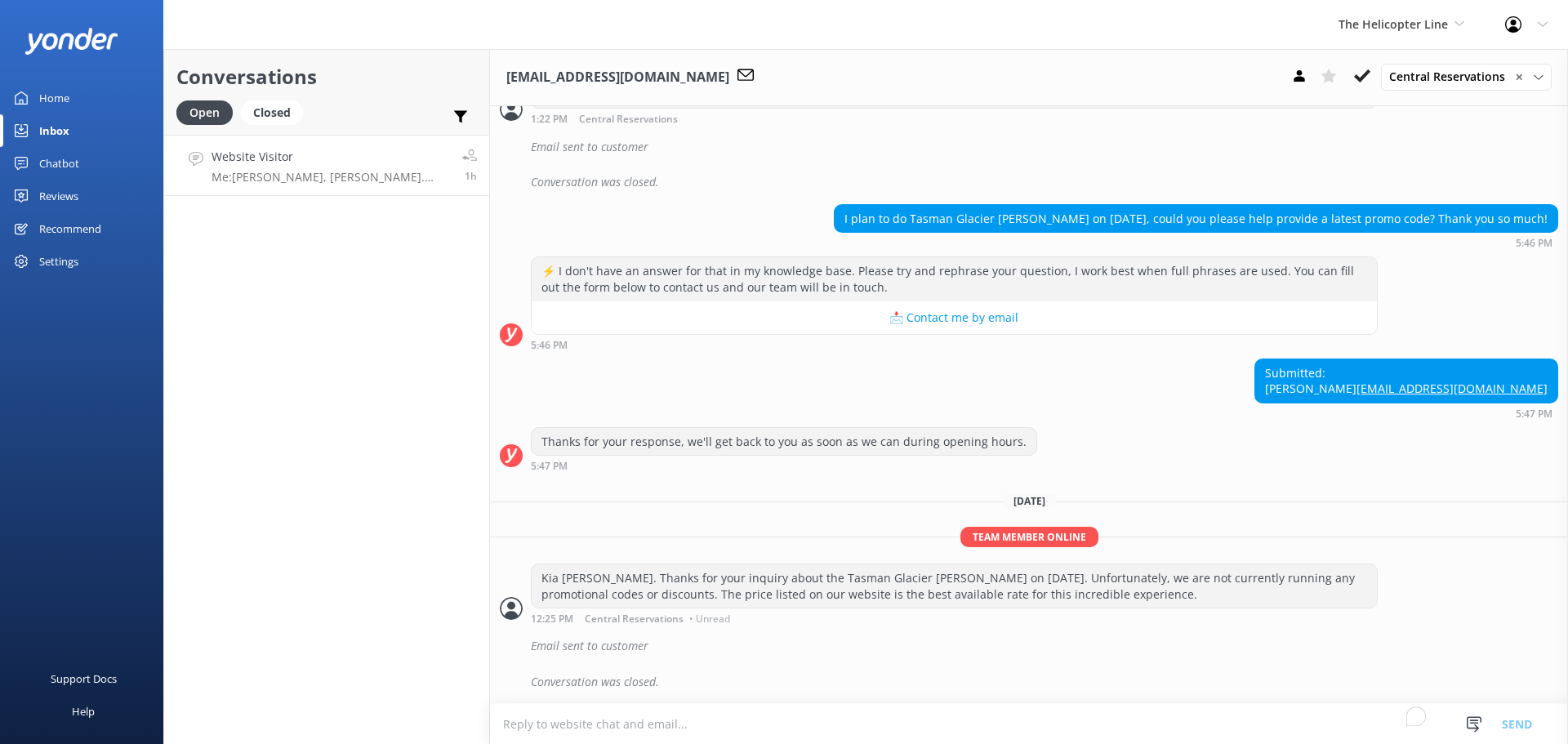
scroll to position [735, 0]
click at [1363, 74] on icon at bounding box center [1362, 76] width 16 height 16
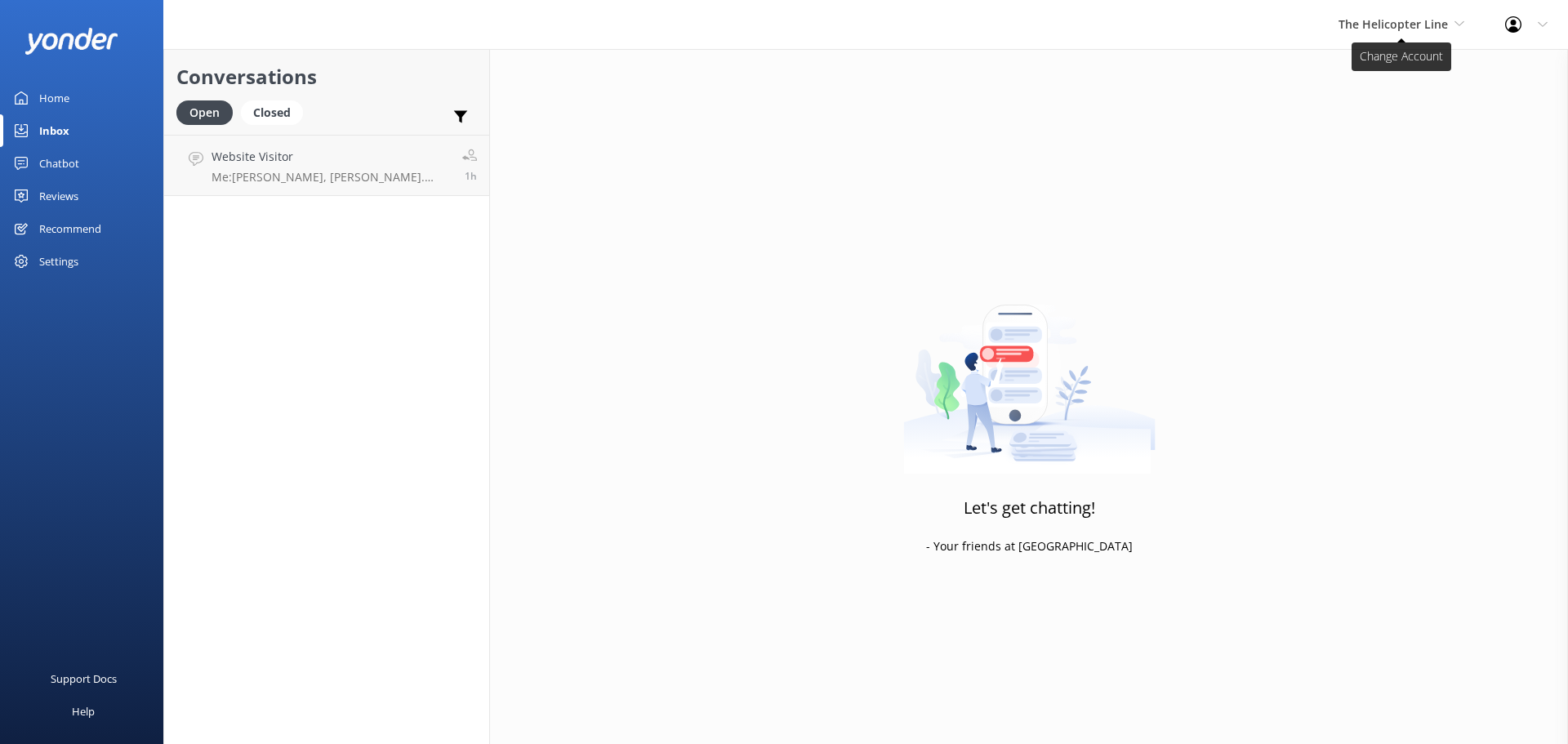
click at [1454, 15] on span "The Helicopter Line" at bounding box center [1402, 24] width 126 height 18
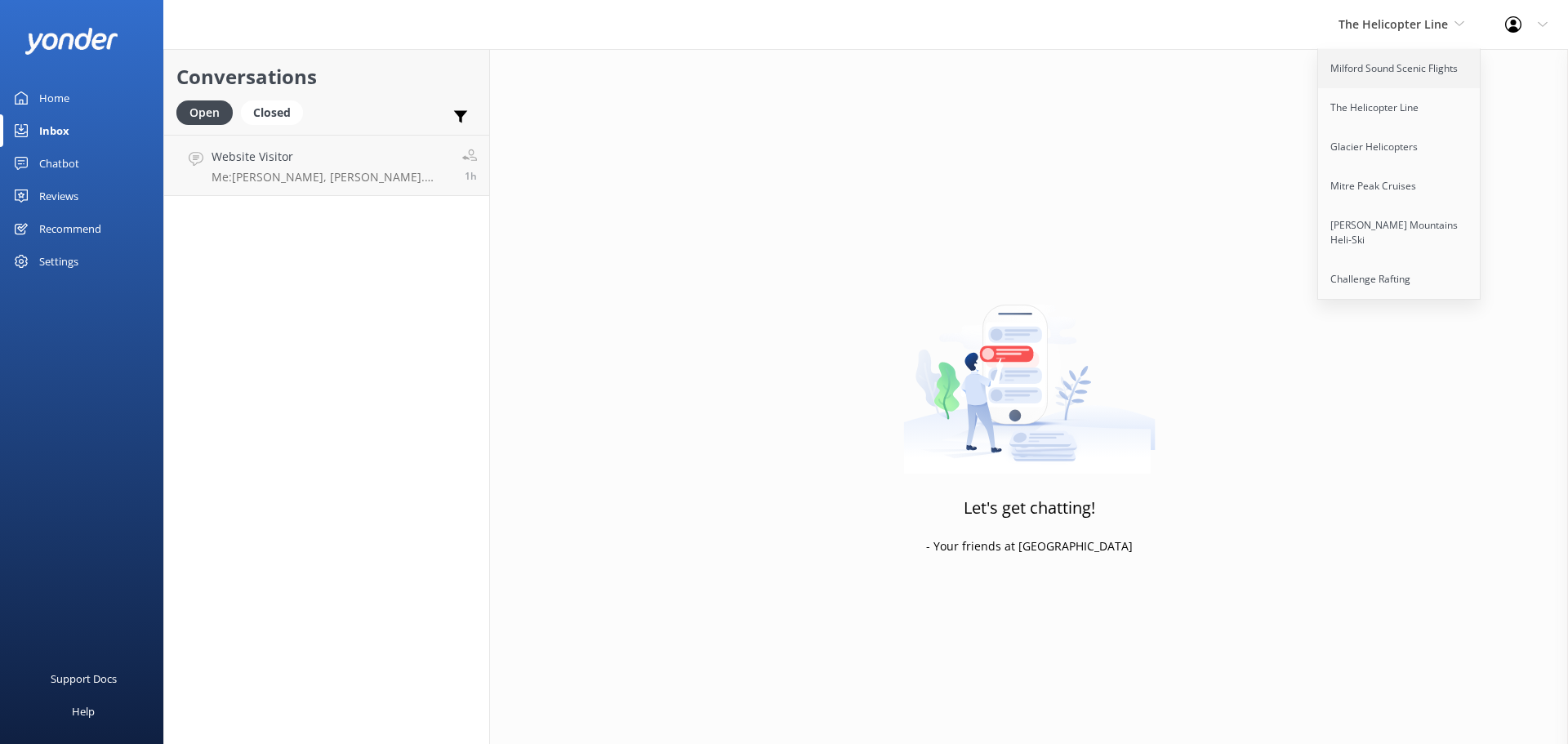
click at [1419, 63] on link "Milford Sound Scenic Flights" at bounding box center [1400, 68] width 163 height 40
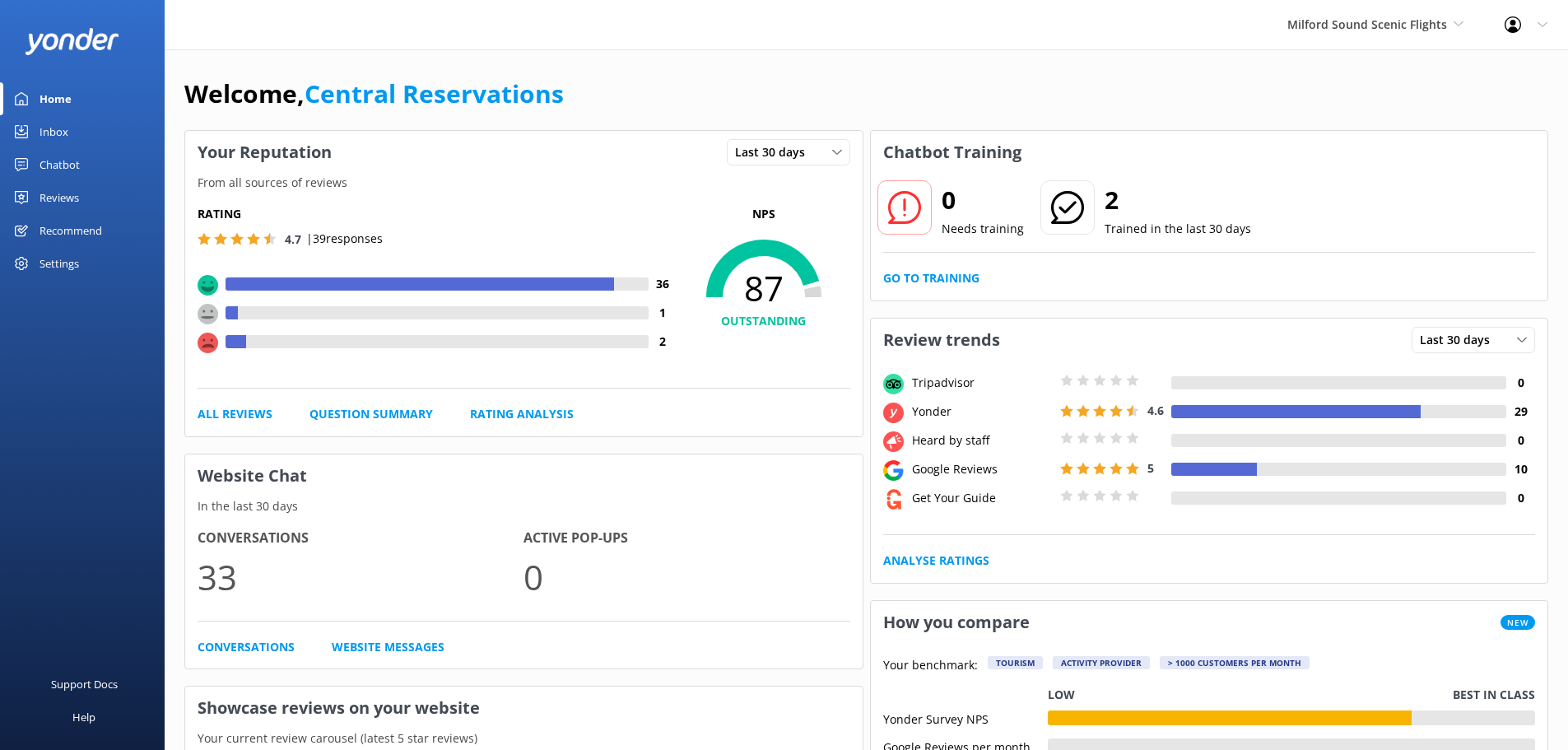
click at [74, 136] on link "Inbox" at bounding box center [82, 131] width 164 height 33
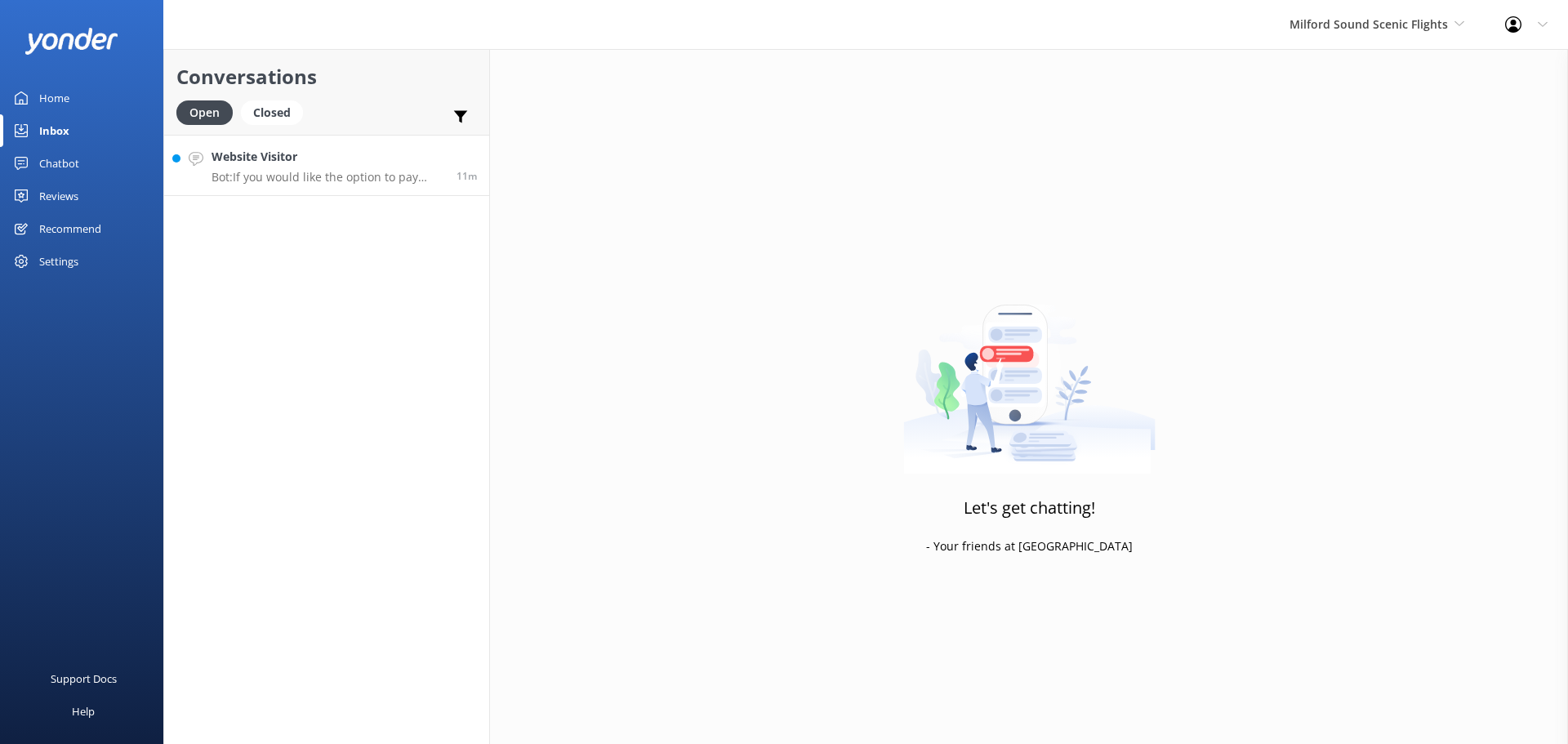
click at [305, 156] on h4 "Website Visitor" at bounding box center [328, 156] width 233 height 18
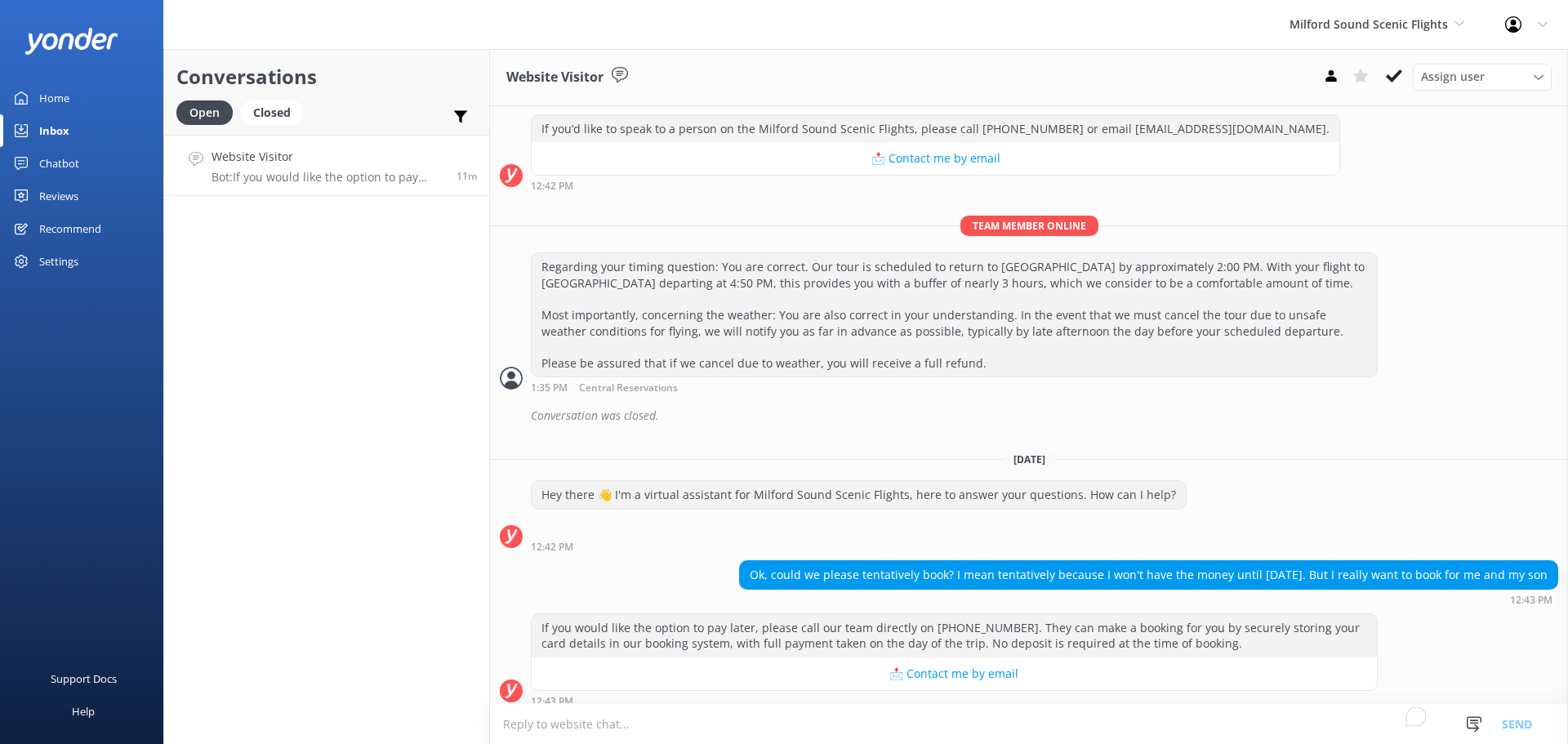
scroll to position [396, 0]
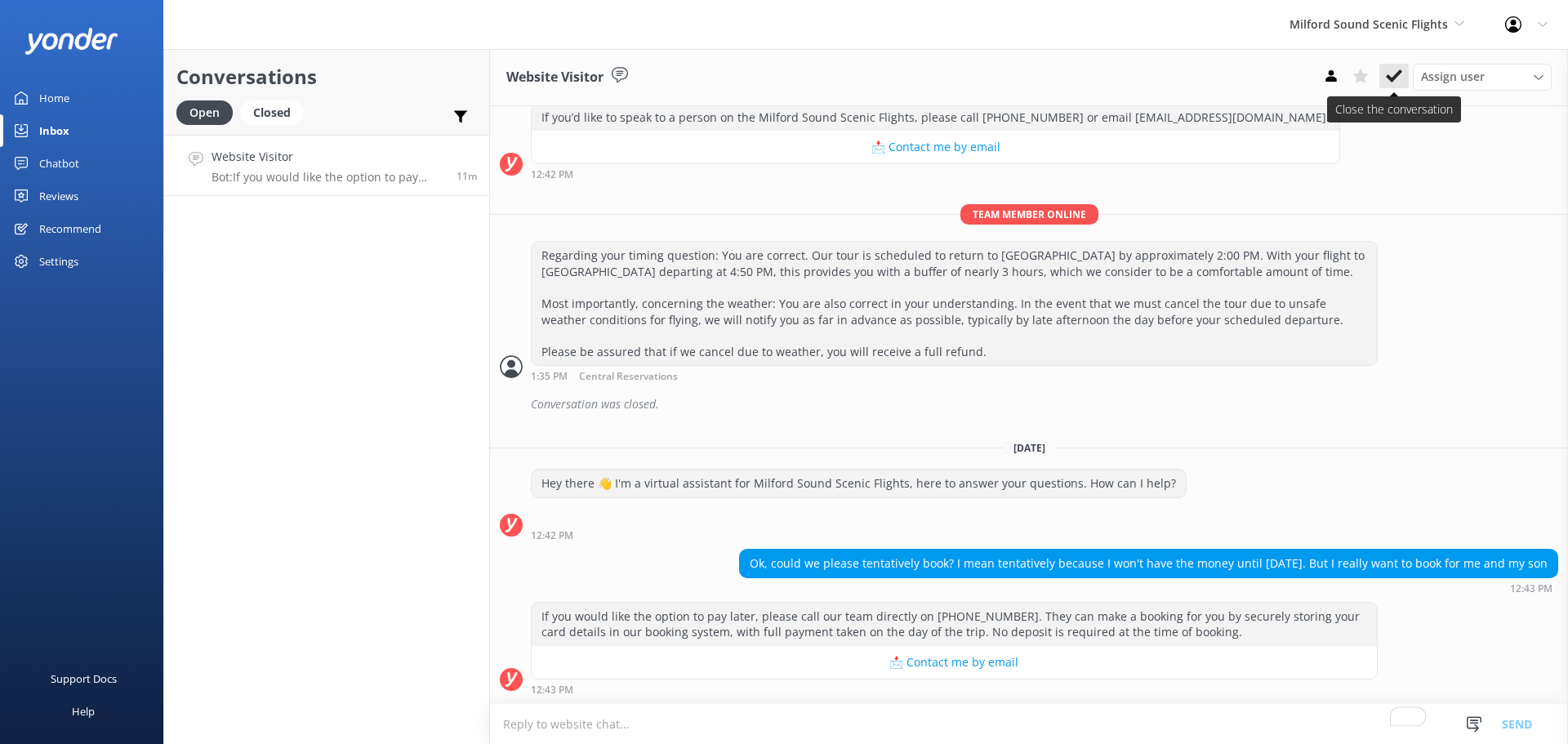
click at [1401, 78] on icon at bounding box center [1394, 76] width 16 height 16
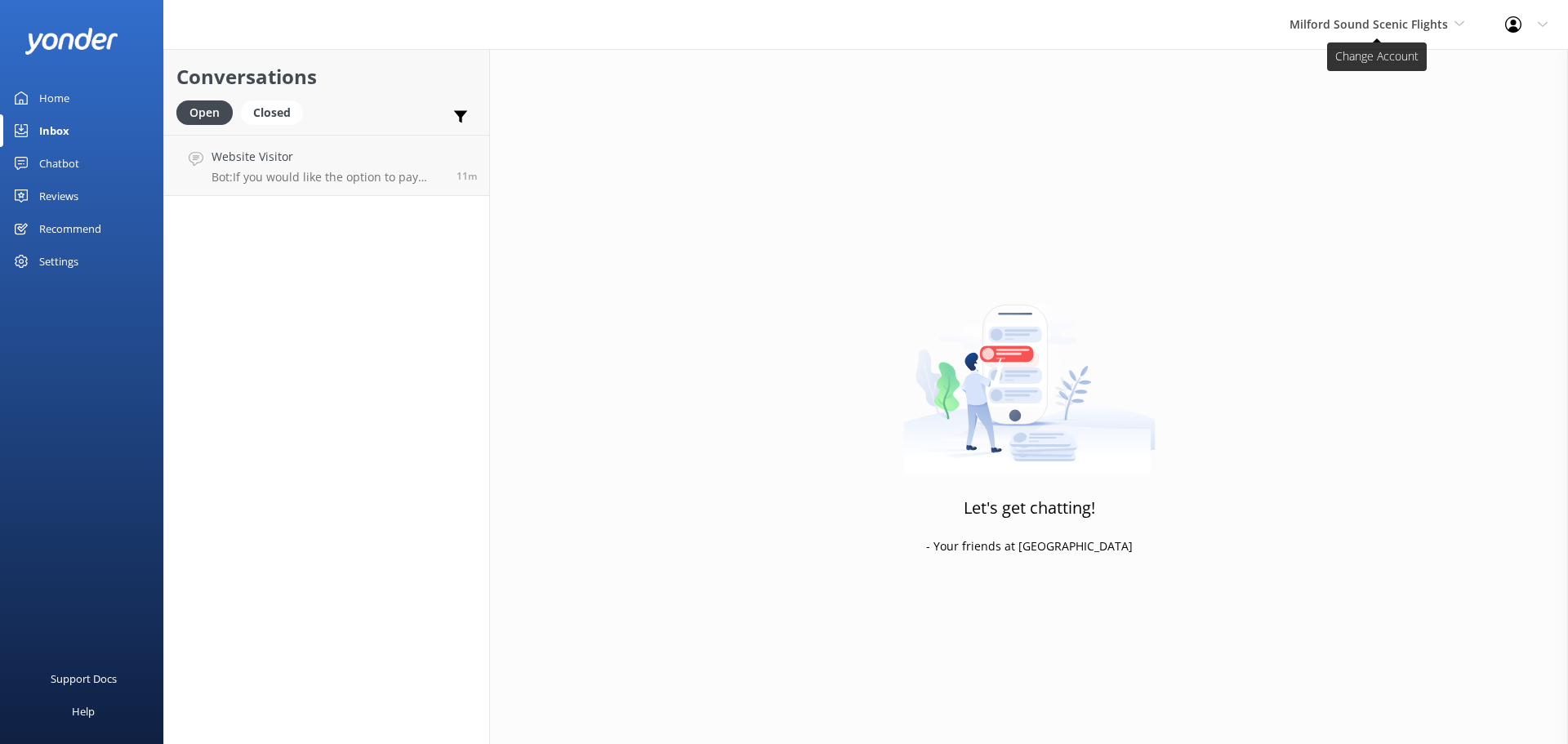
click at [1394, 32] on span "Milford Sound Scenic Flights" at bounding box center [1377, 24] width 175 height 18
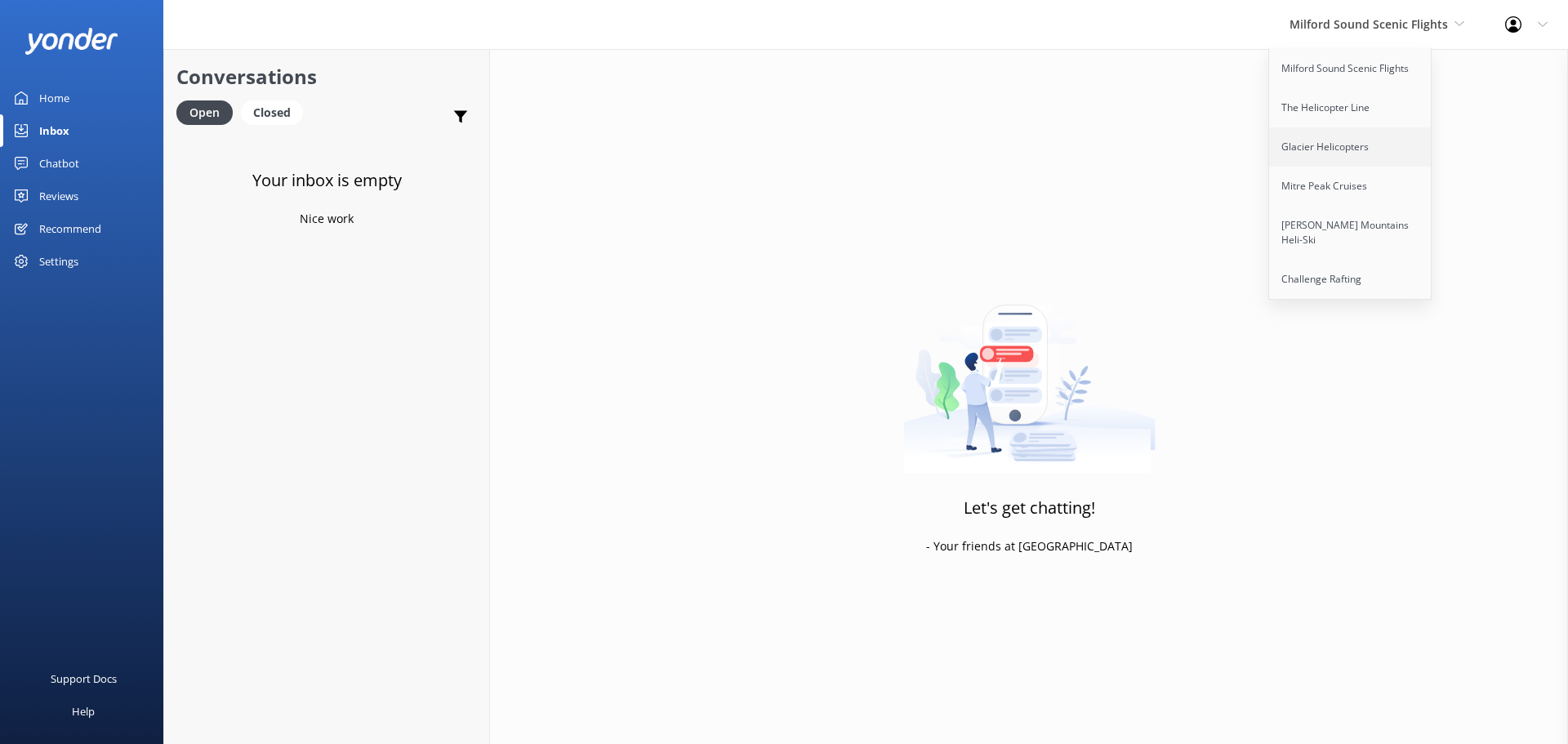
click at [1347, 146] on link "Glacier Helicopters" at bounding box center [1351, 146] width 163 height 40
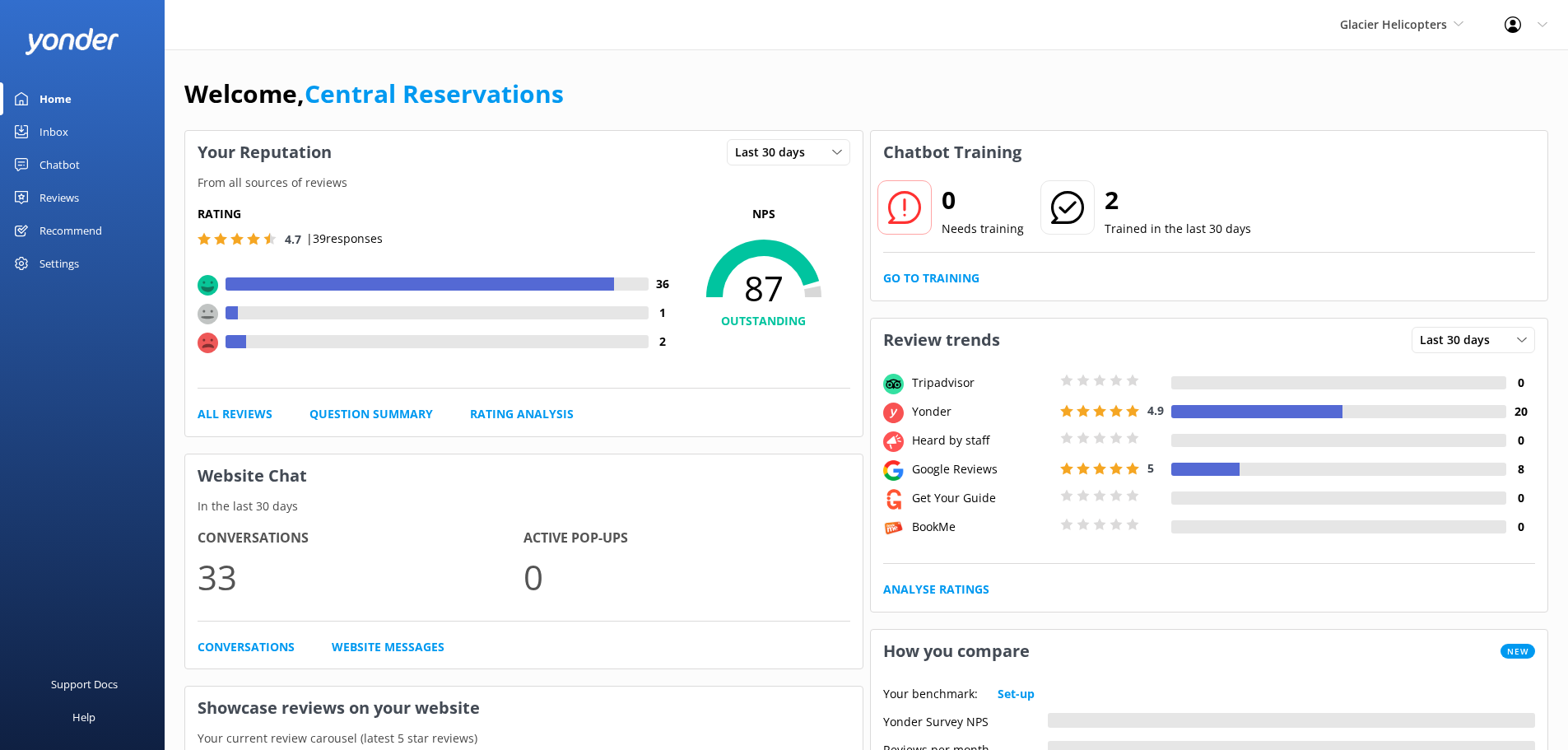
click at [81, 136] on link "Inbox" at bounding box center [82, 131] width 164 height 33
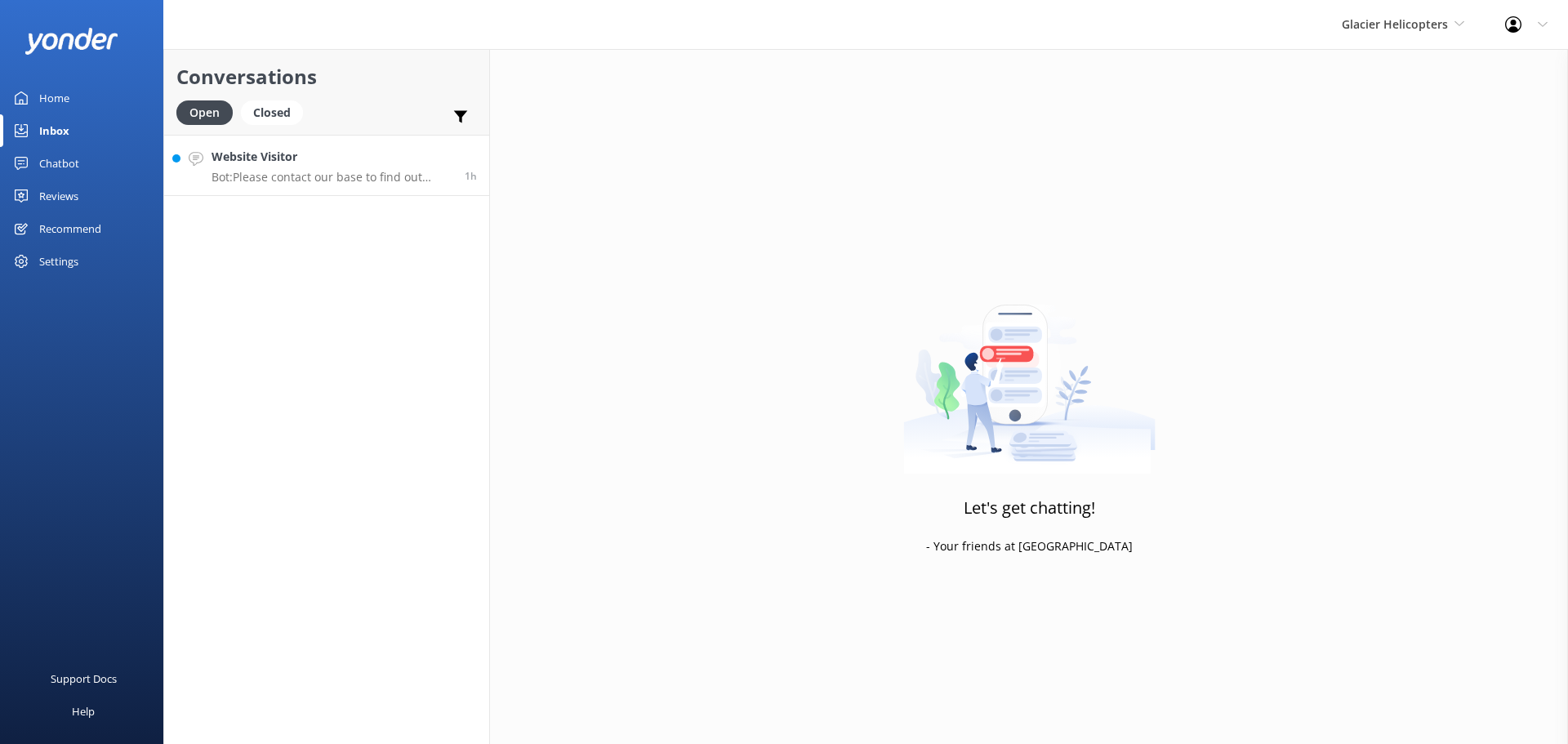
click at [284, 182] on p "Bot: Please contact our base to find out about our private charter options. You…" at bounding box center [332, 177] width 241 height 14
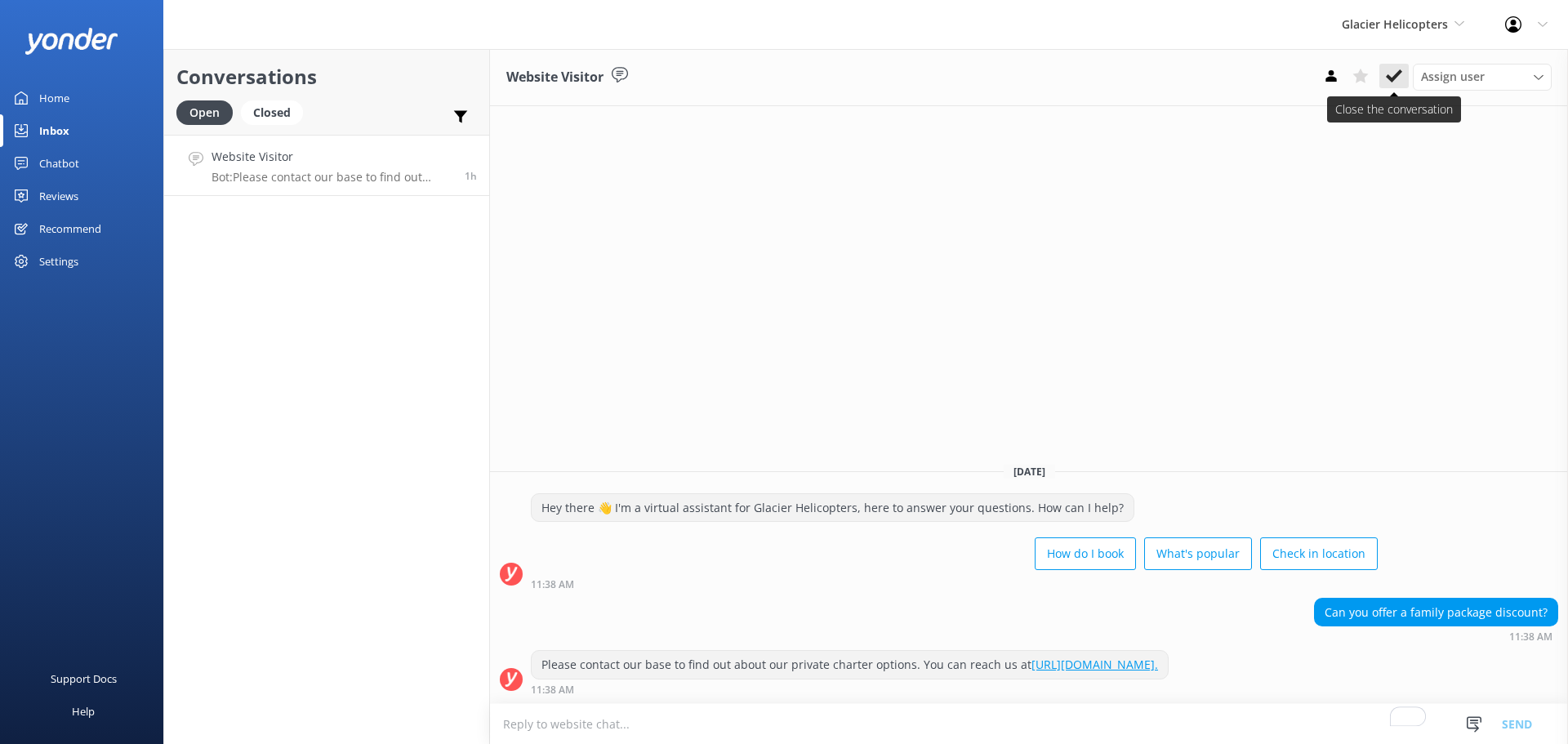
click at [1402, 76] on button at bounding box center [1394, 76] width 29 height 24
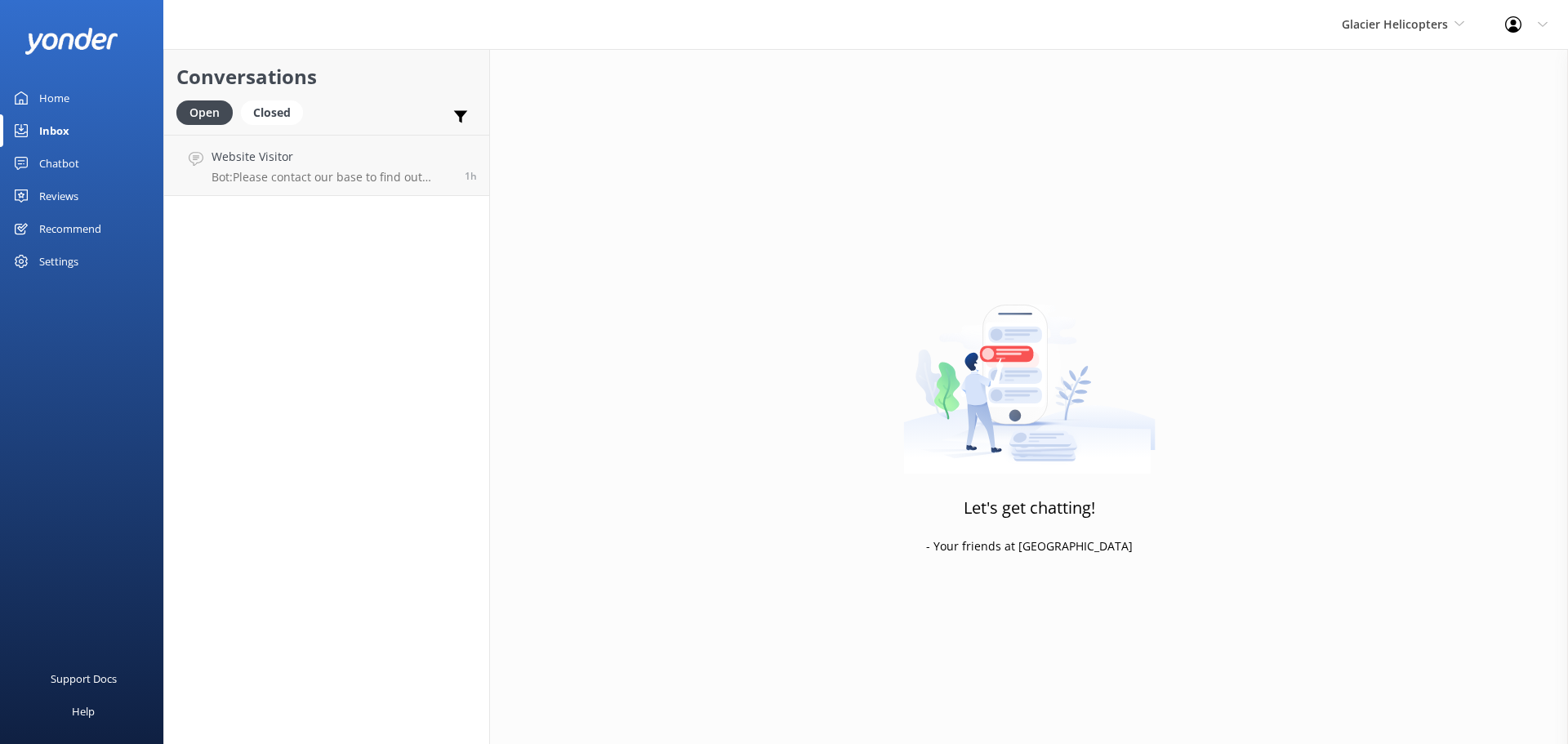
click at [1421, 14] on div "Glacier Helicopters Milford Sound Scenic Flights The Helicopter Line Glacier He…" at bounding box center [1403, 24] width 163 height 49
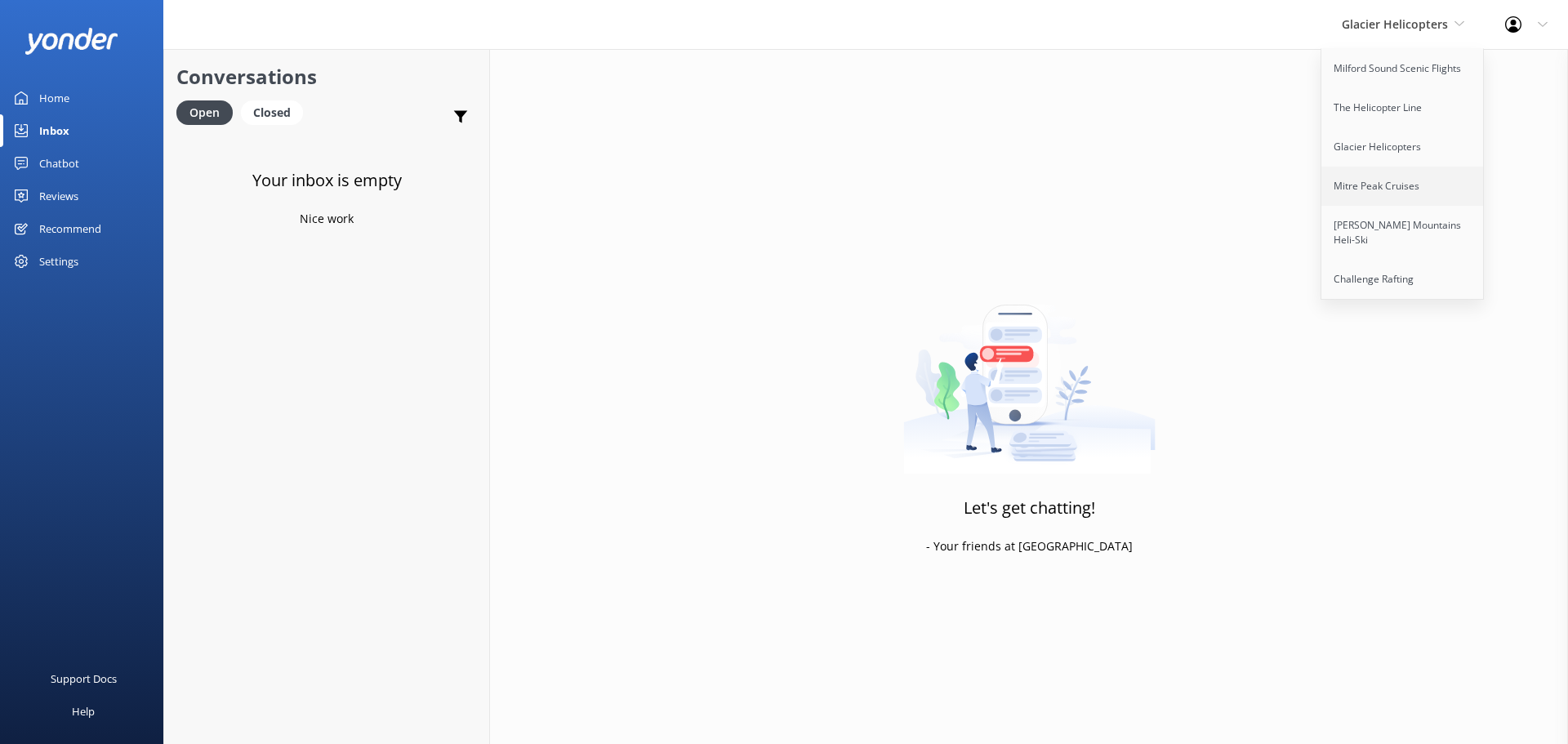
click at [1449, 201] on link "Mitre Peak Cruises" at bounding box center [1403, 186] width 163 height 40
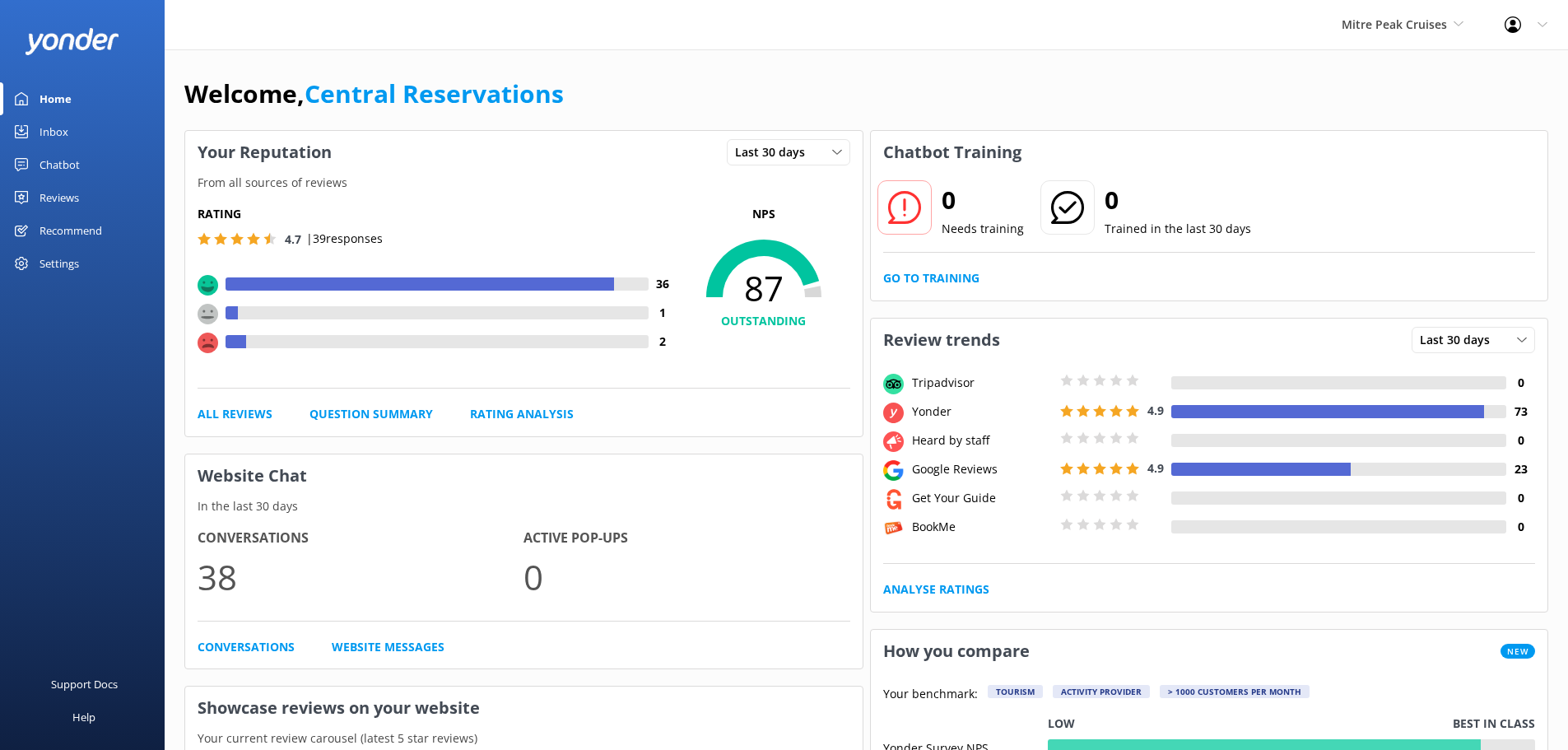
click at [64, 132] on div "Inbox" at bounding box center [54, 131] width 29 height 33
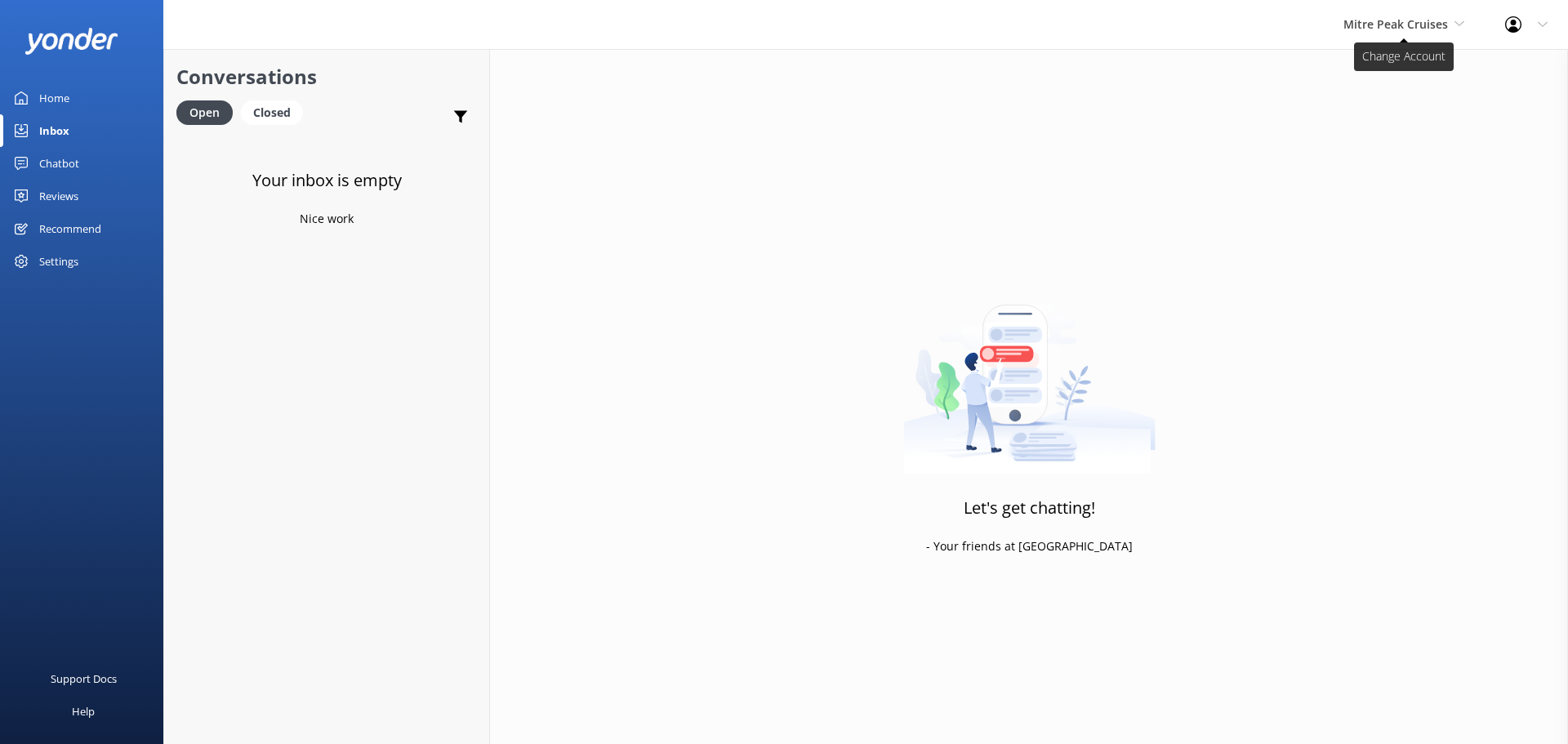
click at [1393, 29] on span "Mitre Peak Cruises" at bounding box center [1396, 24] width 104 height 15
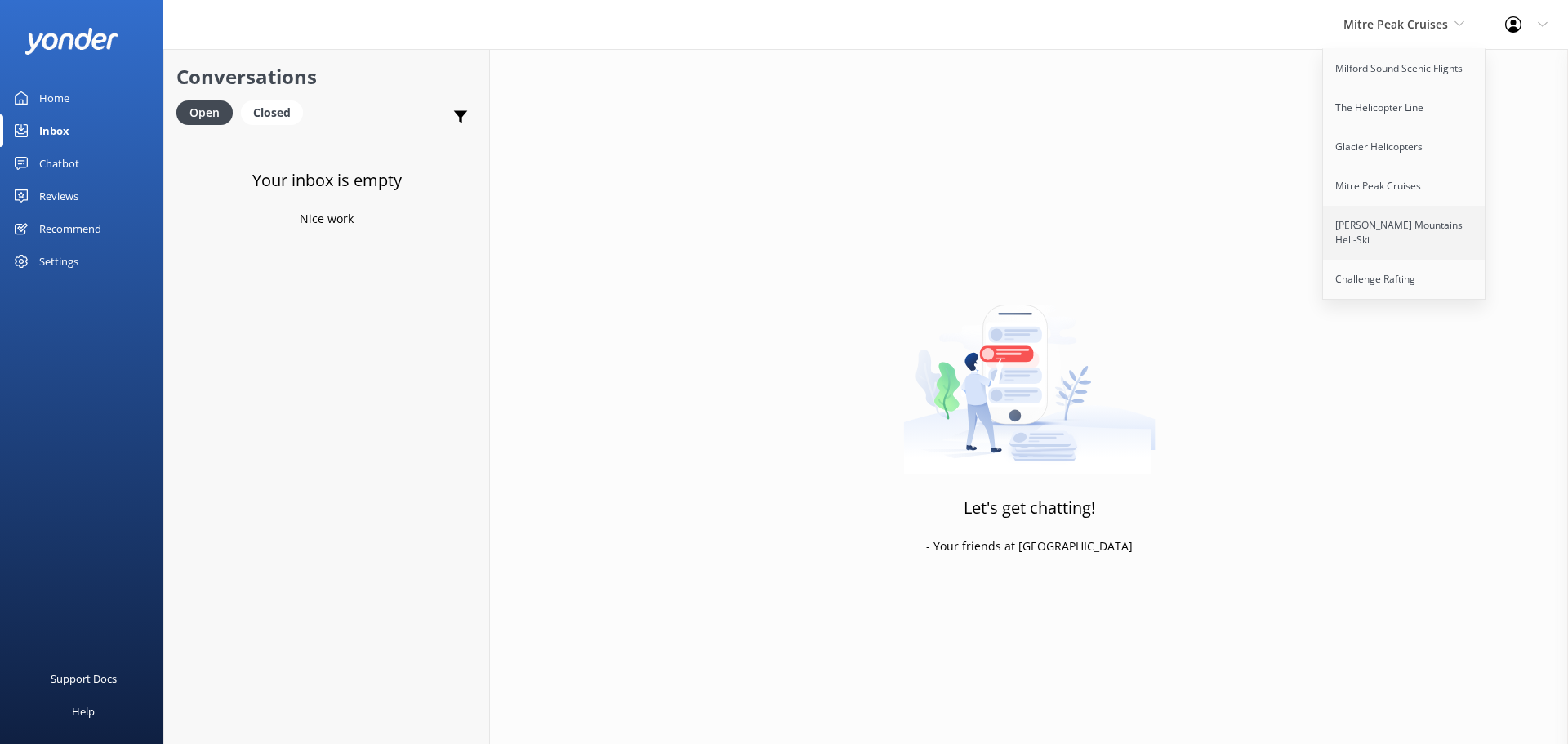
click at [1395, 230] on link "[PERSON_NAME] Mountains Heli-Ski" at bounding box center [1405, 233] width 163 height 54
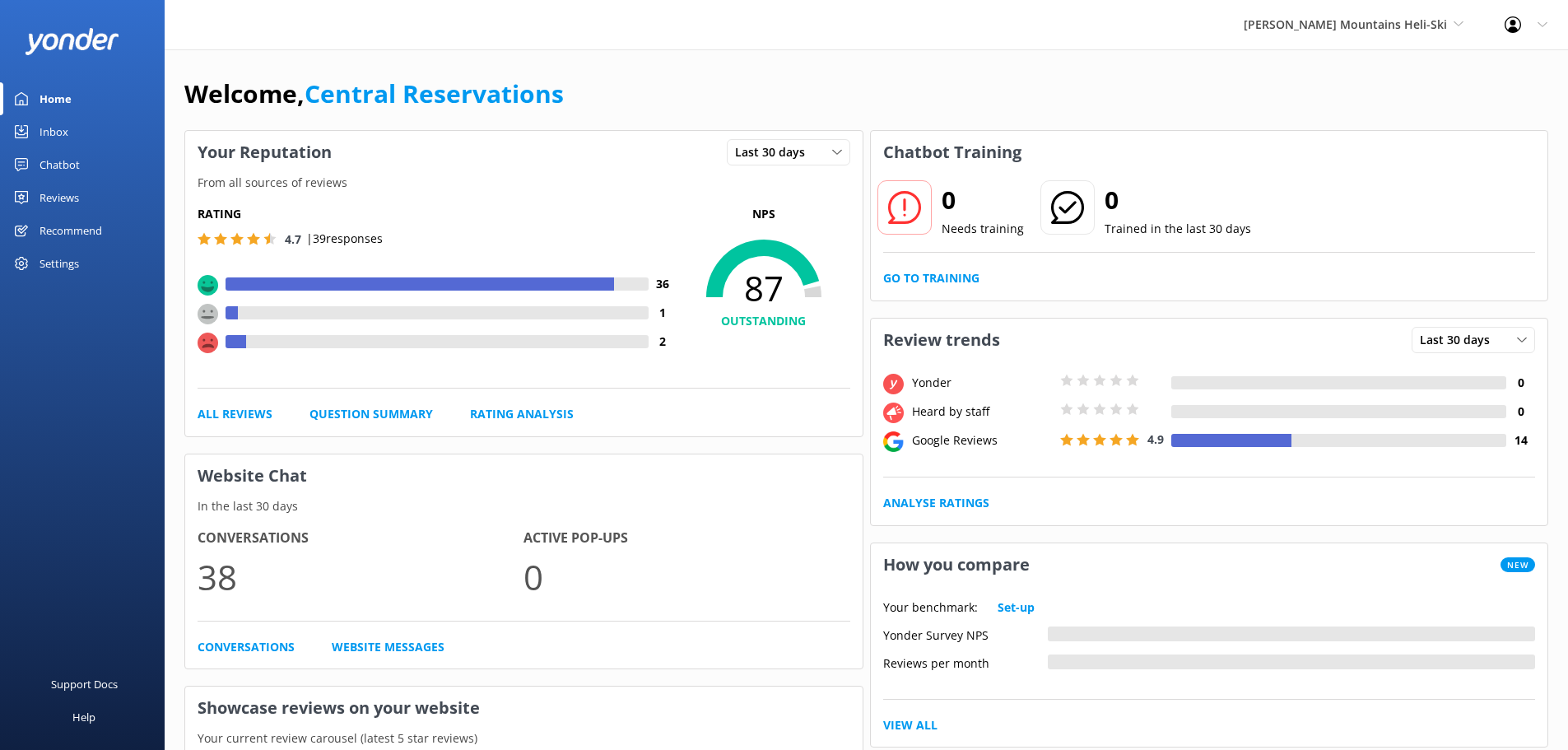
click at [68, 139] on div "Inbox" at bounding box center [54, 131] width 29 height 33
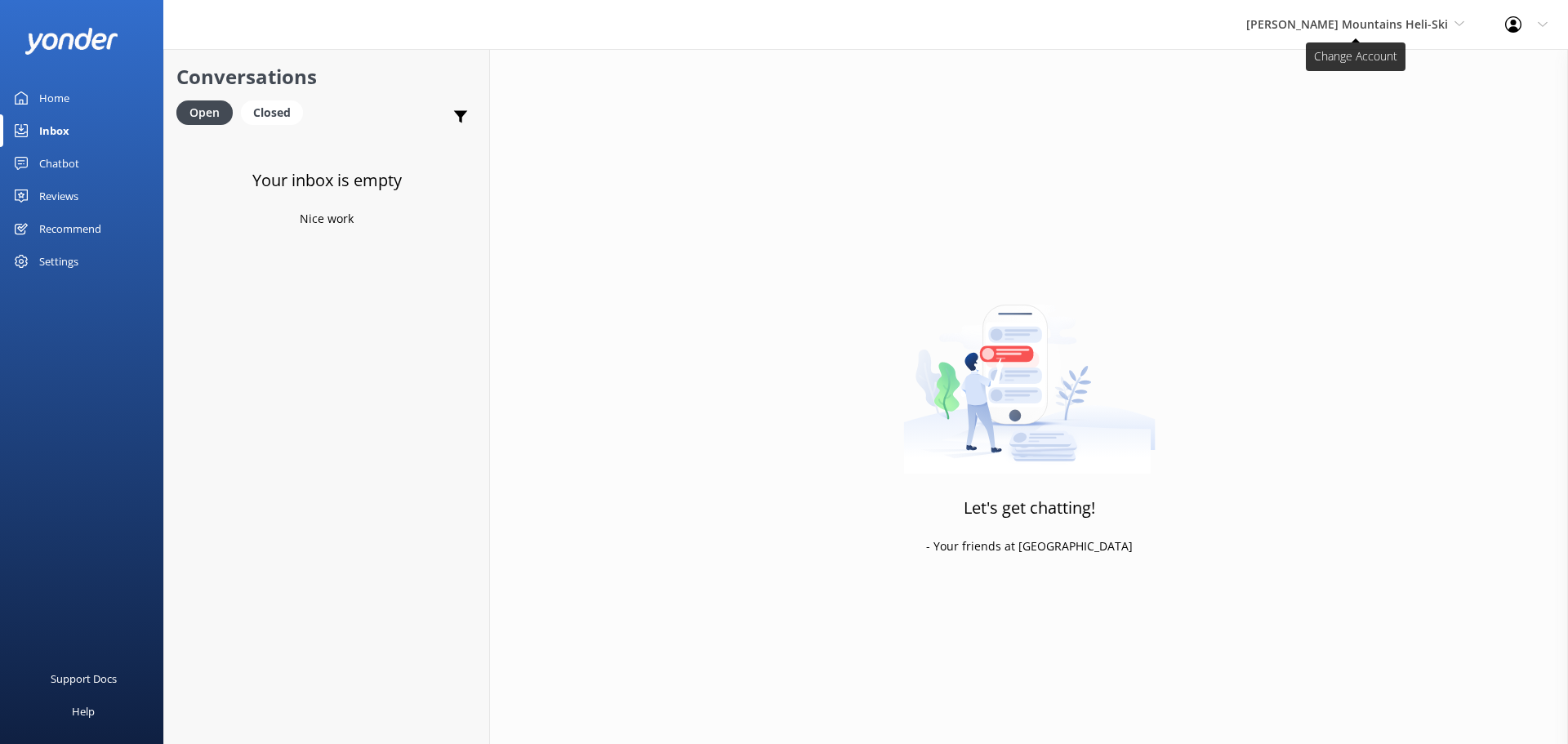
click at [1330, 22] on span "[PERSON_NAME] Mountains Heli-Ski" at bounding box center [1348, 24] width 202 height 15
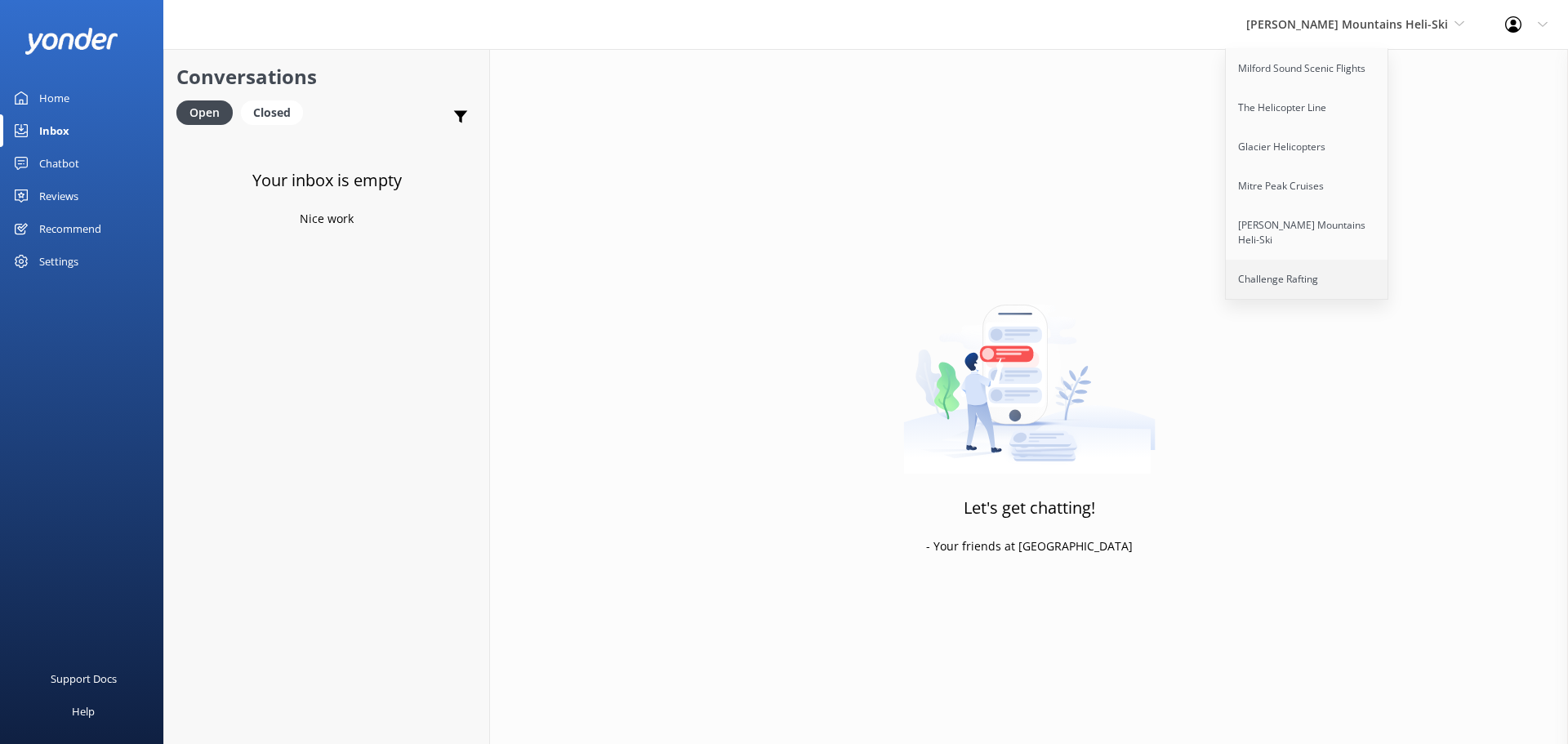
click at [1353, 260] on link "Challenge Rafting" at bounding box center [1308, 279] width 163 height 40
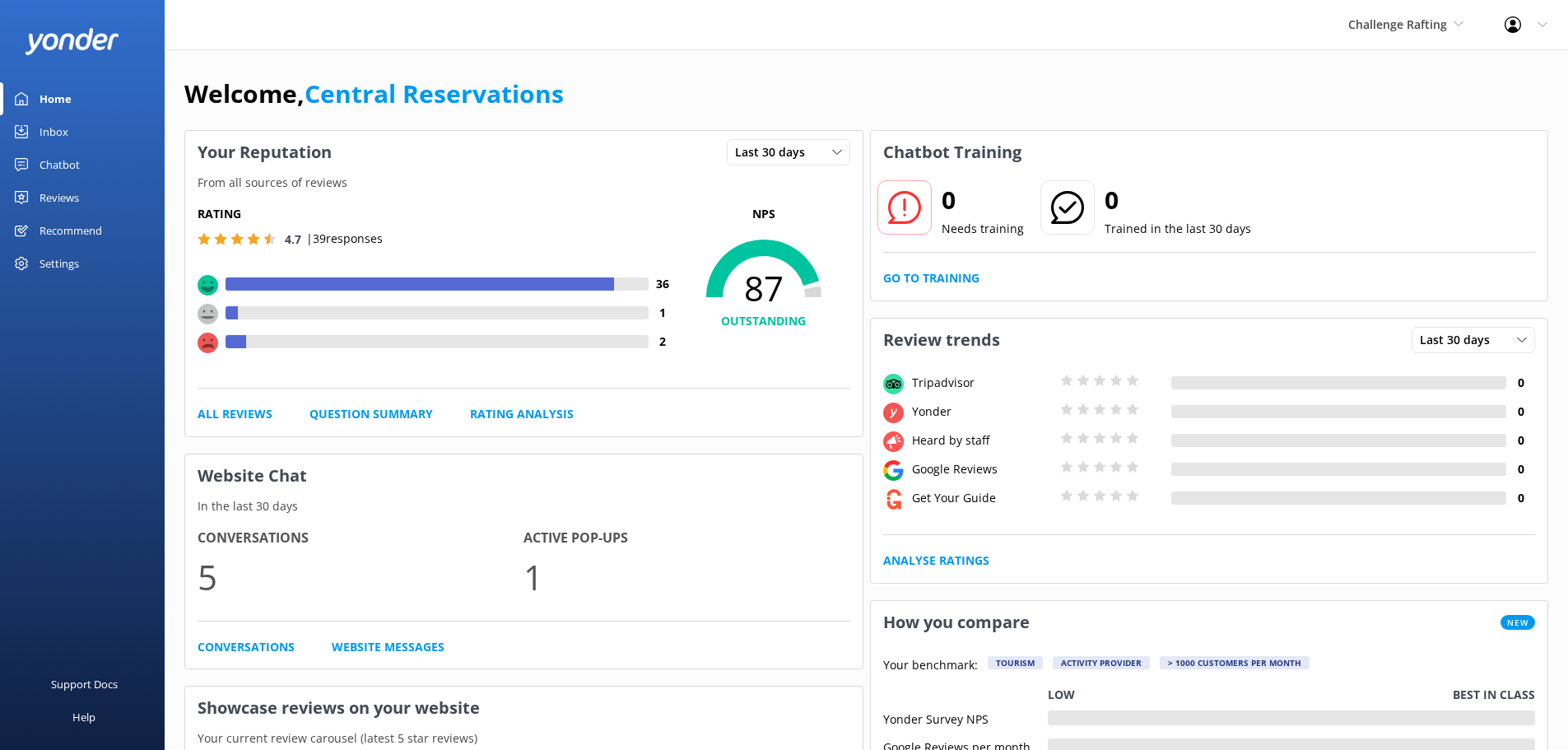
click at [102, 129] on link "Inbox" at bounding box center [82, 131] width 164 height 33
